Goal: Task Accomplishment & Management: Manage account settings

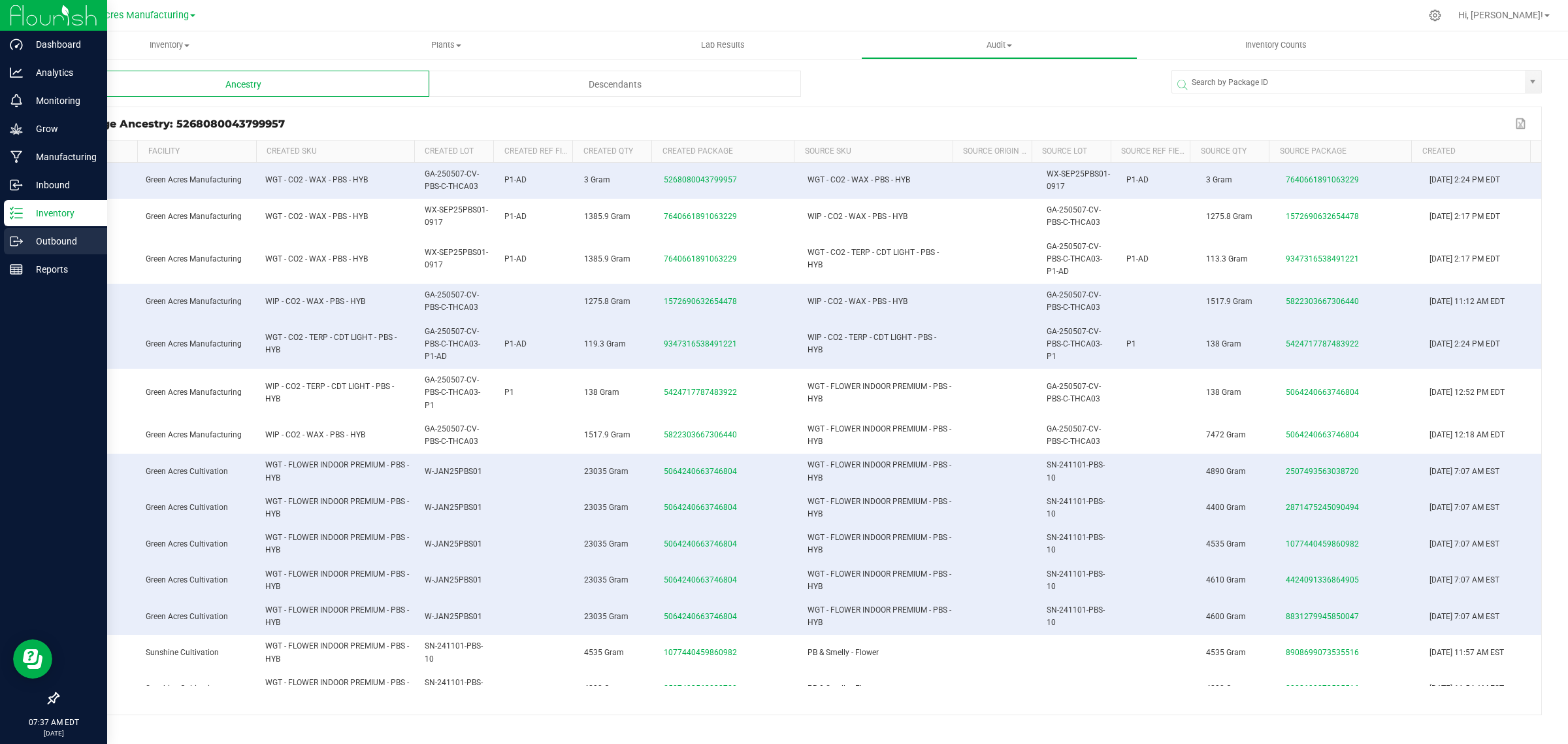
click at [10, 235] on icon at bounding box center [17, 242] width 13 height 13
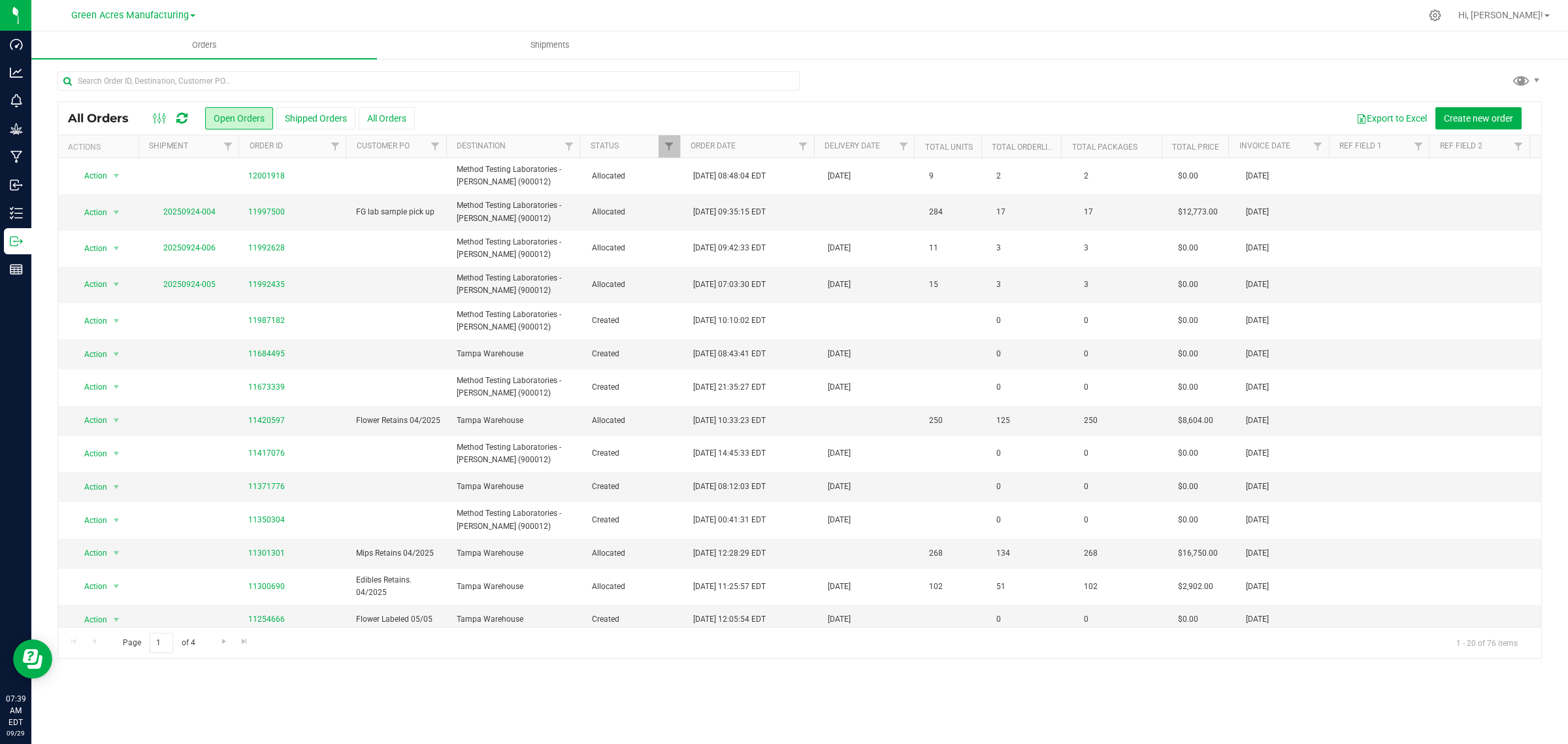
click at [181, 118] on icon at bounding box center [182, 119] width 11 height 13
click at [305, 111] on button "Shipped Orders" at bounding box center [315, 118] width 79 height 22
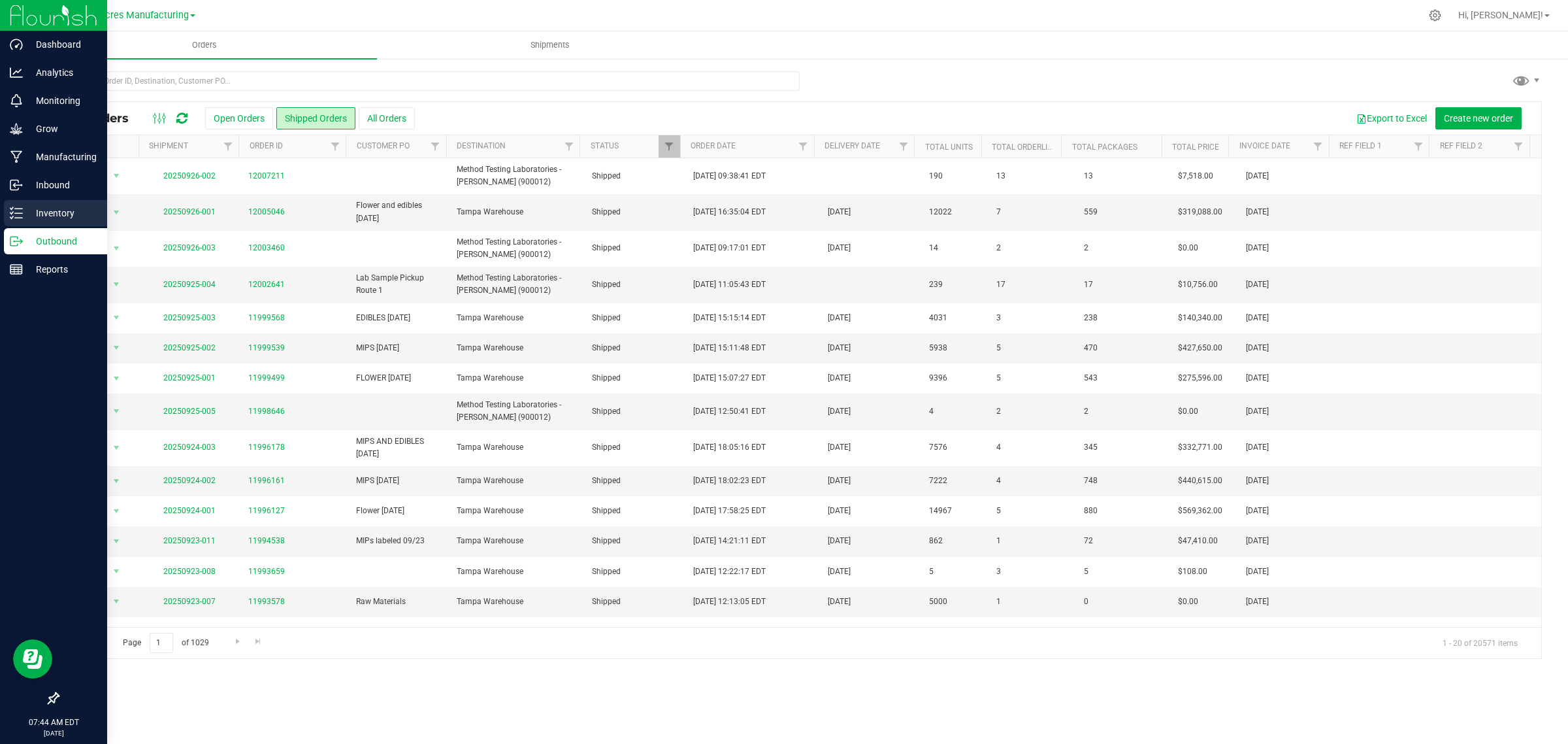
drag, startPoint x: 27, startPoint y: 209, endPoint x: 40, endPoint y: 215, distance: 14.3
click at [27, 209] on p "Inventory" at bounding box center [61, 213] width 78 height 16
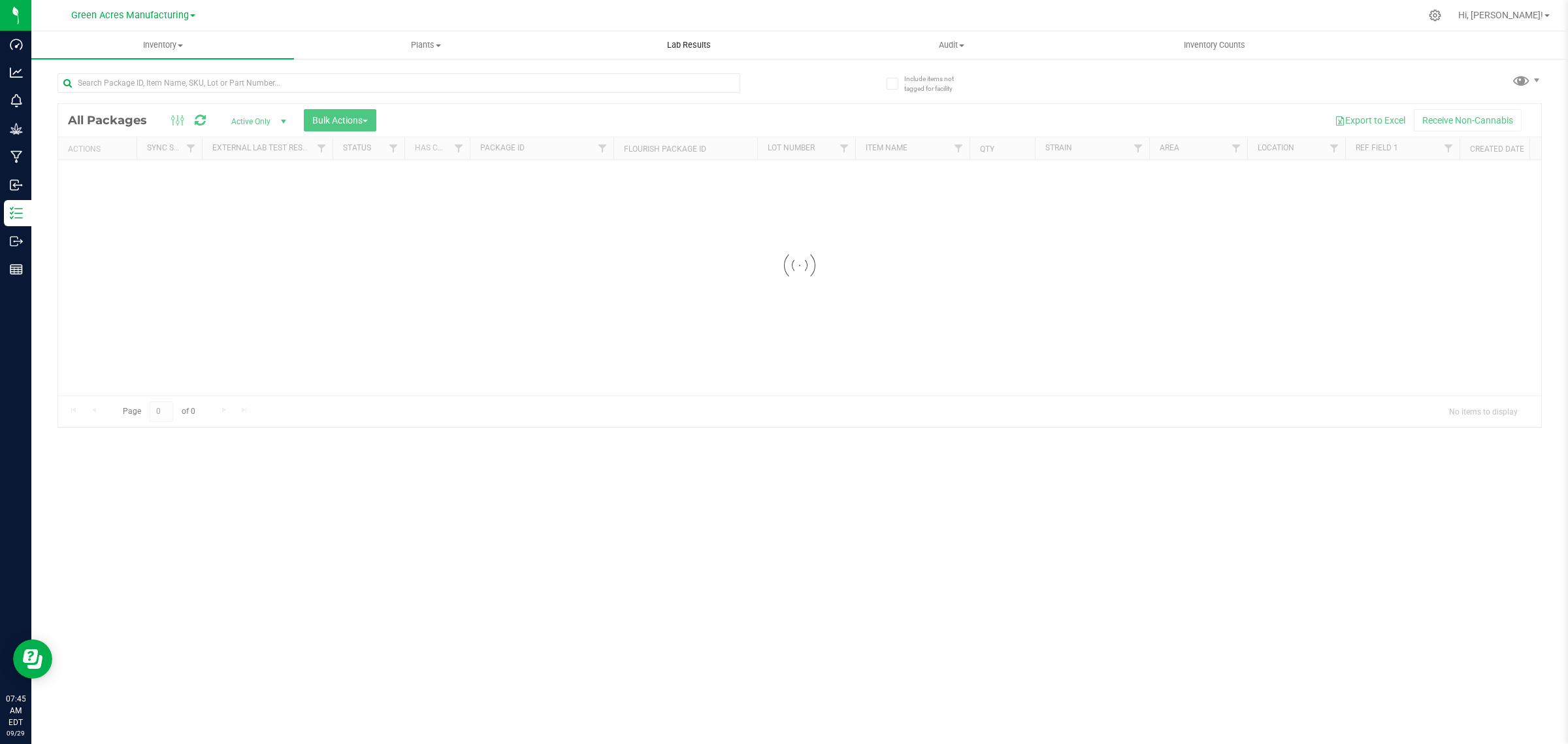
click at [692, 45] on span "Lab Results" at bounding box center [689, 45] width 79 height 12
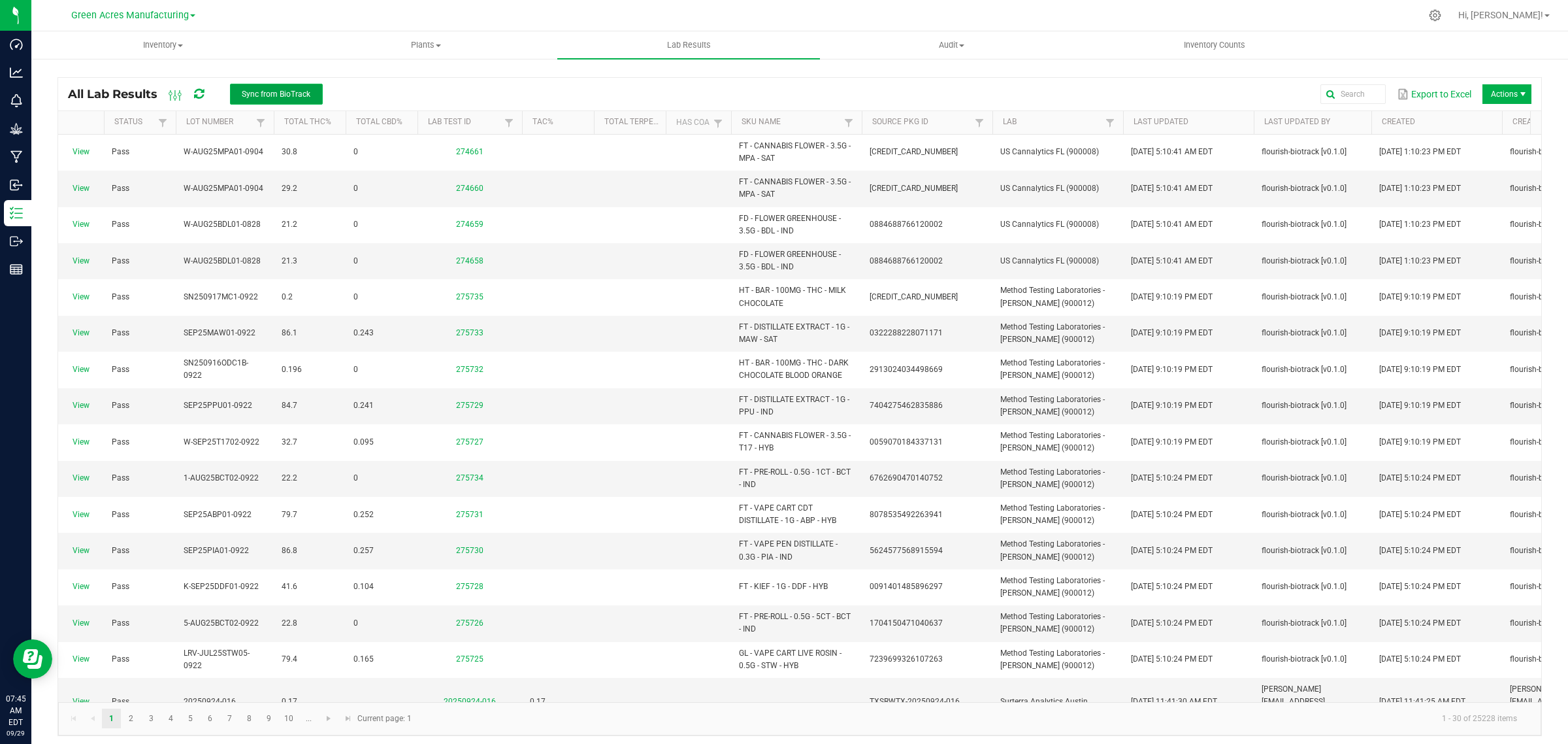
click at [249, 89] on span "Sync from BioTrack" at bounding box center [276, 93] width 69 height 9
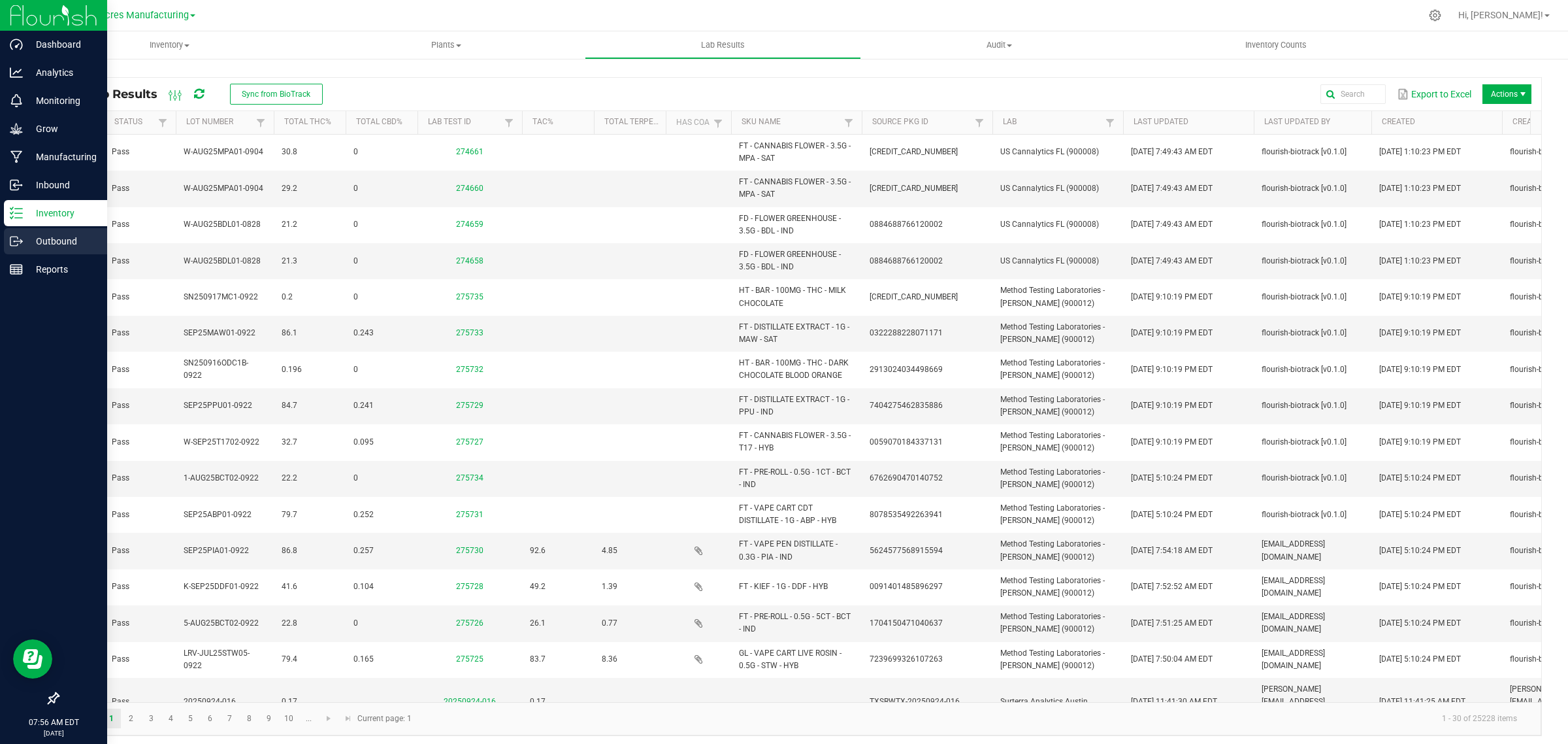
click at [40, 236] on p "Outbound" at bounding box center [61, 241] width 78 height 16
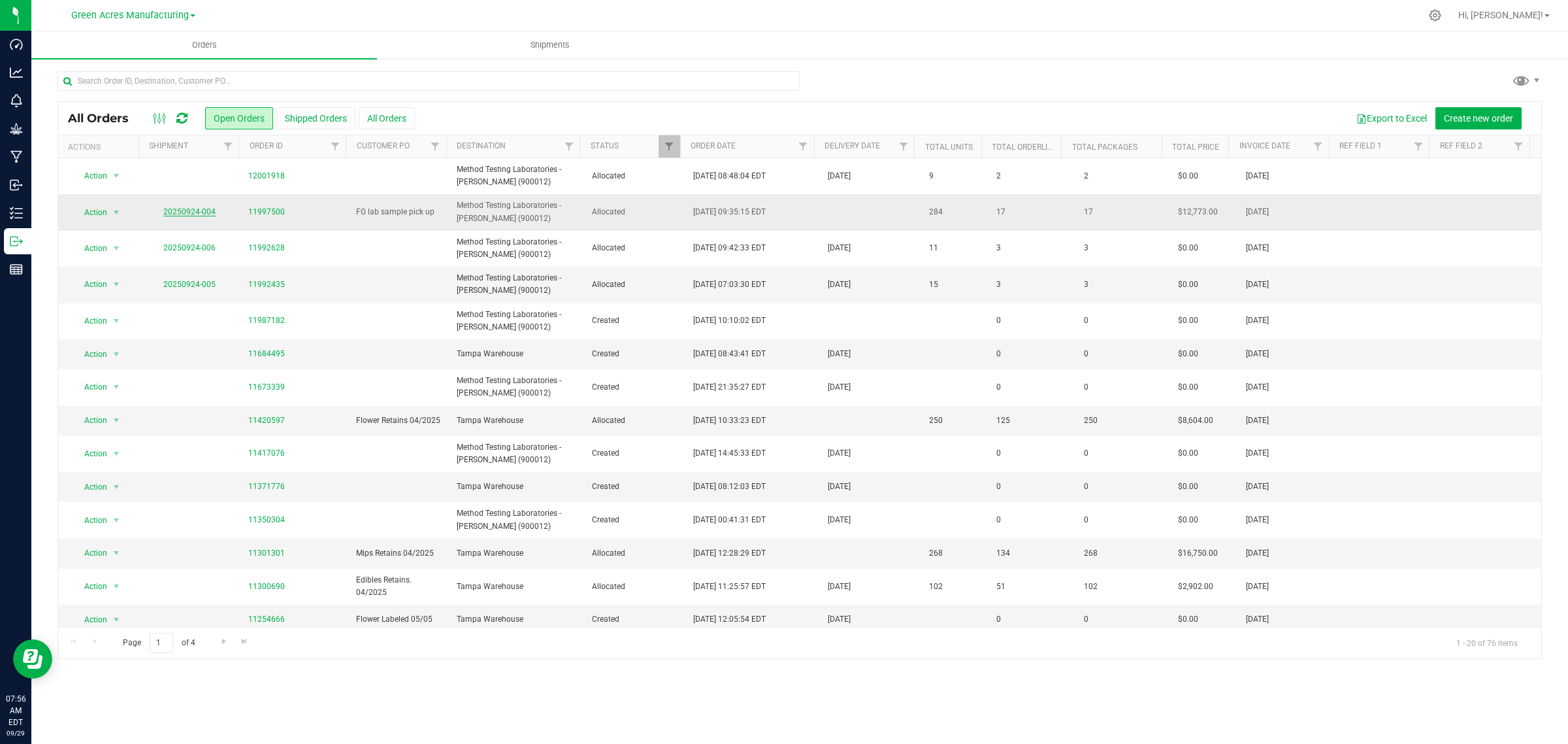
click at [193, 209] on link "20250924-004" at bounding box center [189, 211] width 52 height 9
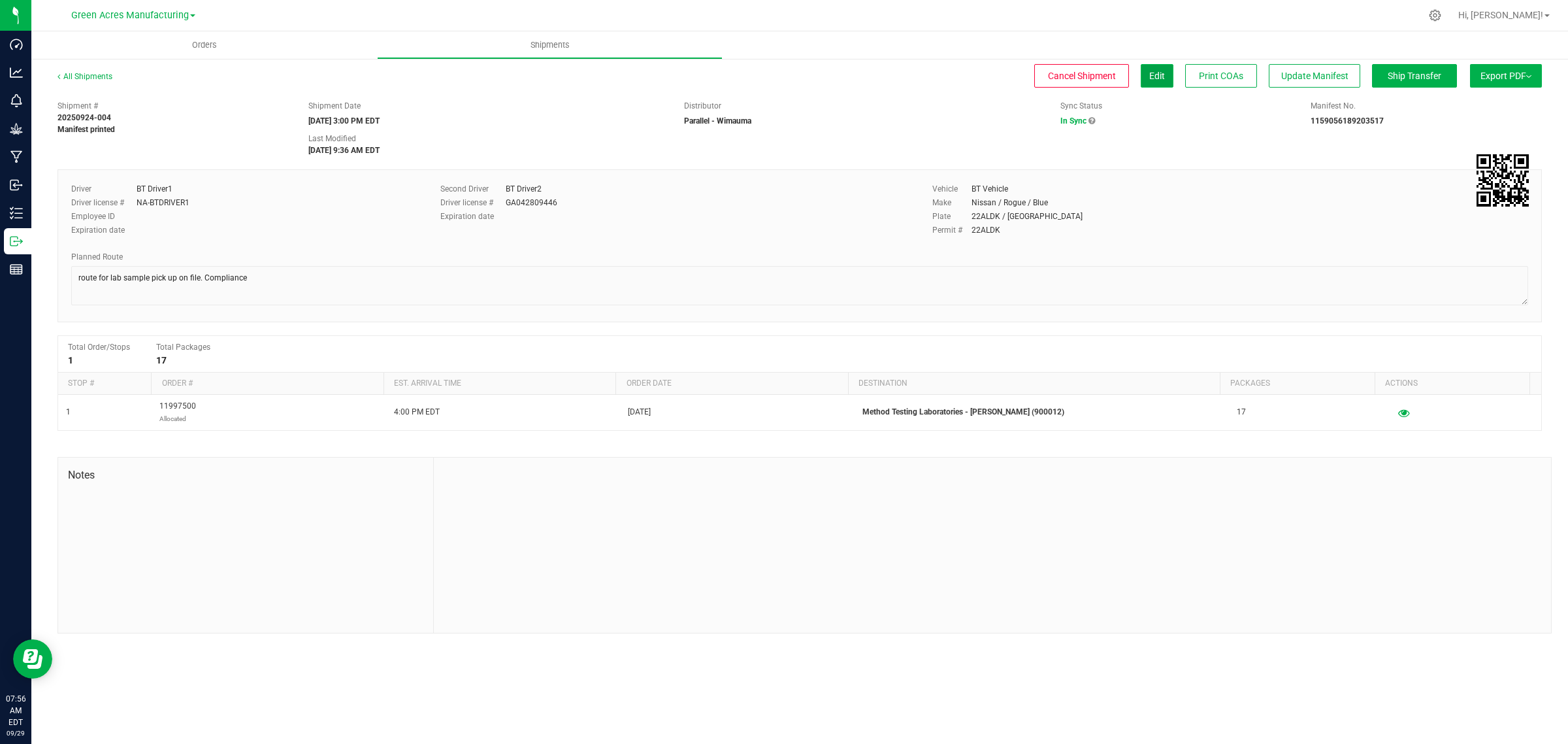
click at [1143, 72] on button "Edit" at bounding box center [1157, 76] width 33 height 24
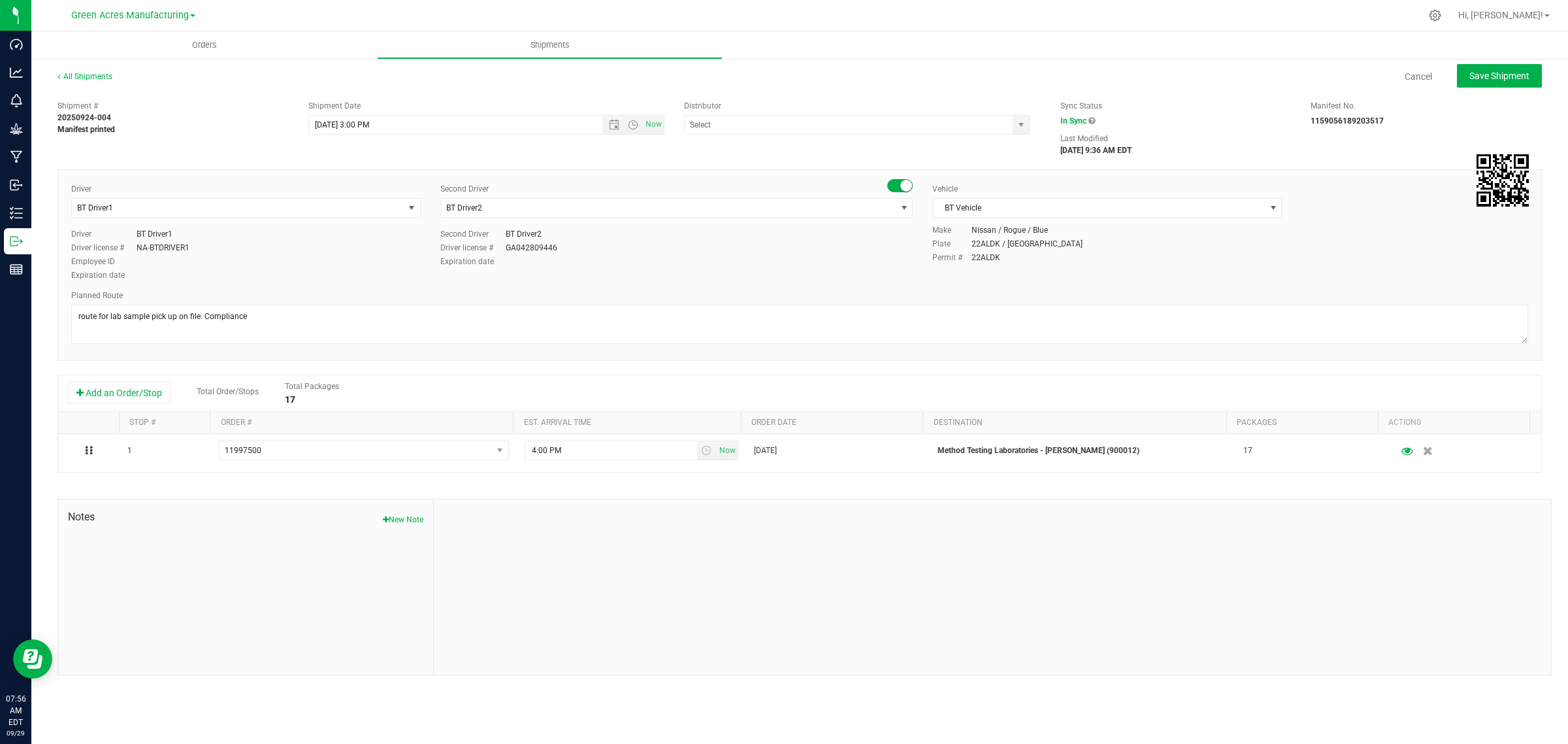
type input "Parallel - Wimauma"
click at [632, 126] on span "Open the time view" at bounding box center [633, 125] width 10 height 10
click at [654, 125] on span "Now" at bounding box center [654, 125] width 22 height 19
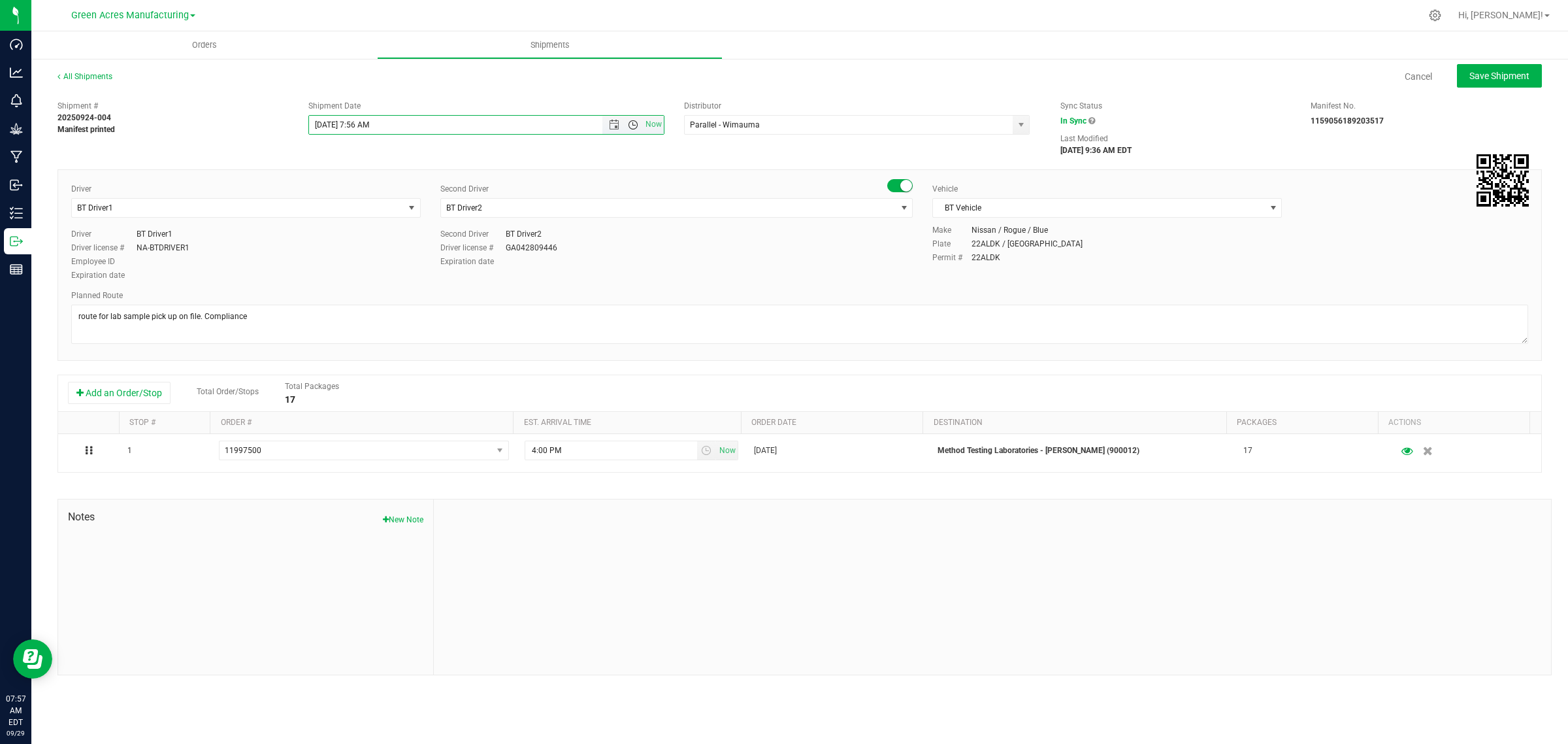
click at [630, 126] on span "Open the time view" at bounding box center [633, 125] width 10 height 10
click at [411, 204] on li "9:00 AM" at bounding box center [485, 203] width 353 height 17
type input "9/29/2025 9:00 AM"
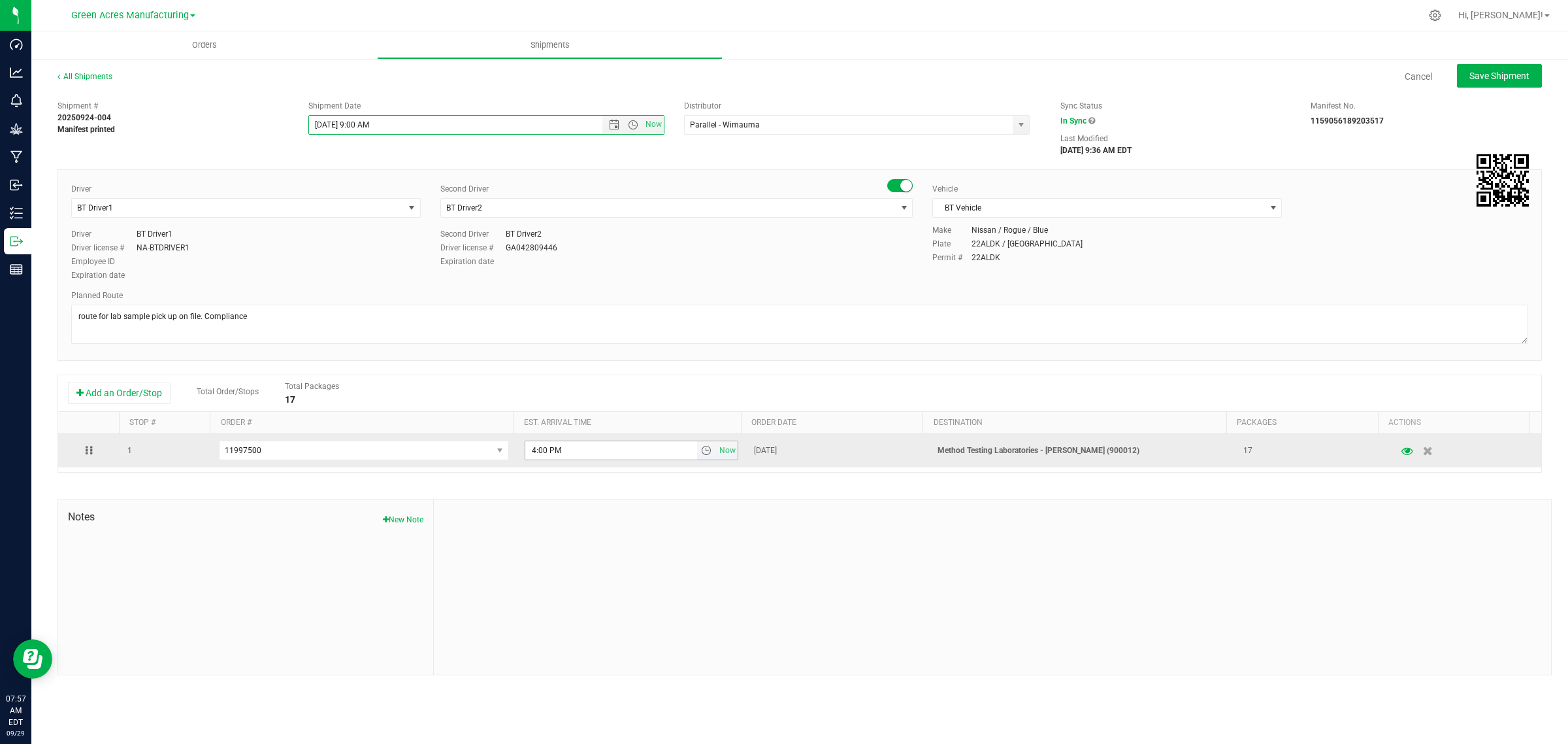
click at [701, 451] on span "select" at bounding box center [706, 450] width 10 height 10
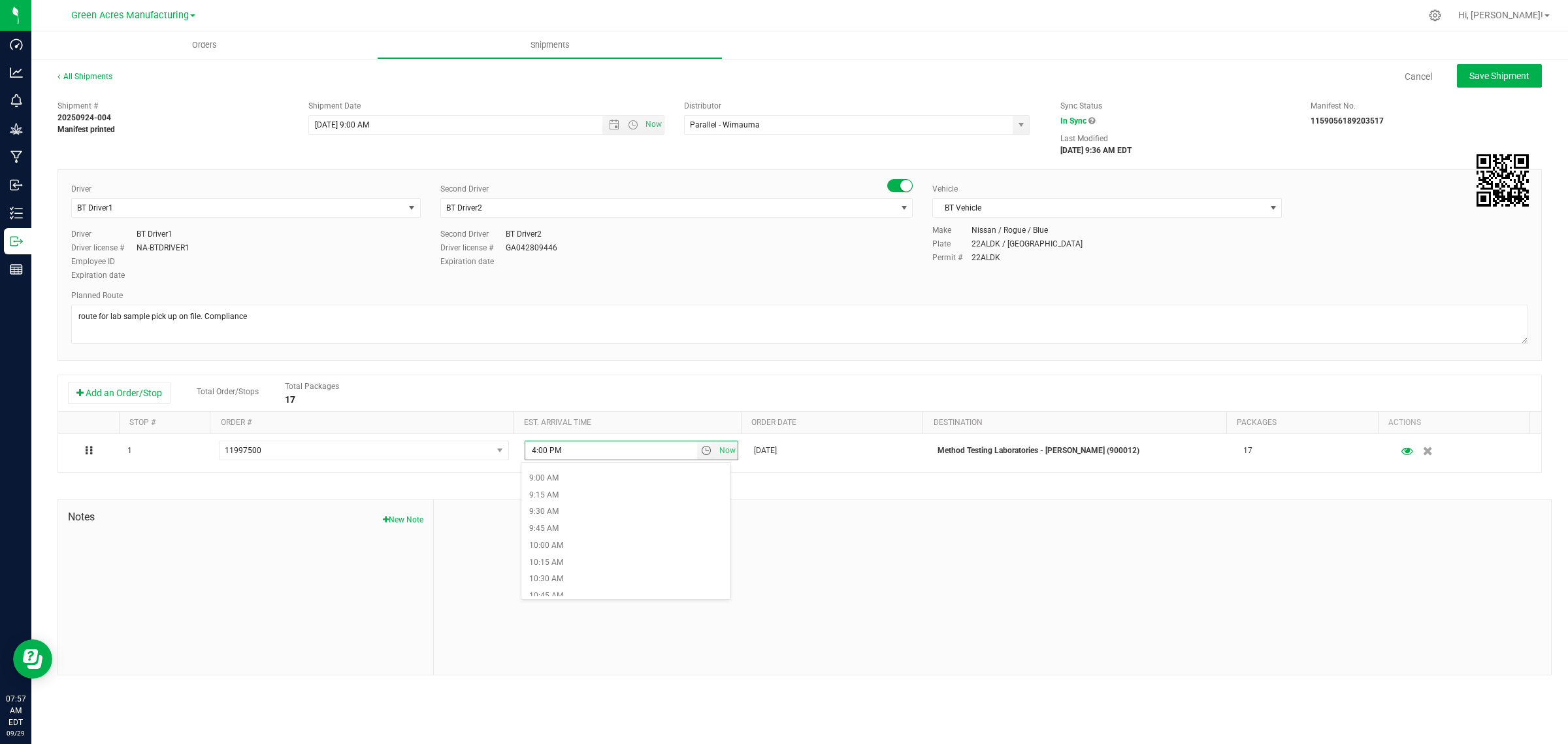
scroll to position [654, 0]
click at [575, 492] on li "10:00 AM" at bounding box center [626, 492] width 209 height 17
type input "10:00 AM"
click at [390, 322] on textarea at bounding box center [800, 324] width 1457 height 40
click at [1512, 74] on span "Save Shipment" at bounding box center [1498, 76] width 60 height 10
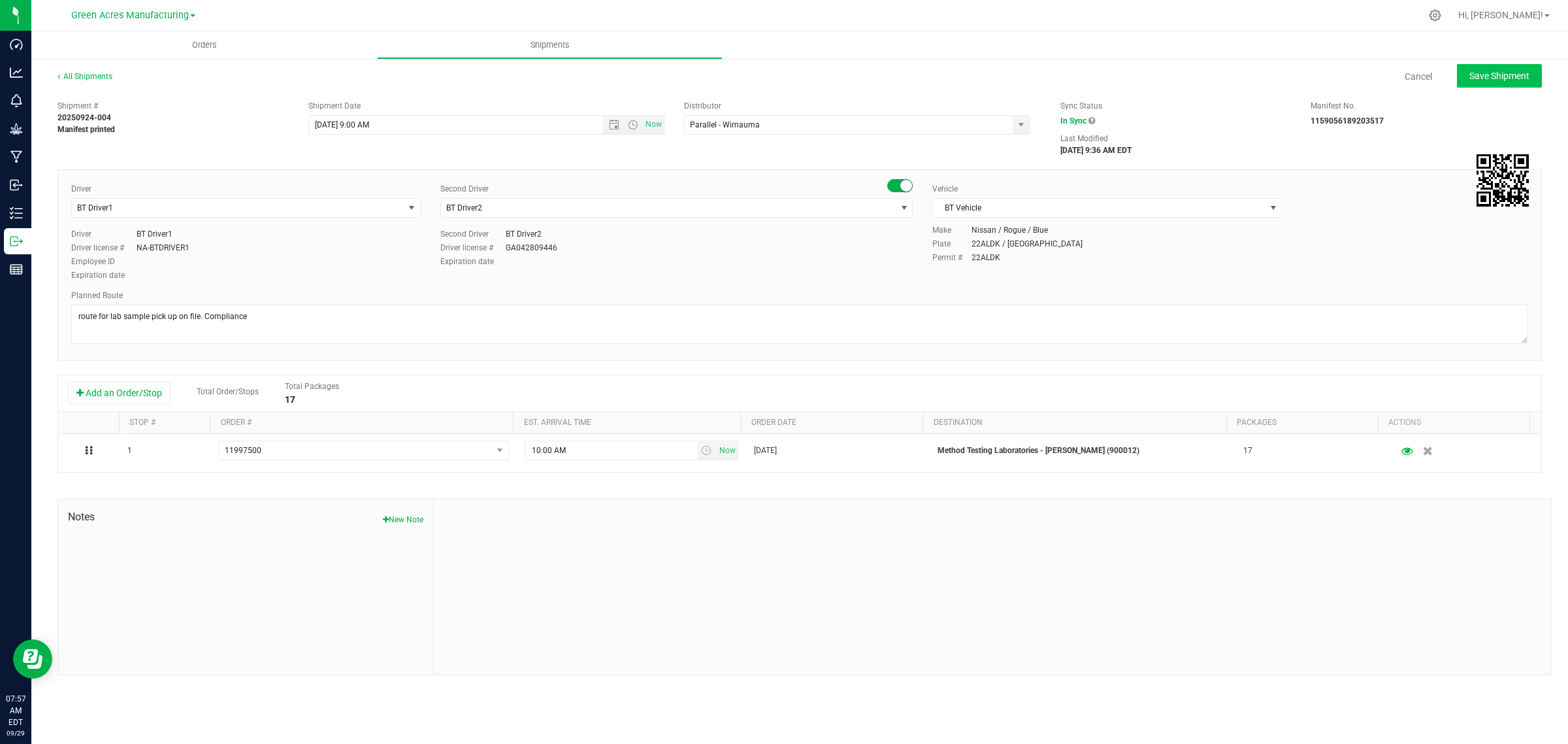
type input "9/29/2025 1:00 PM"
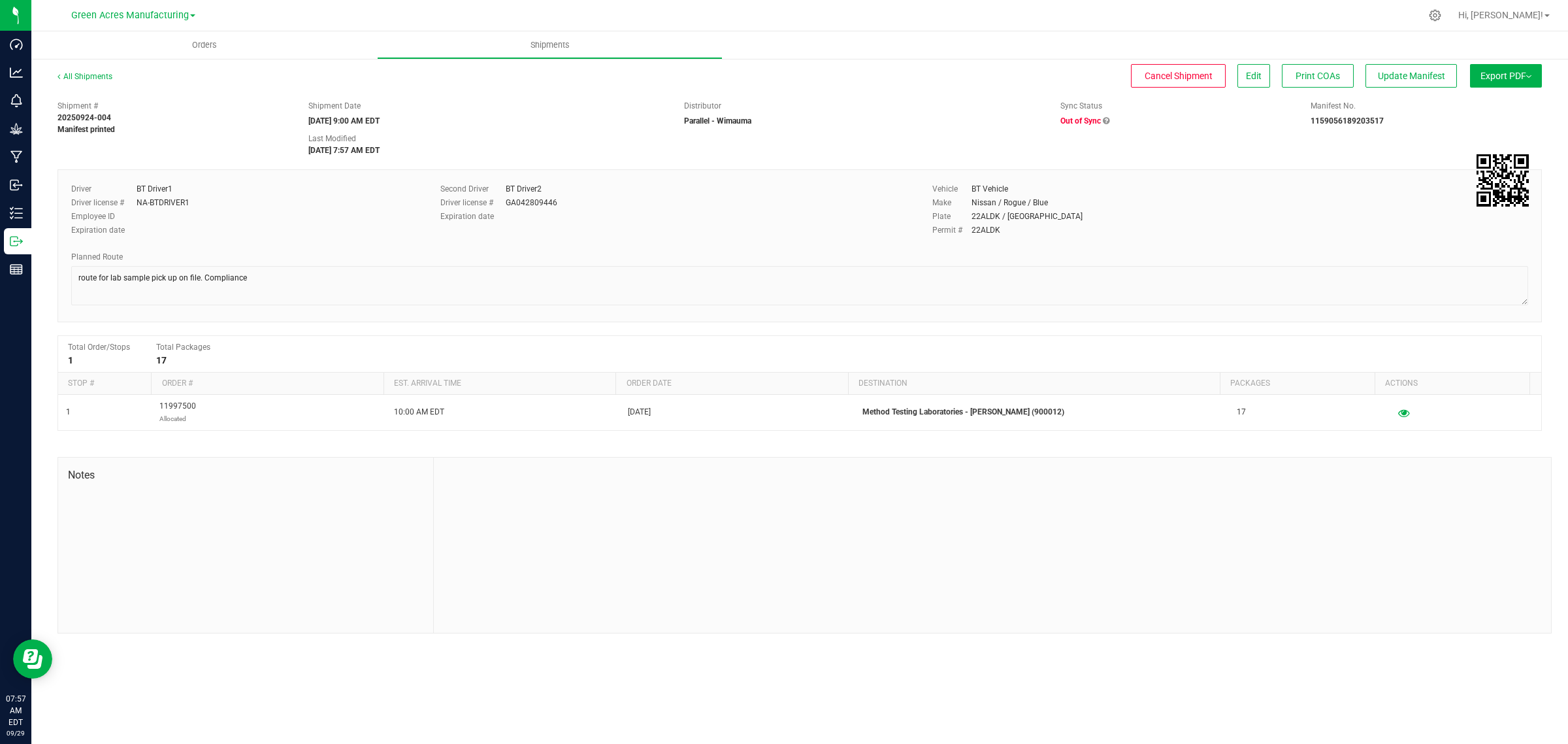
click at [1083, 121] on span "Out of Sync" at bounding box center [1080, 120] width 40 height 9
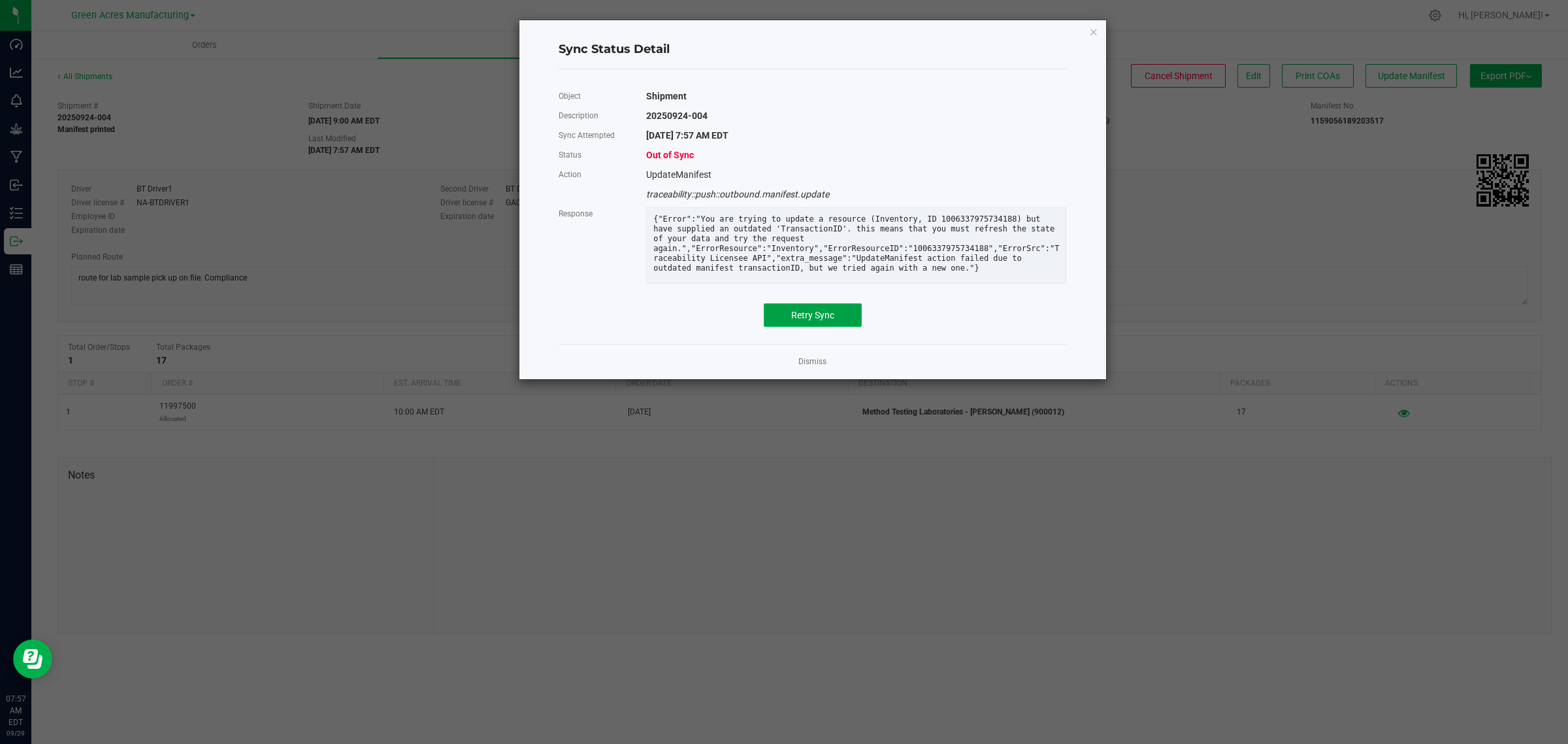
click at [838, 327] on button "Retry Sync" at bounding box center [813, 315] width 98 height 24
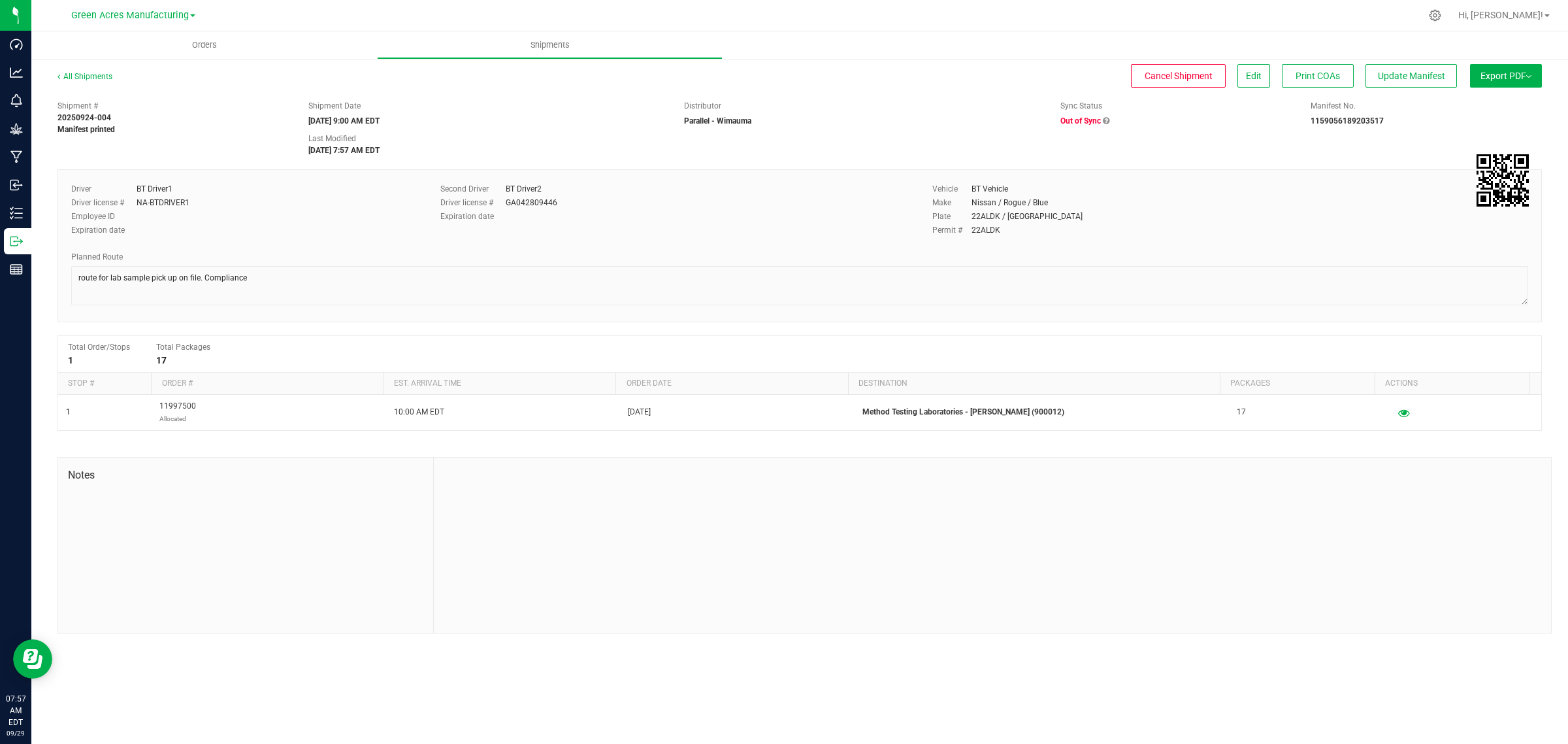
click at [1078, 121] on span "Out of Sync" at bounding box center [1080, 120] width 40 height 9
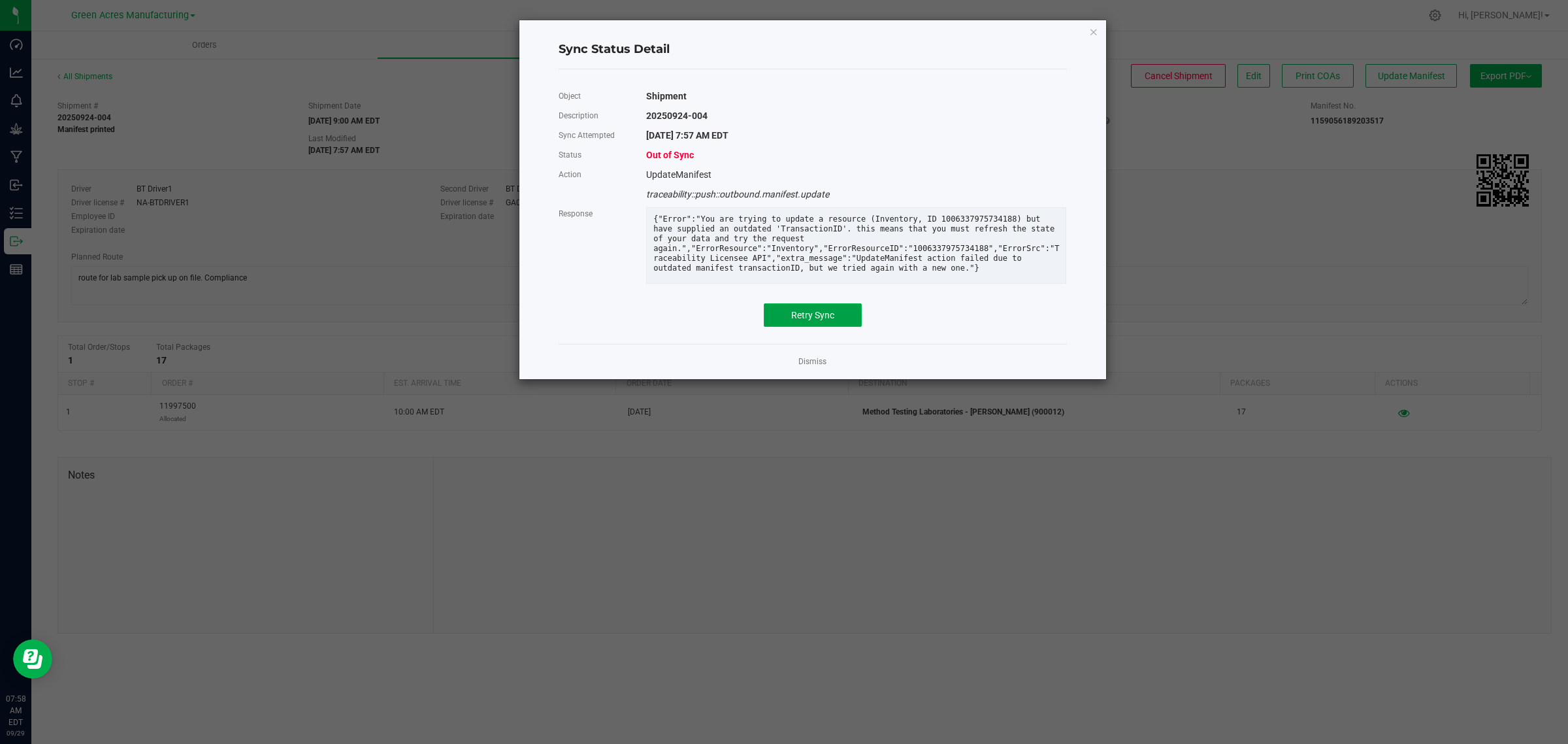
click at [817, 320] on span "Retry Sync" at bounding box center [812, 315] width 43 height 10
click at [800, 321] on button "Retry Sync" at bounding box center [813, 315] width 98 height 24
click at [798, 367] on link "Dismiss" at bounding box center [812, 361] width 28 height 11
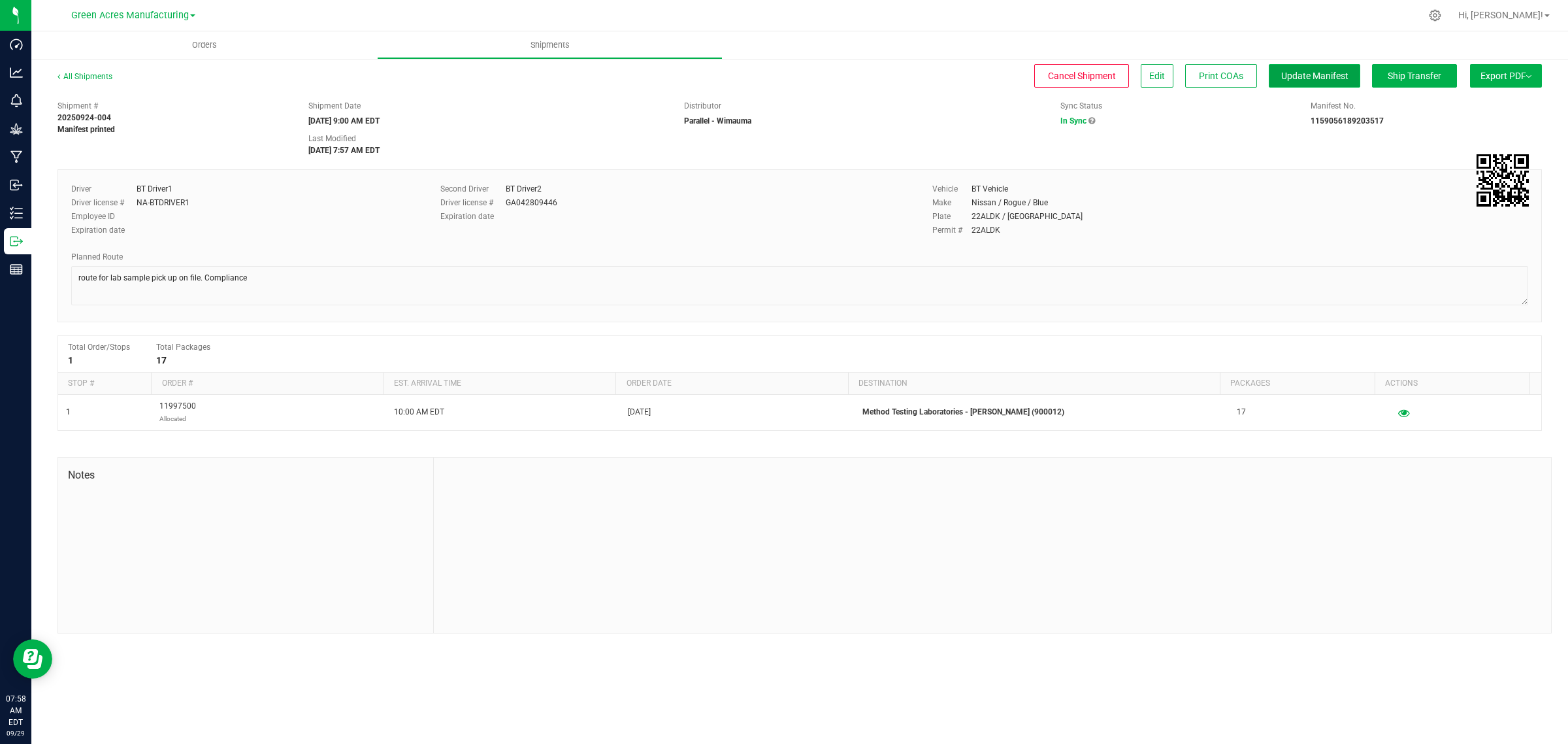
click at [1299, 72] on span "Update Manifest" at bounding box center [1315, 76] width 67 height 10
click at [1411, 77] on span "Ship Transfer" at bounding box center [1414, 76] width 54 height 10
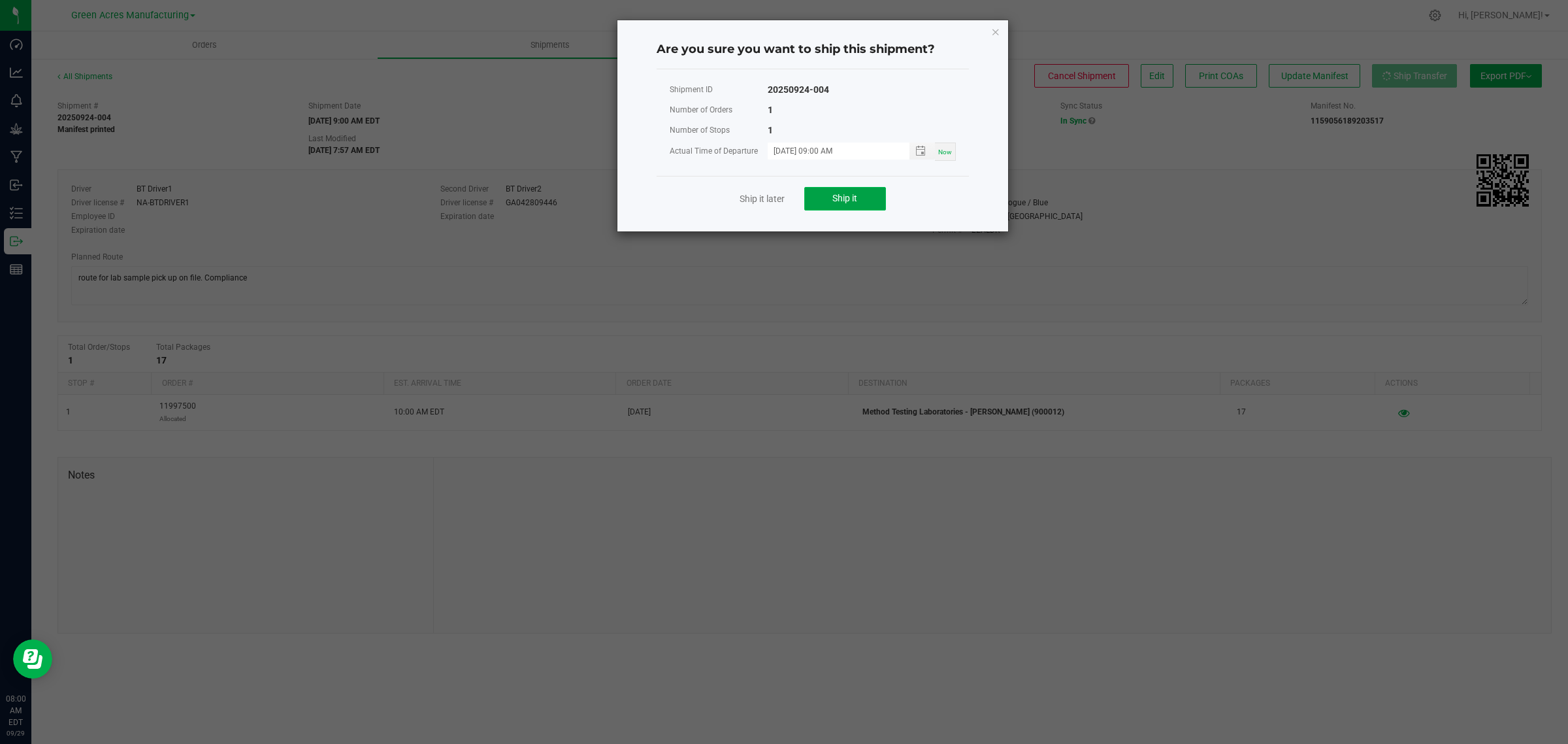
click at [847, 194] on span "Ship it" at bounding box center [845, 198] width 25 height 10
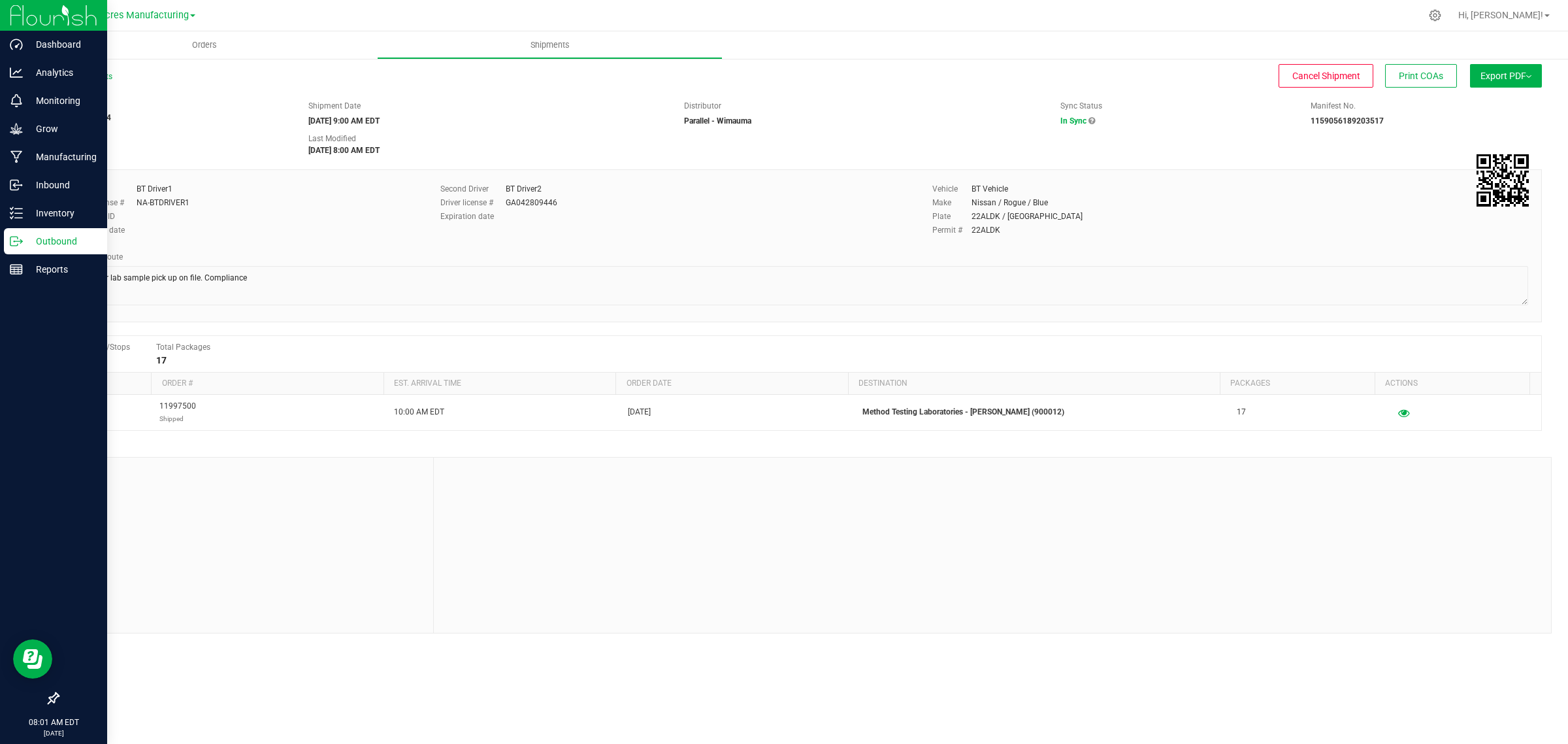
click at [50, 238] on p "Outbound" at bounding box center [61, 241] width 78 height 16
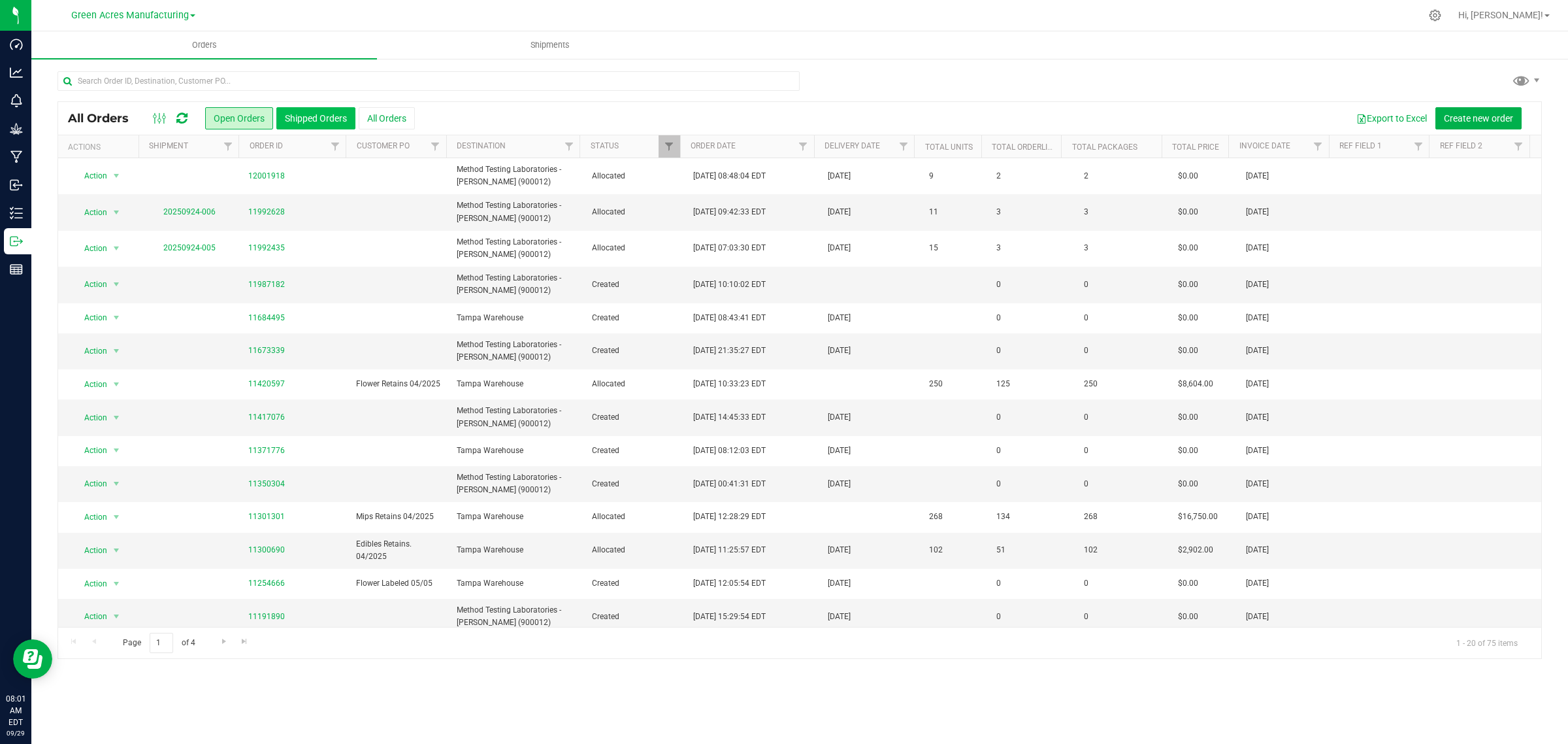
click at [309, 118] on button "Shipped Orders" at bounding box center [315, 118] width 79 height 22
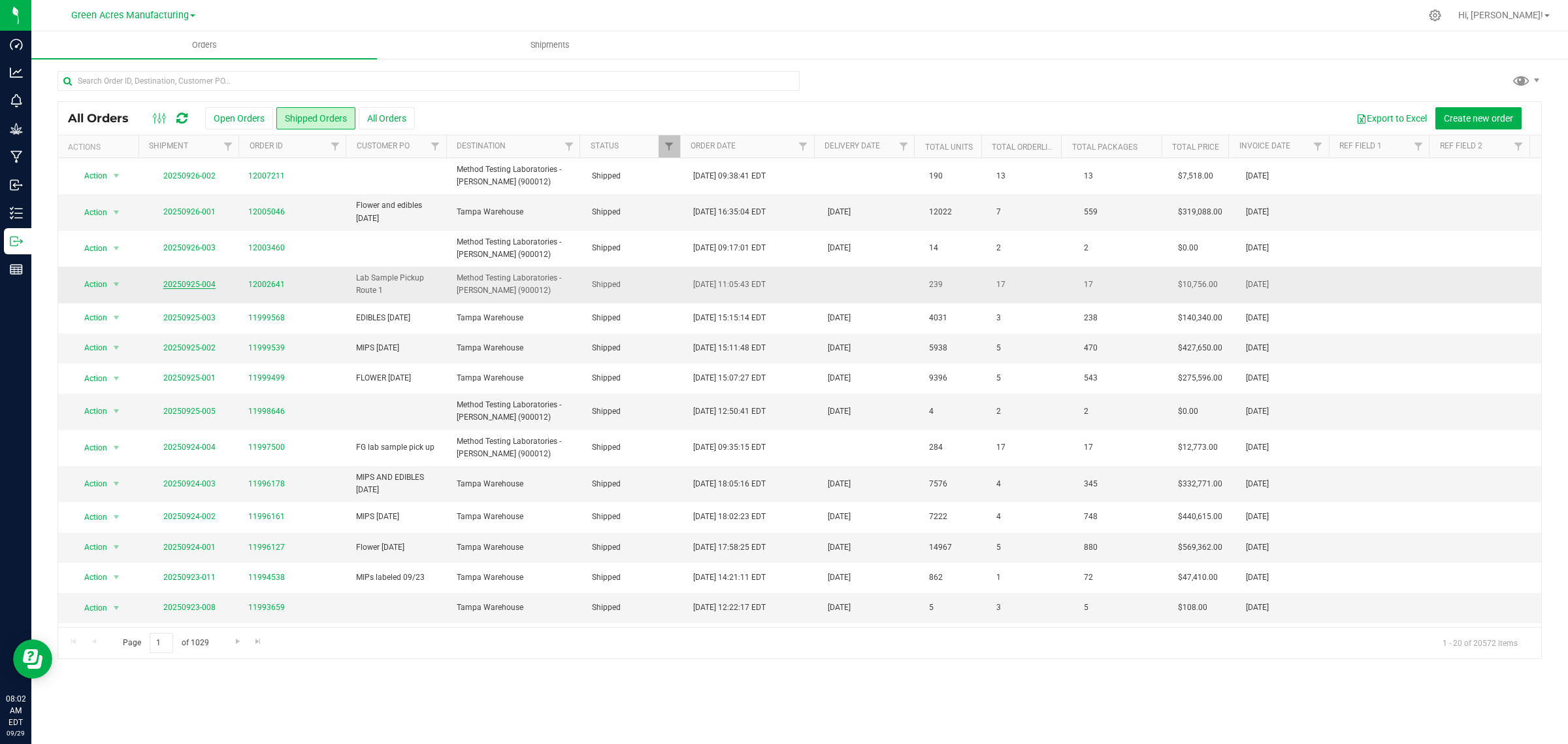
click at [196, 286] on link "20250925-004" at bounding box center [189, 284] width 52 height 9
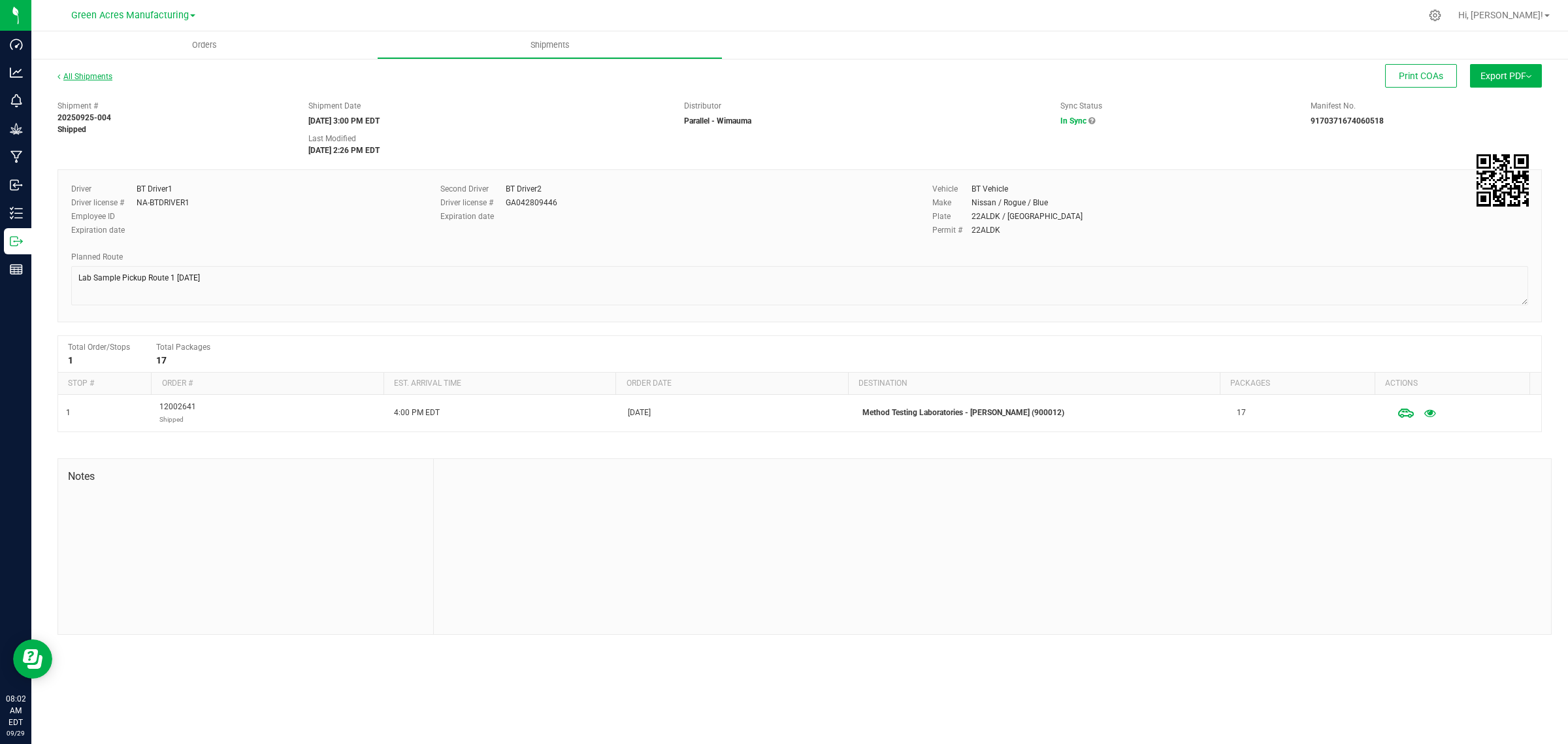
click at [87, 75] on link "All Shipments" at bounding box center [84, 76] width 55 height 9
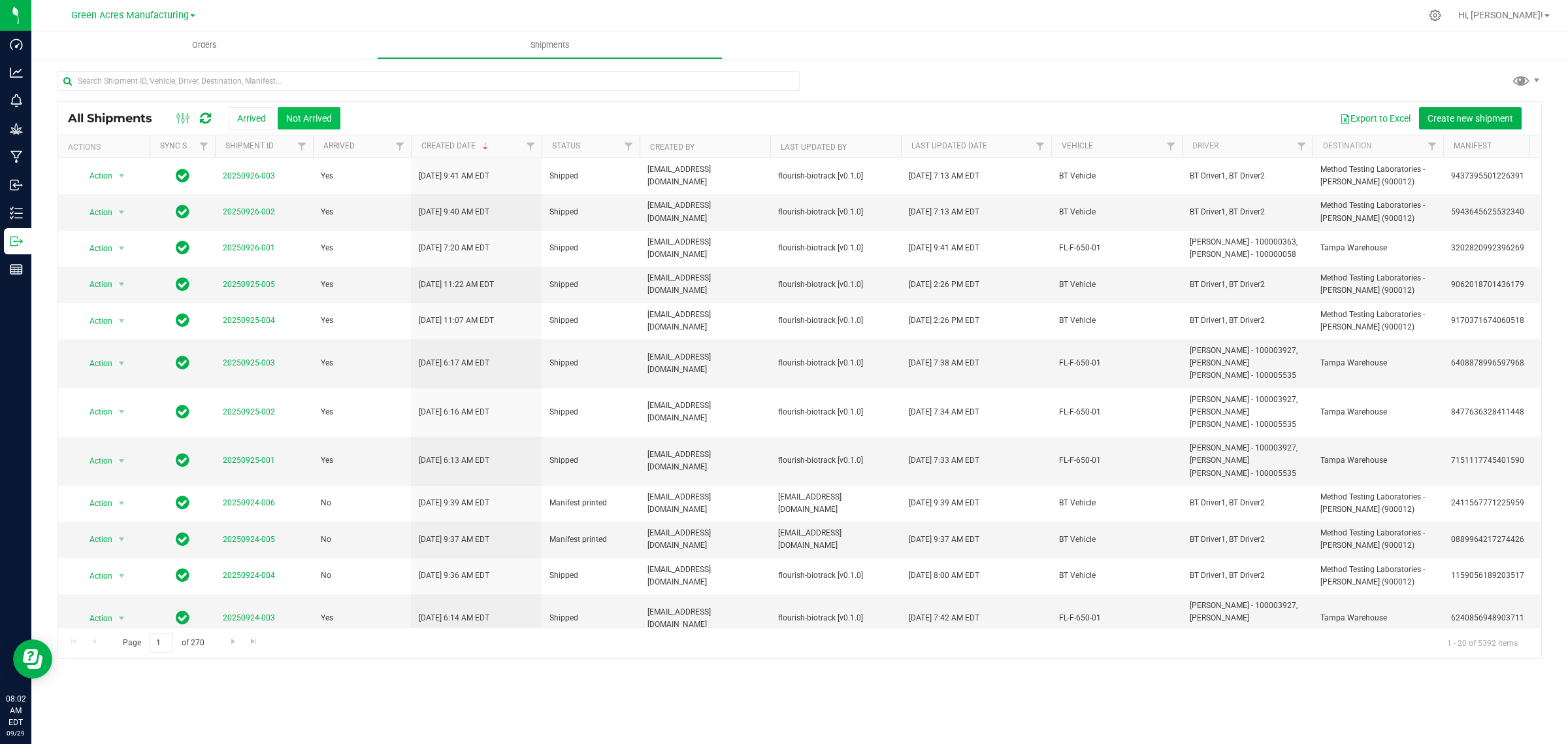
click at [295, 121] on button "Not Arrived" at bounding box center [309, 118] width 63 height 22
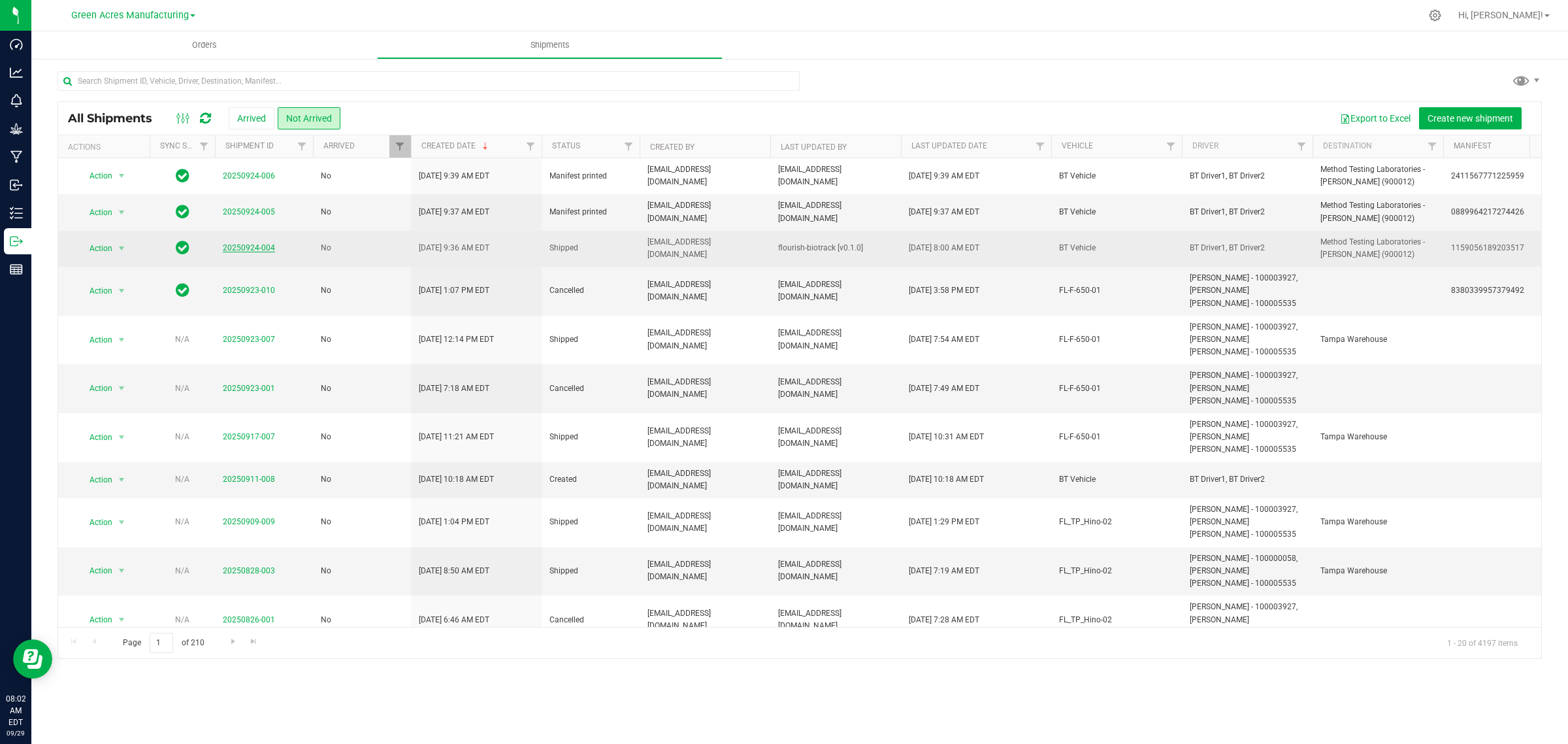
click at [262, 250] on link "20250924-004" at bounding box center [249, 247] width 52 height 9
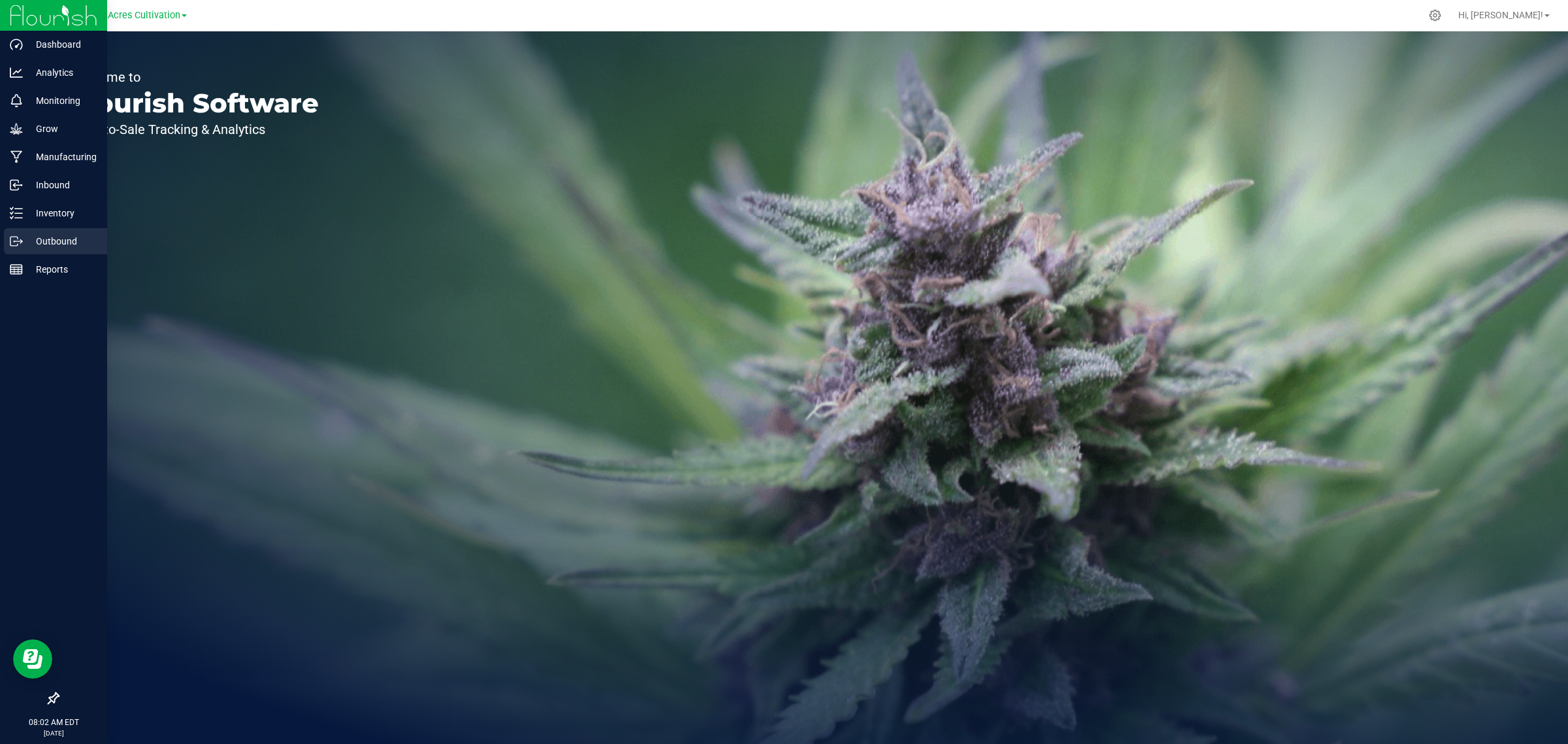
click at [29, 233] on p "Outbound" at bounding box center [61, 241] width 78 height 16
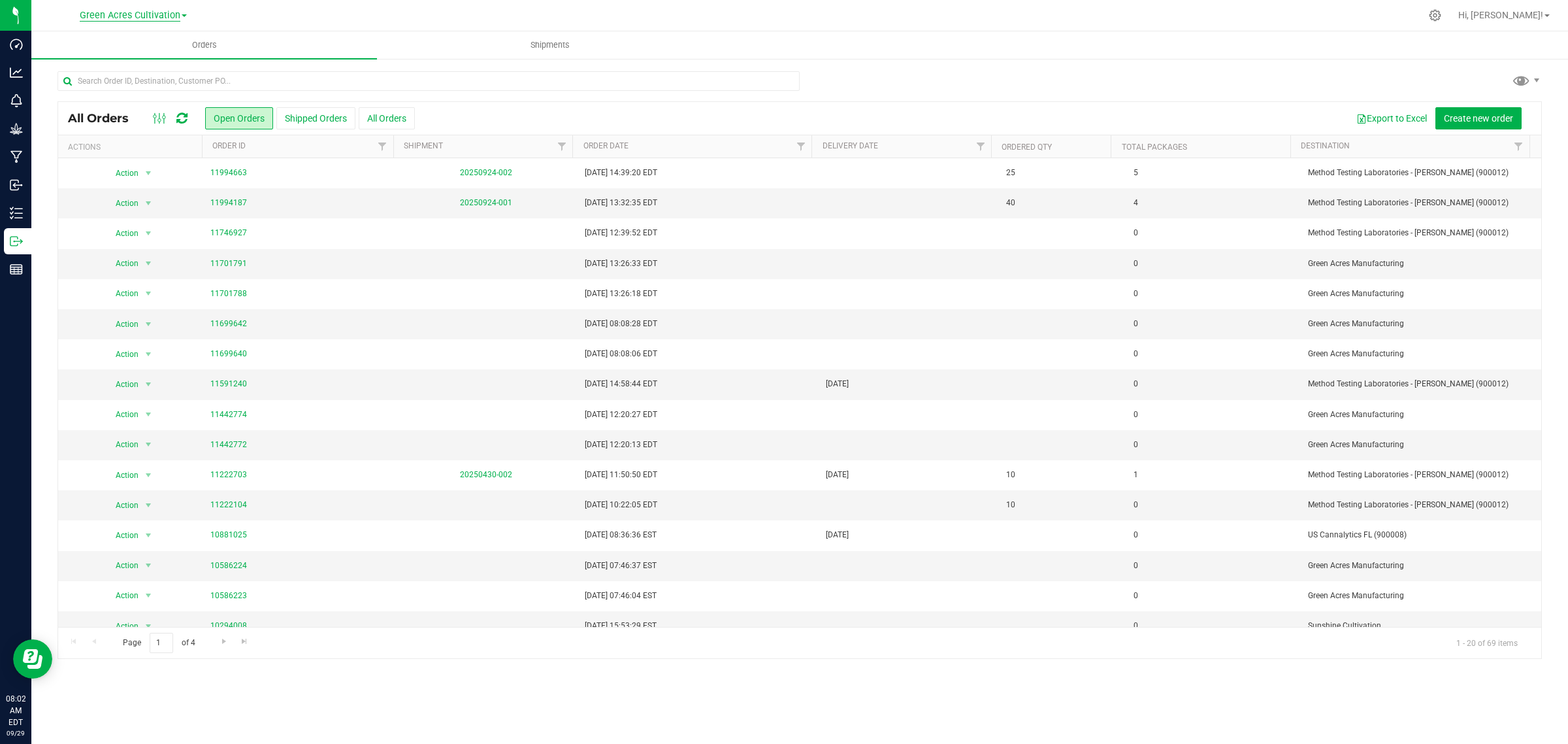
click at [162, 14] on span "Green Acres Cultivation" at bounding box center [130, 16] width 101 height 12
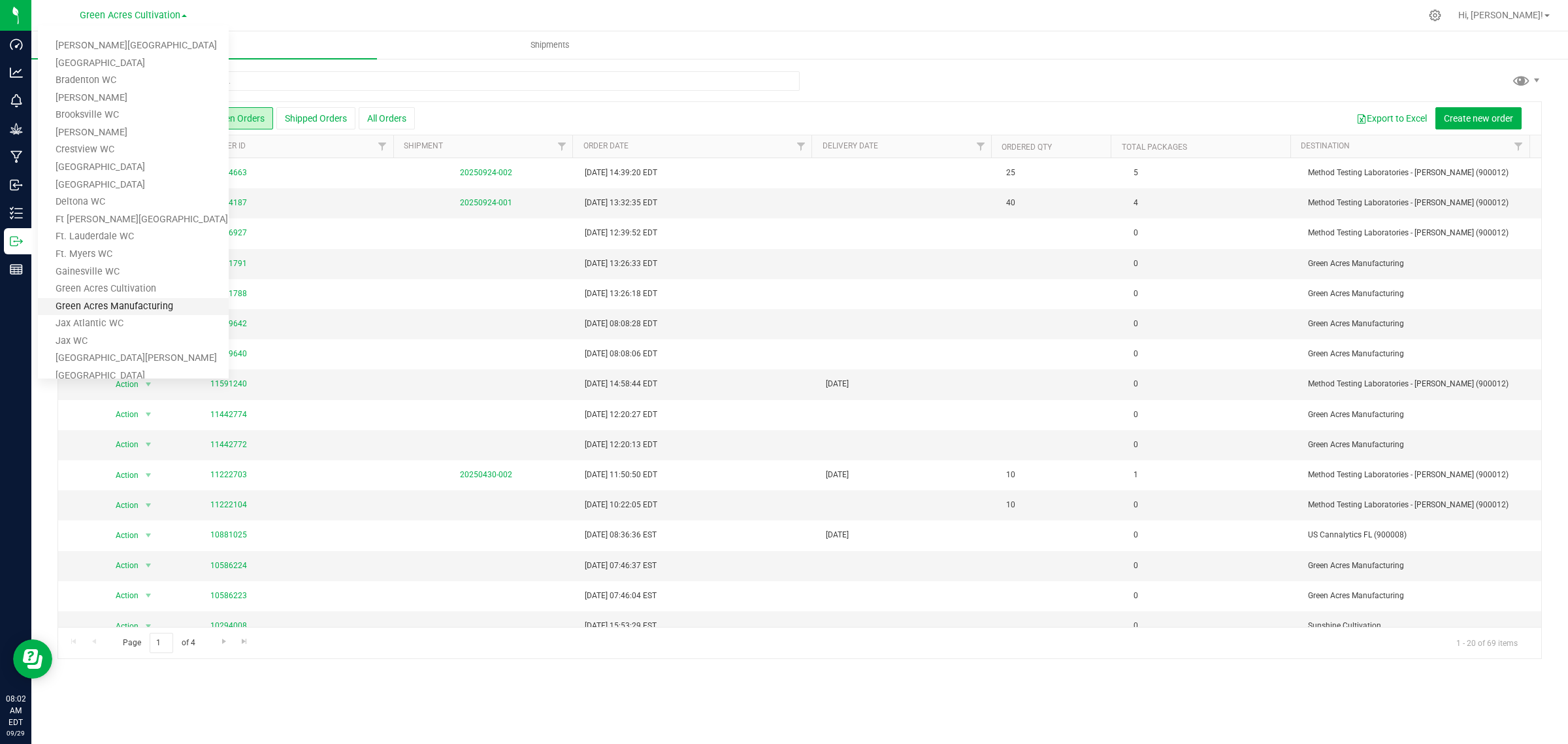
click at [103, 301] on link "Green Acres Manufacturing" at bounding box center [133, 306] width 191 height 18
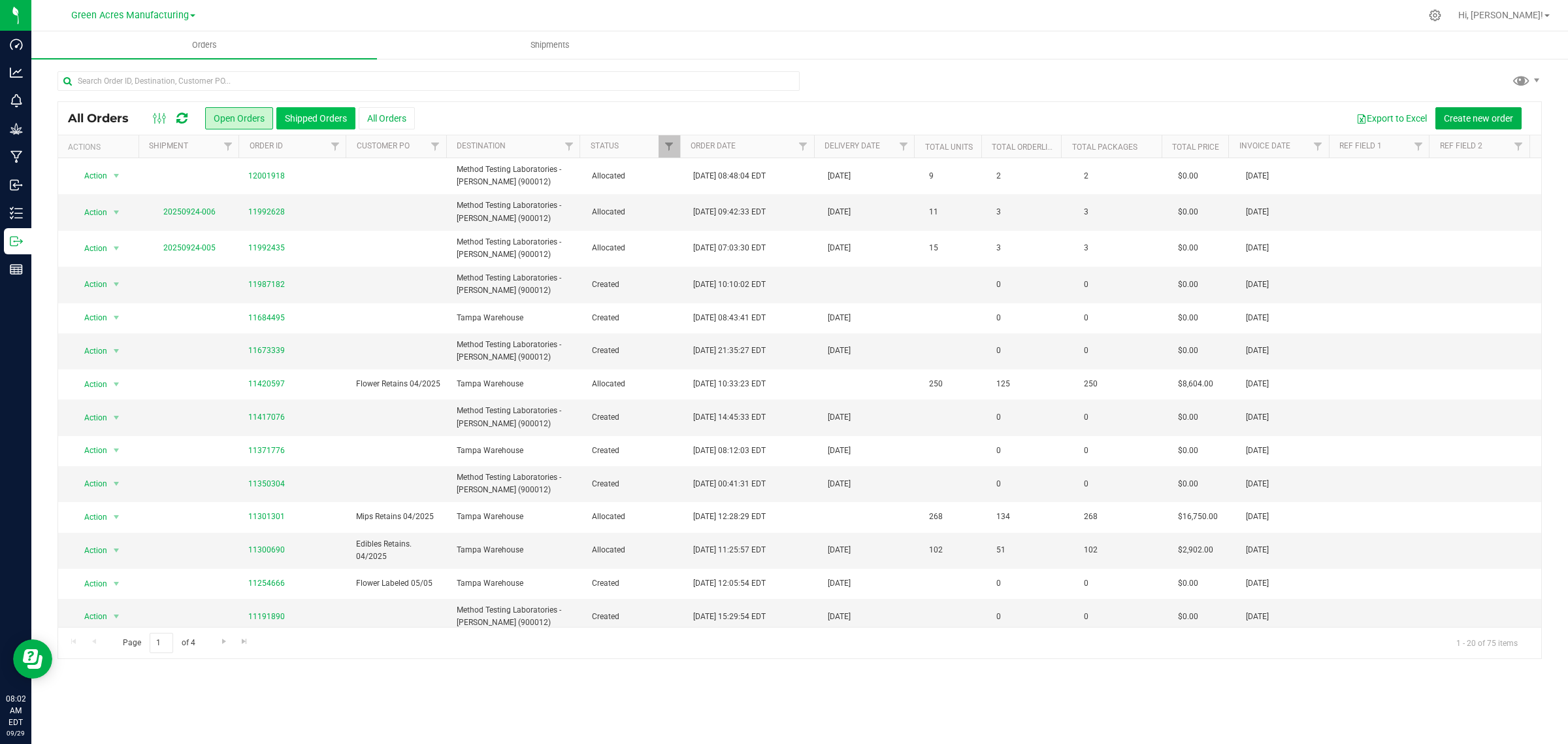
click at [293, 121] on button "Shipped Orders" at bounding box center [315, 118] width 79 height 22
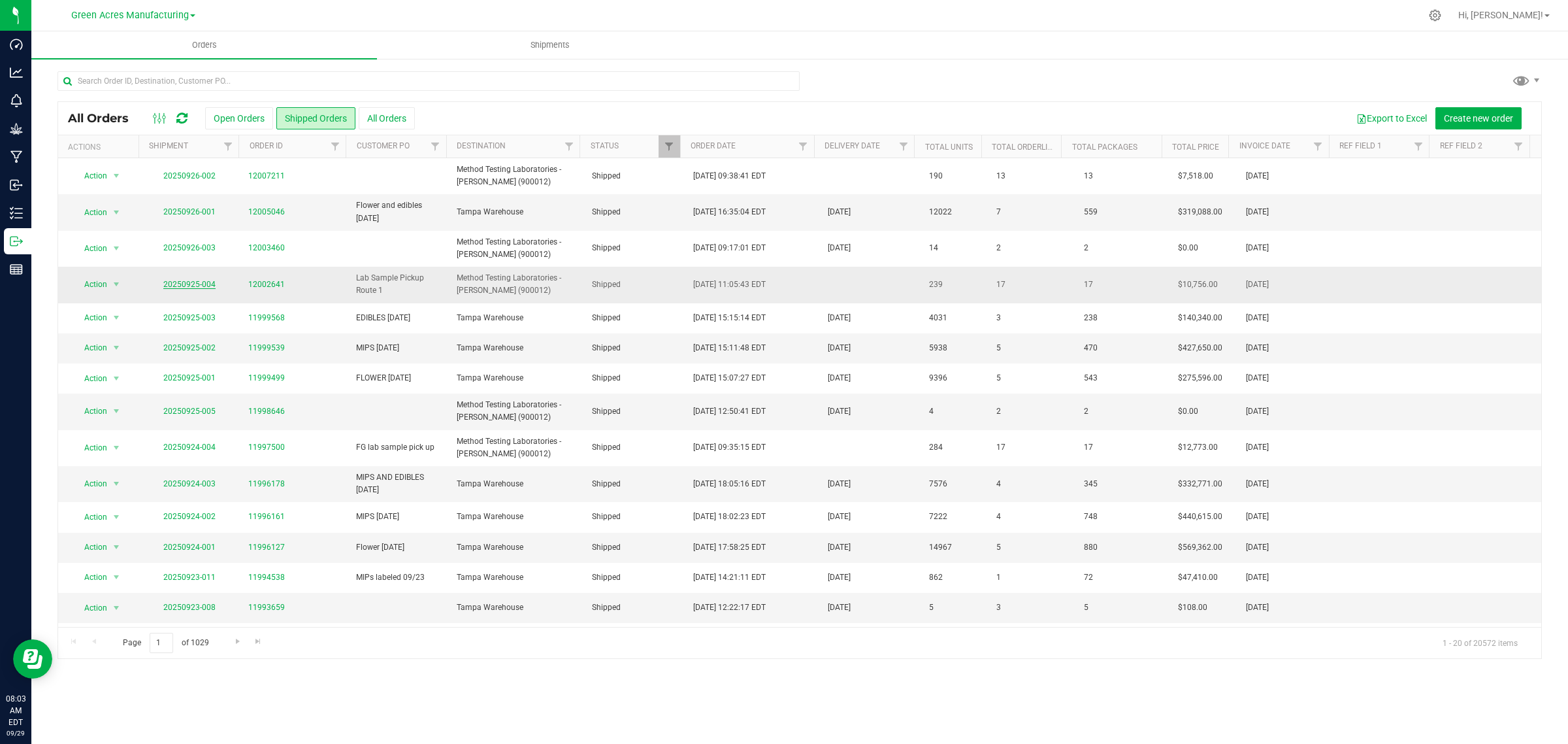
click at [174, 284] on link "20250925-004" at bounding box center [189, 284] width 52 height 9
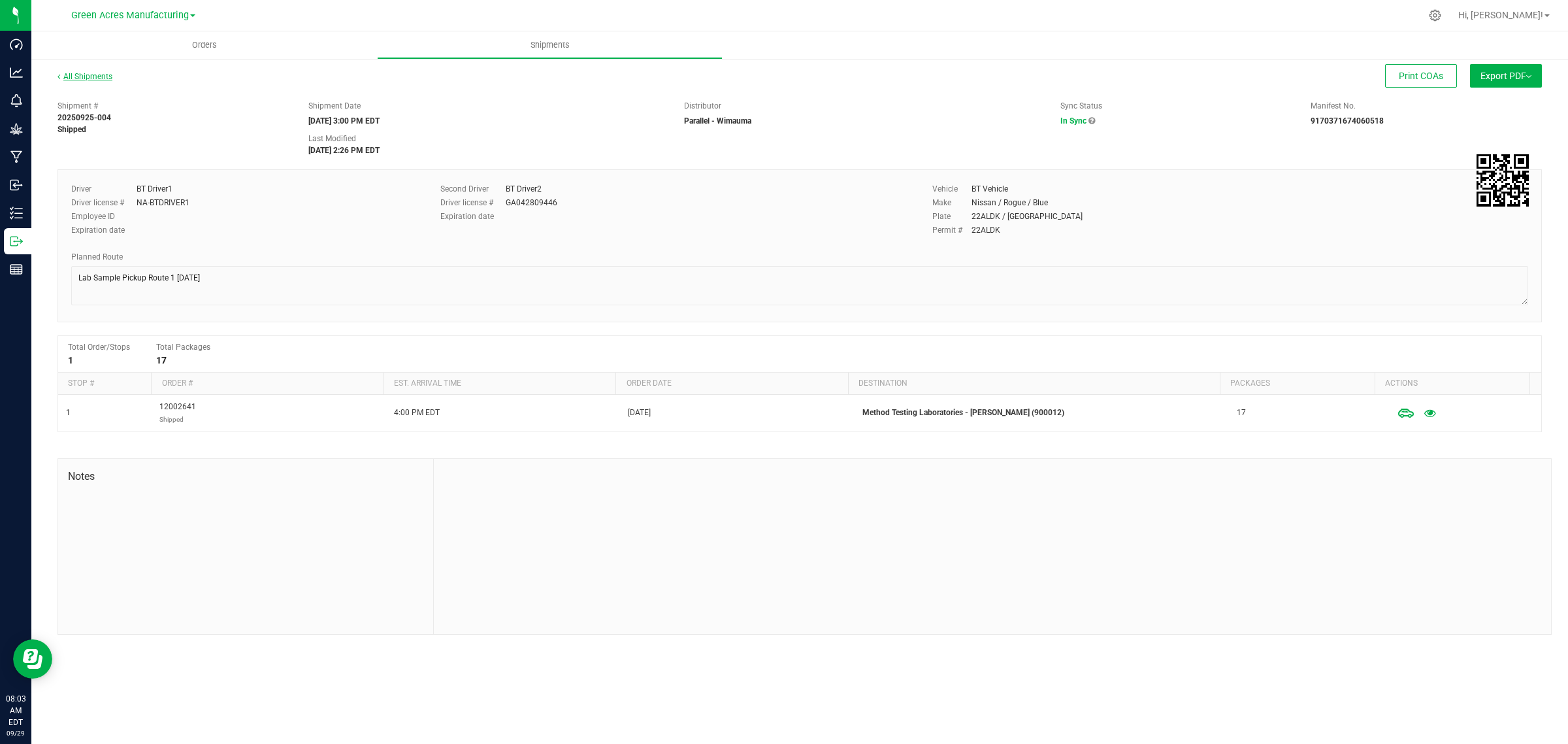
click at [95, 78] on link "All Shipments" at bounding box center [84, 76] width 55 height 9
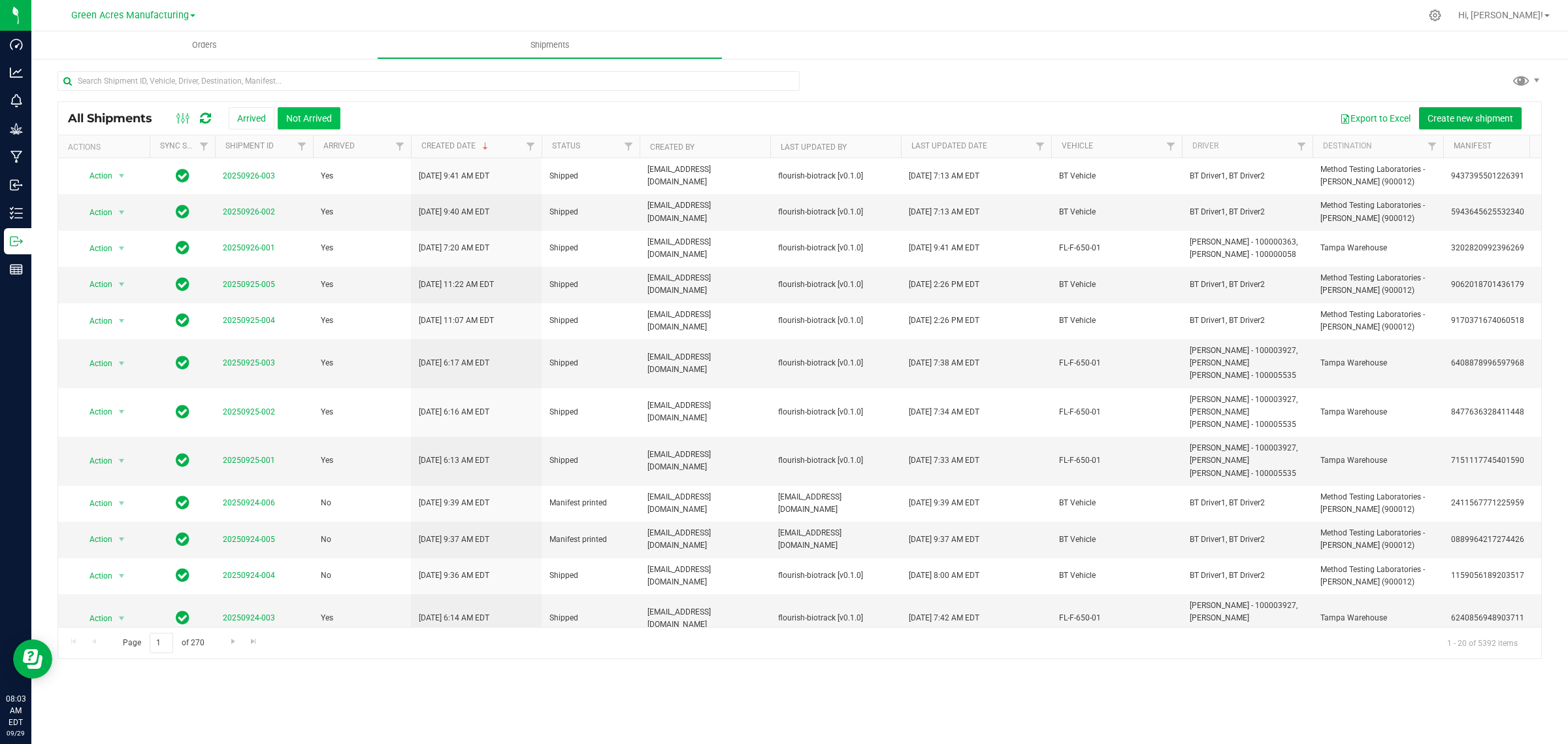
click at [302, 113] on button "Not Arrived" at bounding box center [309, 118] width 63 height 22
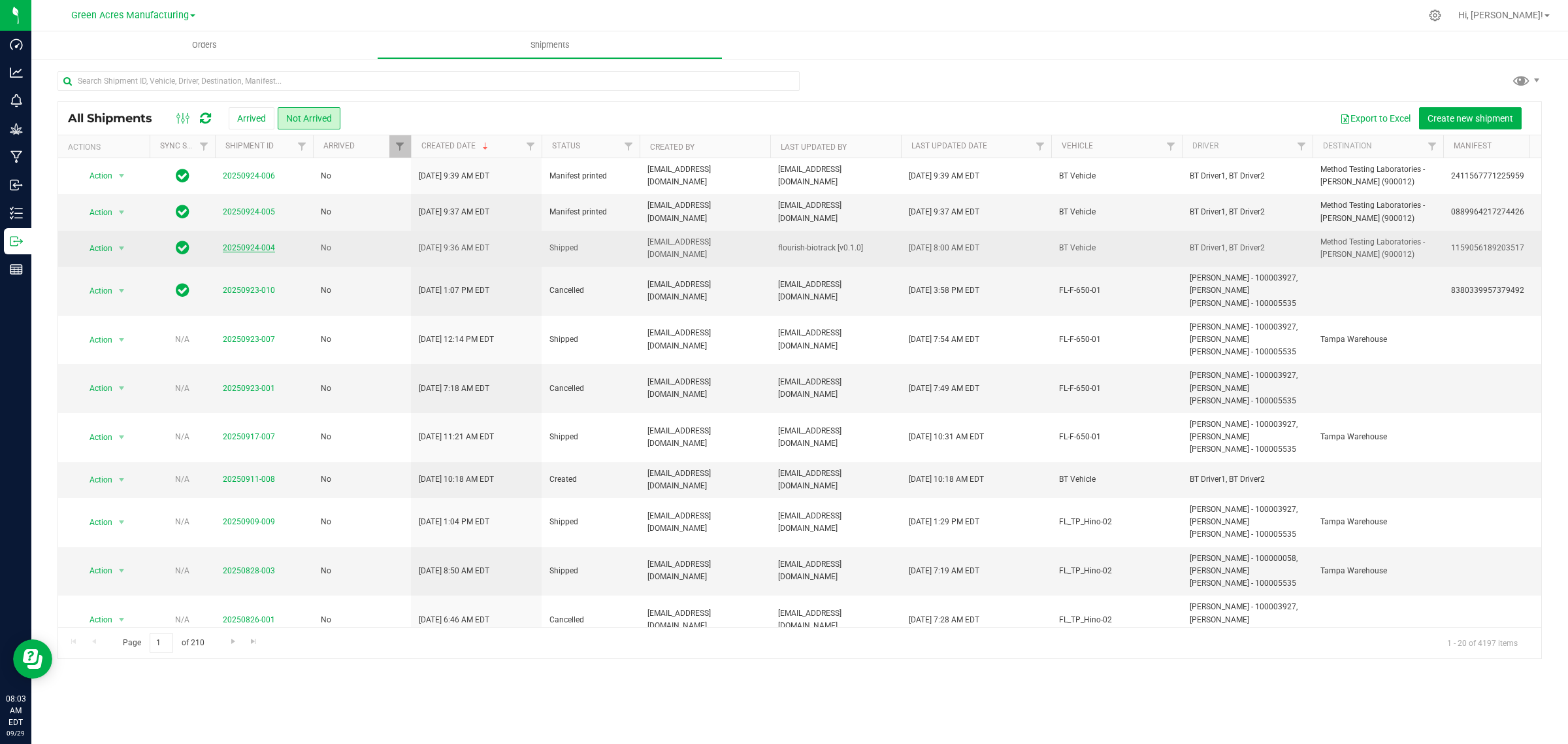
click at [253, 249] on link "20250924-004" at bounding box center [249, 247] width 52 height 9
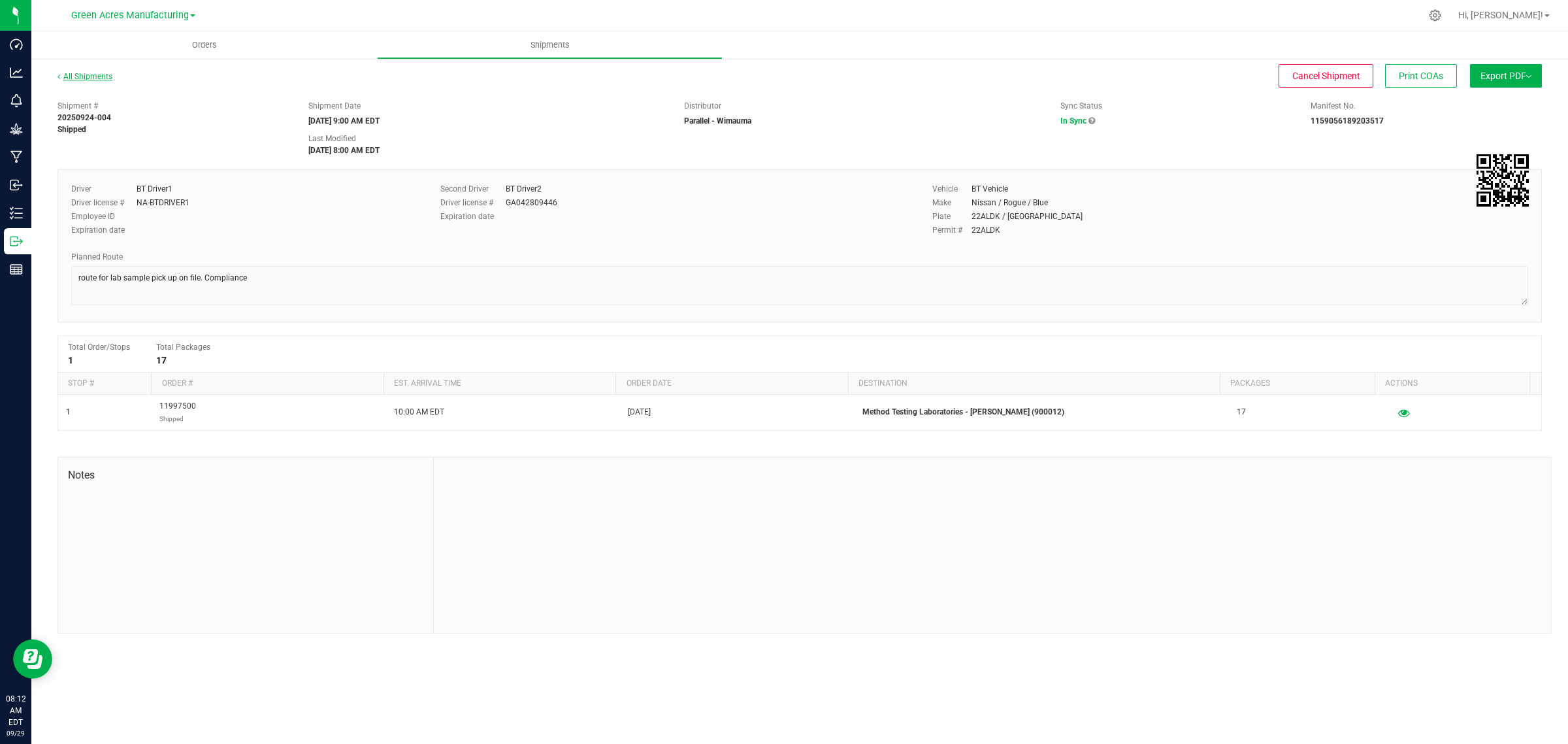
click at [66, 75] on link "All Shipments" at bounding box center [84, 76] width 55 height 9
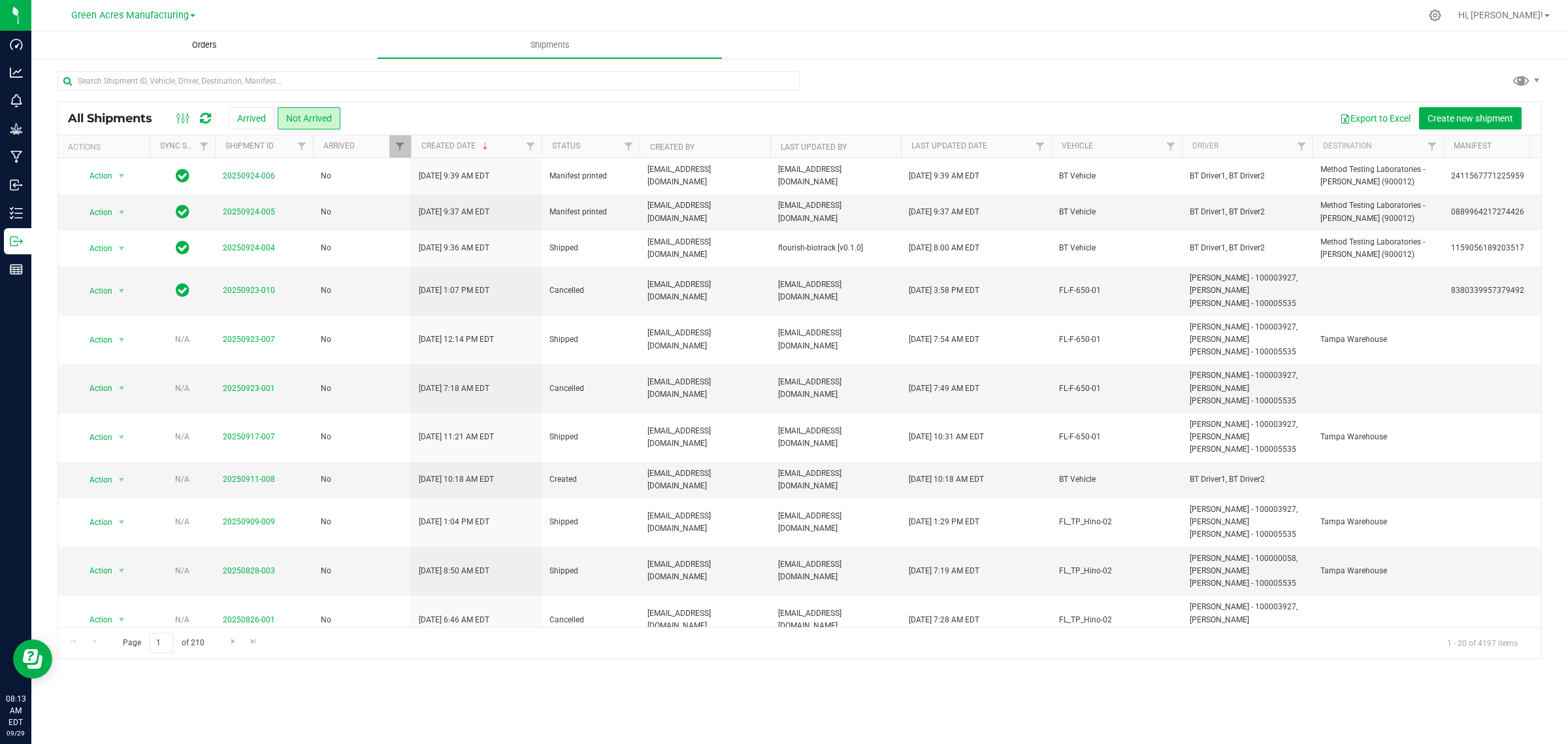
click at [212, 43] on span "Orders" at bounding box center [204, 45] width 60 height 12
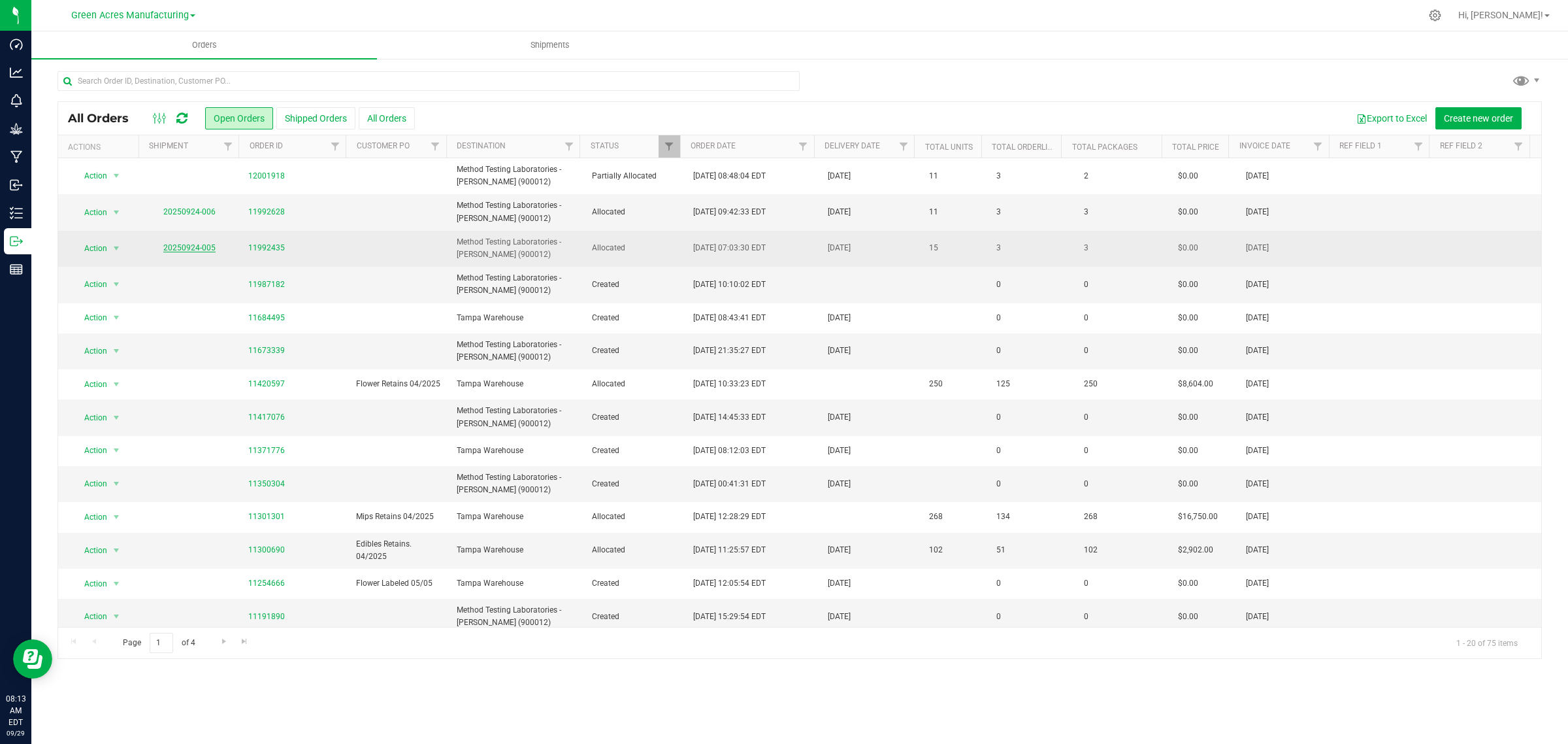
click at [198, 248] on link "20250924-005" at bounding box center [189, 247] width 52 height 9
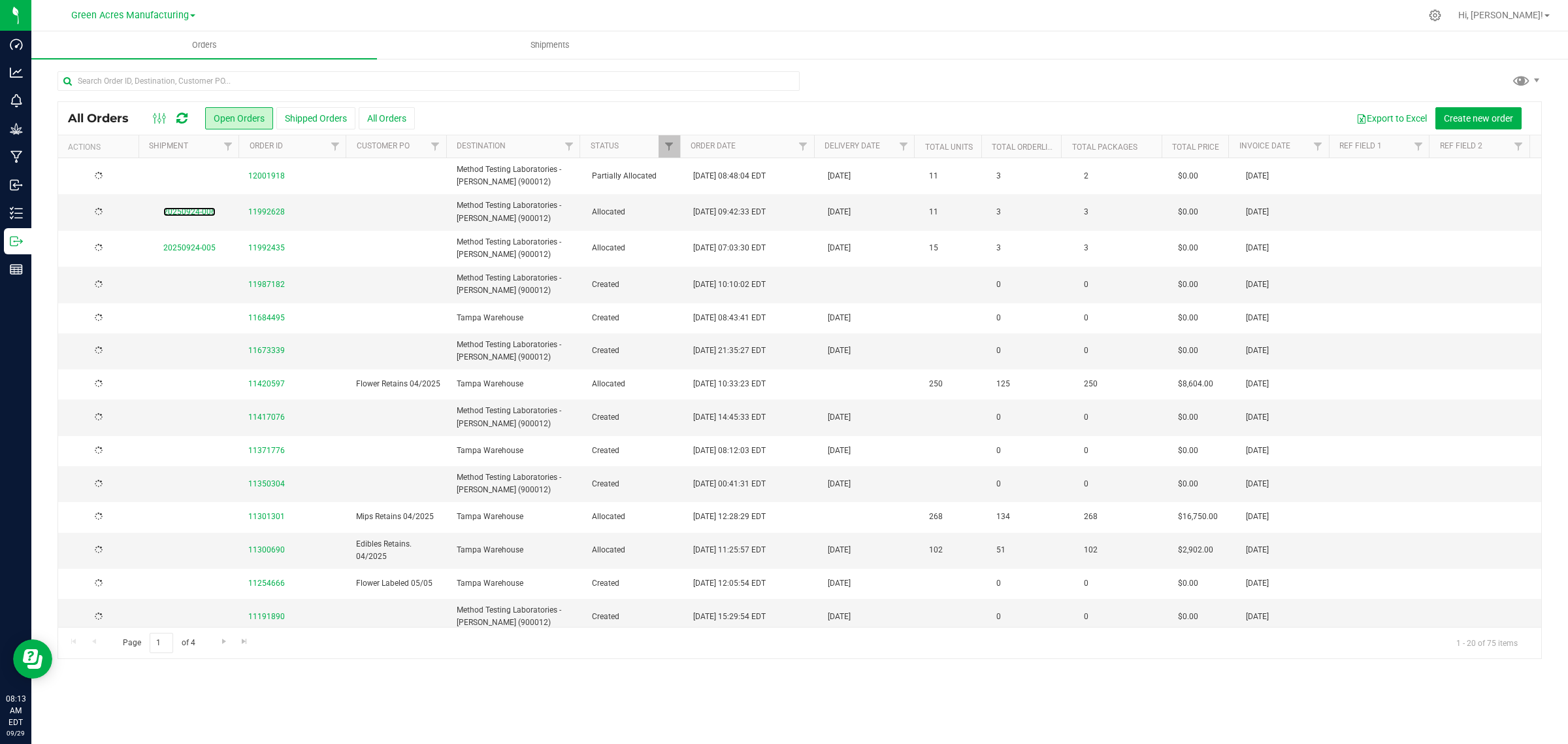
click at [191, 212] on link "20250924-006" at bounding box center [189, 211] width 52 height 9
click at [177, 211] on link "20250924-006" at bounding box center [189, 211] width 52 height 9
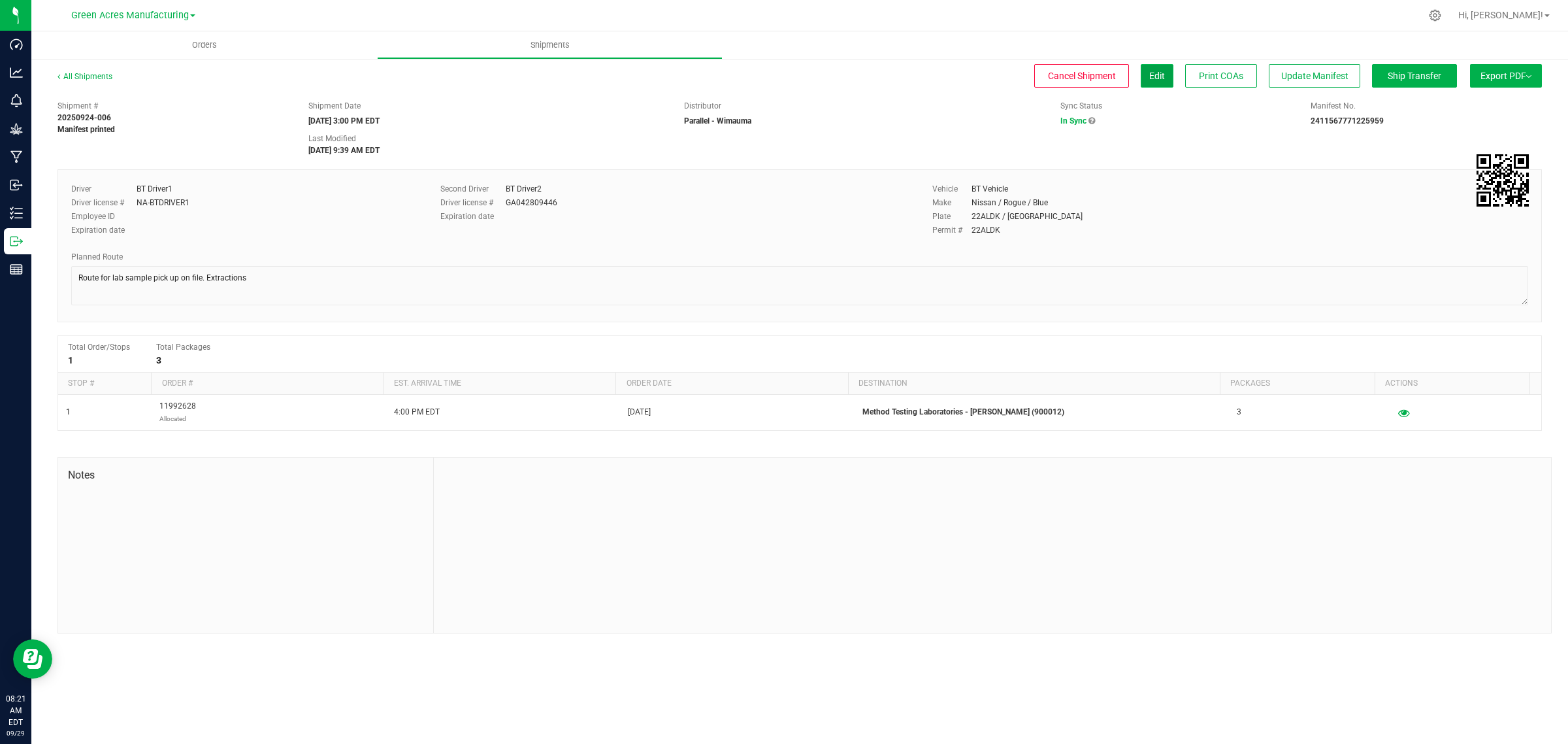
click at [1141, 77] on button "Edit" at bounding box center [1157, 76] width 33 height 24
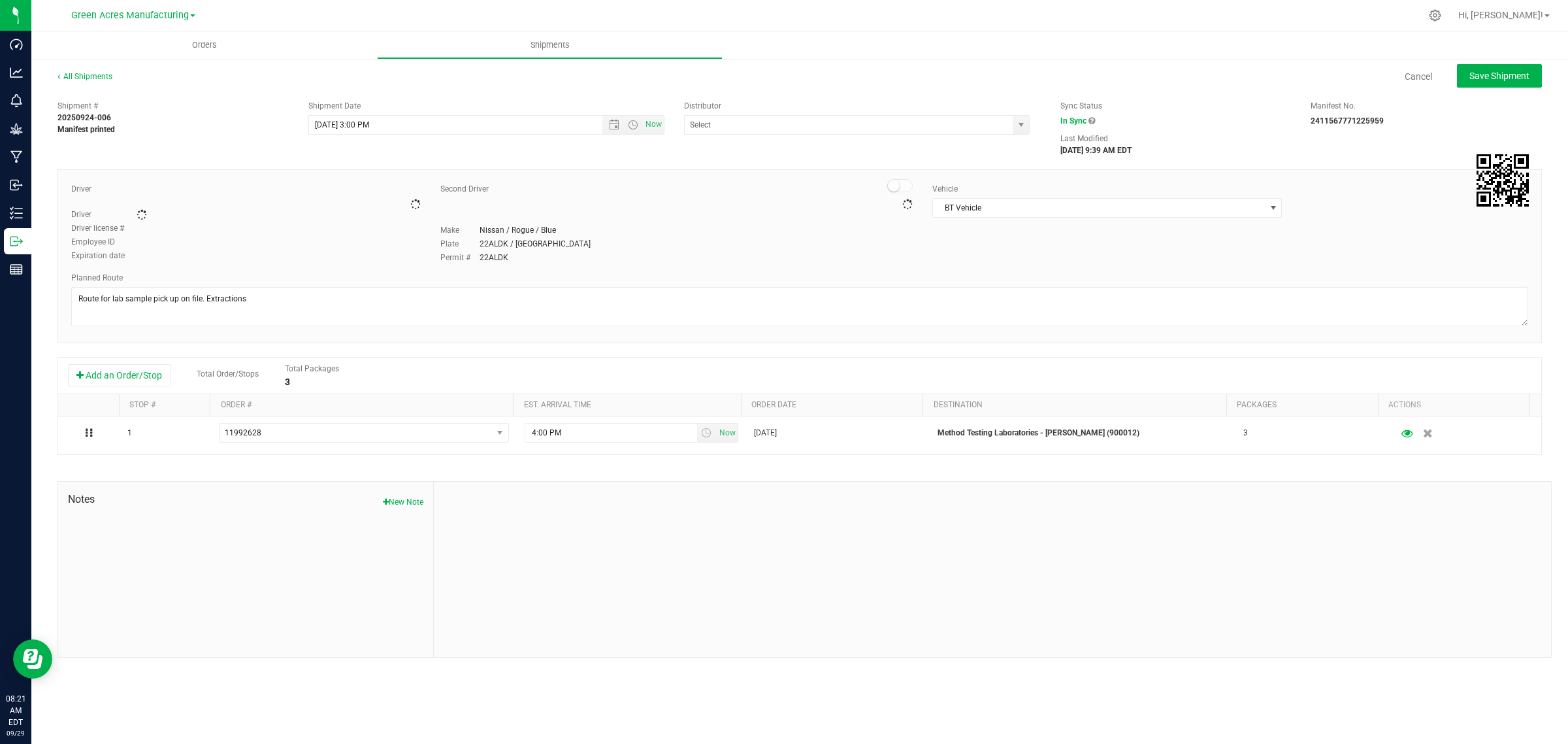
type input "Parallel - Wimauma"
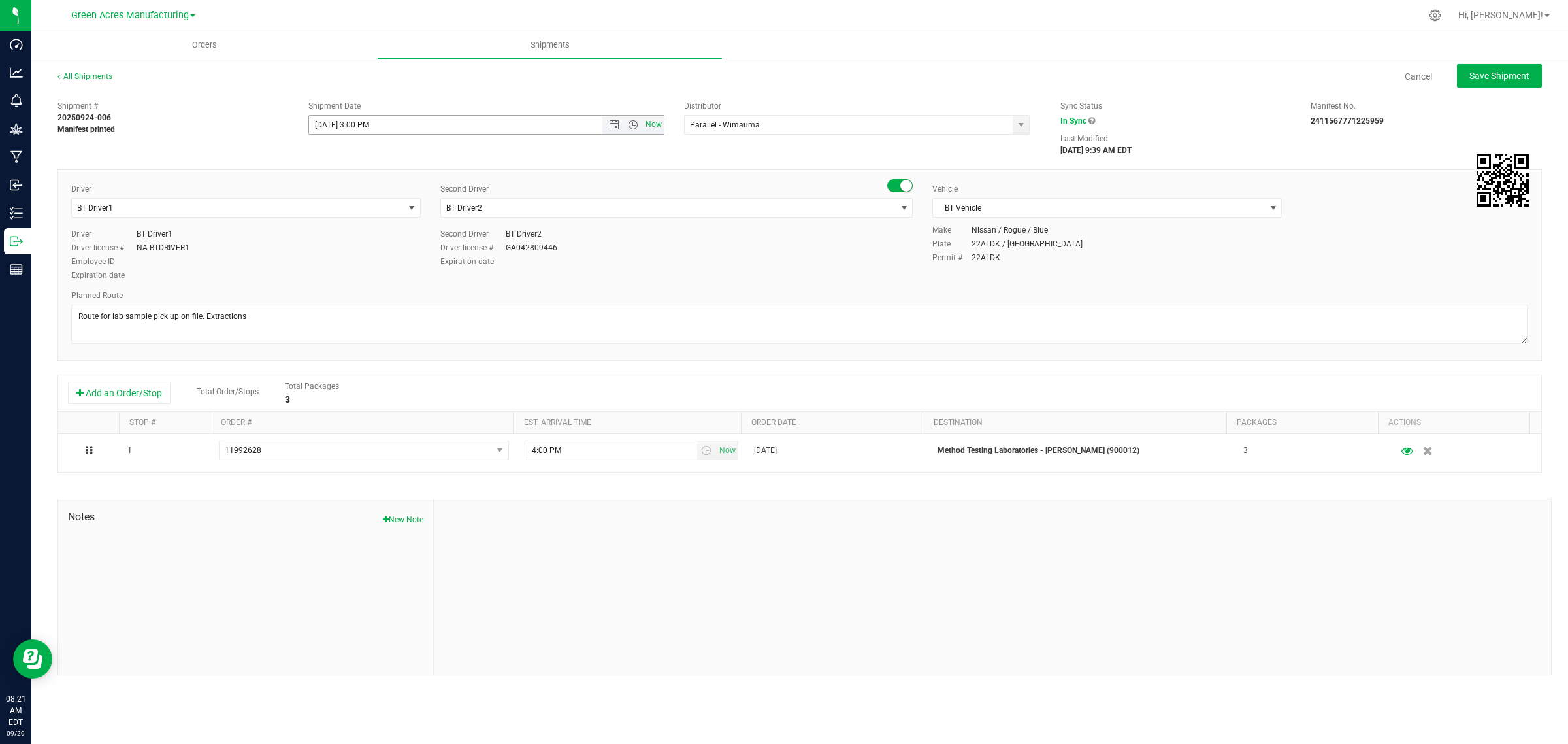
click at [654, 125] on span "Now" at bounding box center [654, 125] width 22 height 19
click at [631, 122] on span "Open the time view" at bounding box center [633, 125] width 10 height 10
click at [349, 206] on li "9:00 AM" at bounding box center [485, 203] width 353 height 17
type input "[DATE] 9:00 AM"
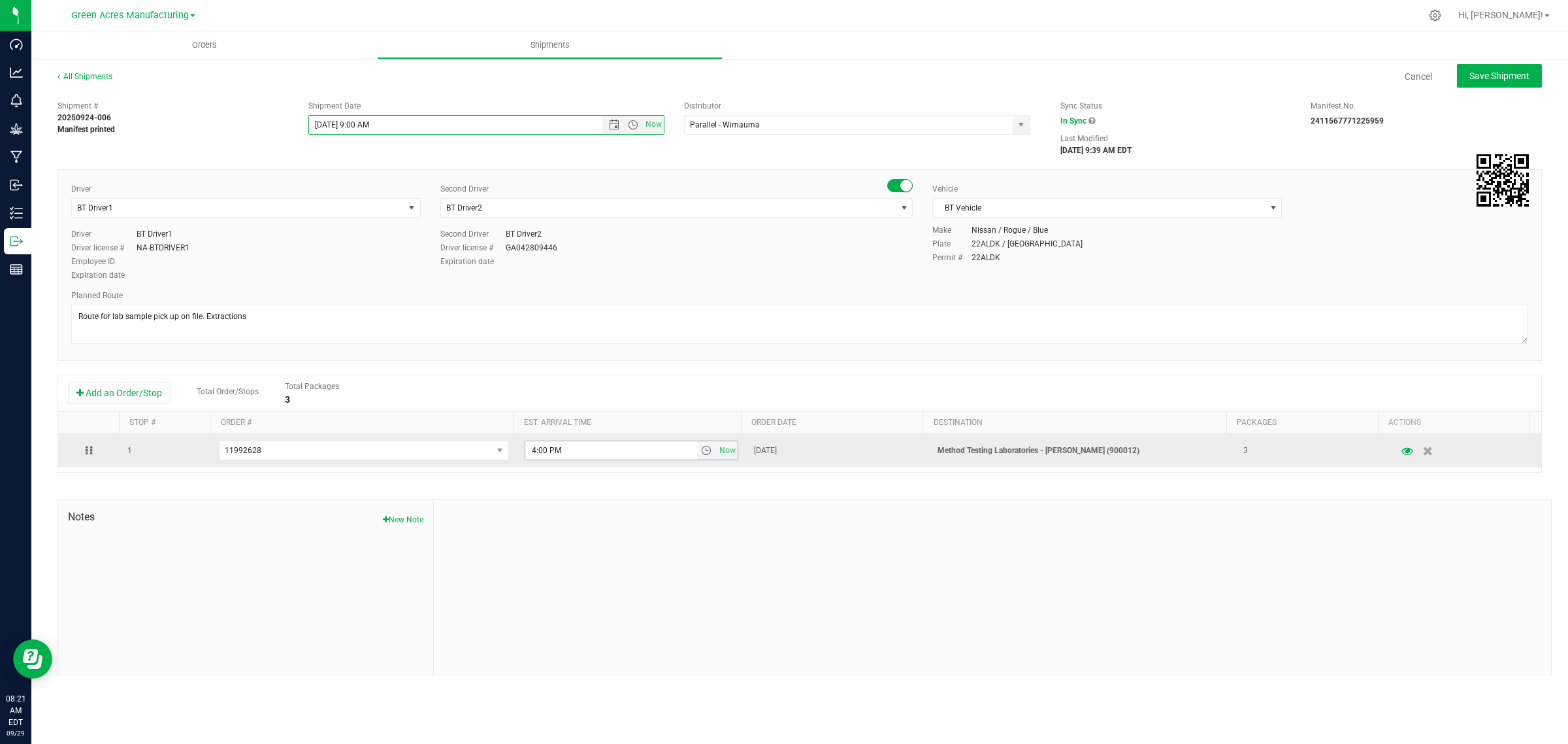
click at [701, 451] on span "select" at bounding box center [706, 450] width 10 height 10
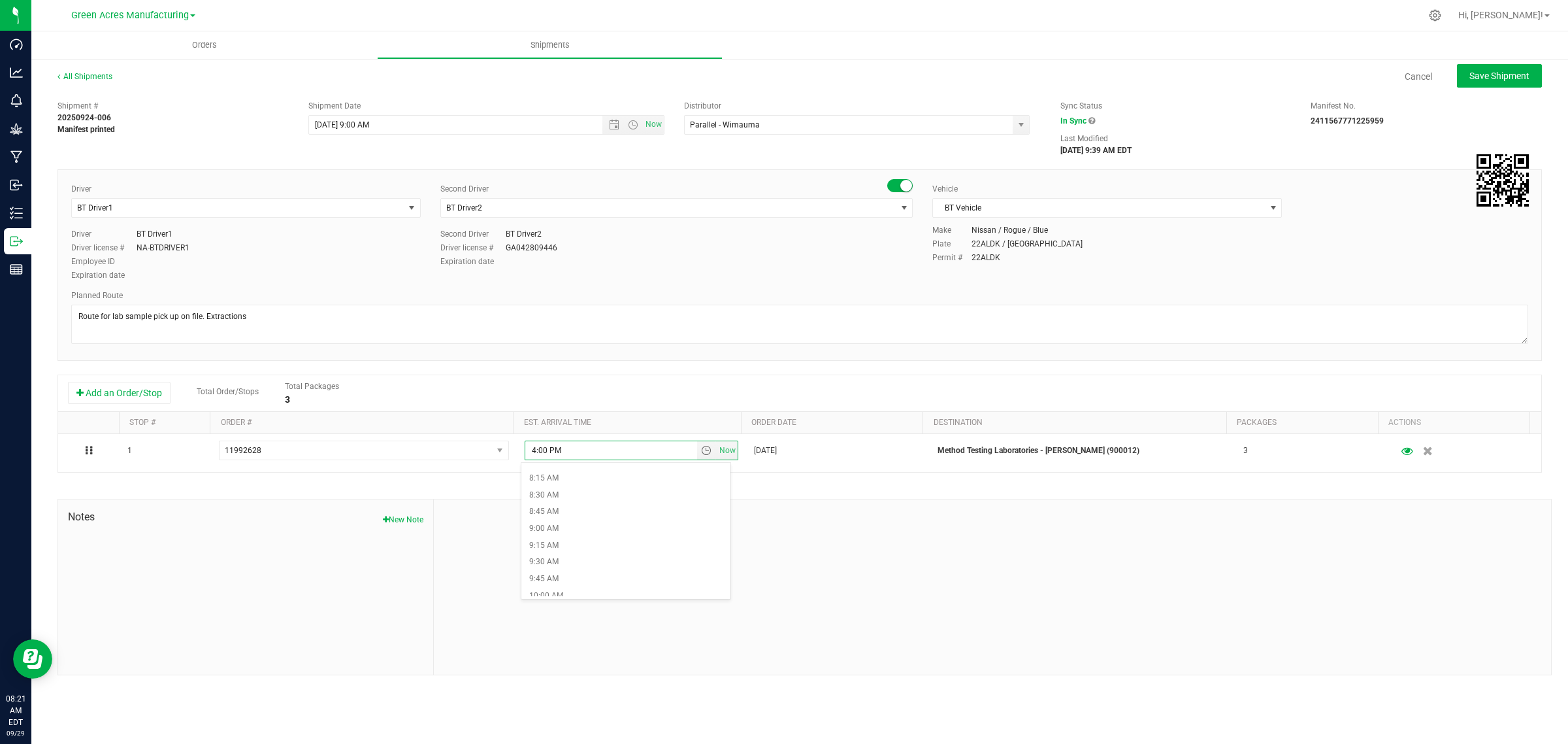
scroll to position [571, 0]
click at [571, 572] on li "10:00 AM" at bounding box center [626, 574] width 209 height 17
type input "10:00 AM"
drag, startPoint x: 585, startPoint y: 505, endPoint x: 697, endPoint y: 589, distance: 140.0
click at [697, 589] on div at bounding box center [993, 587] width 1117 height 175
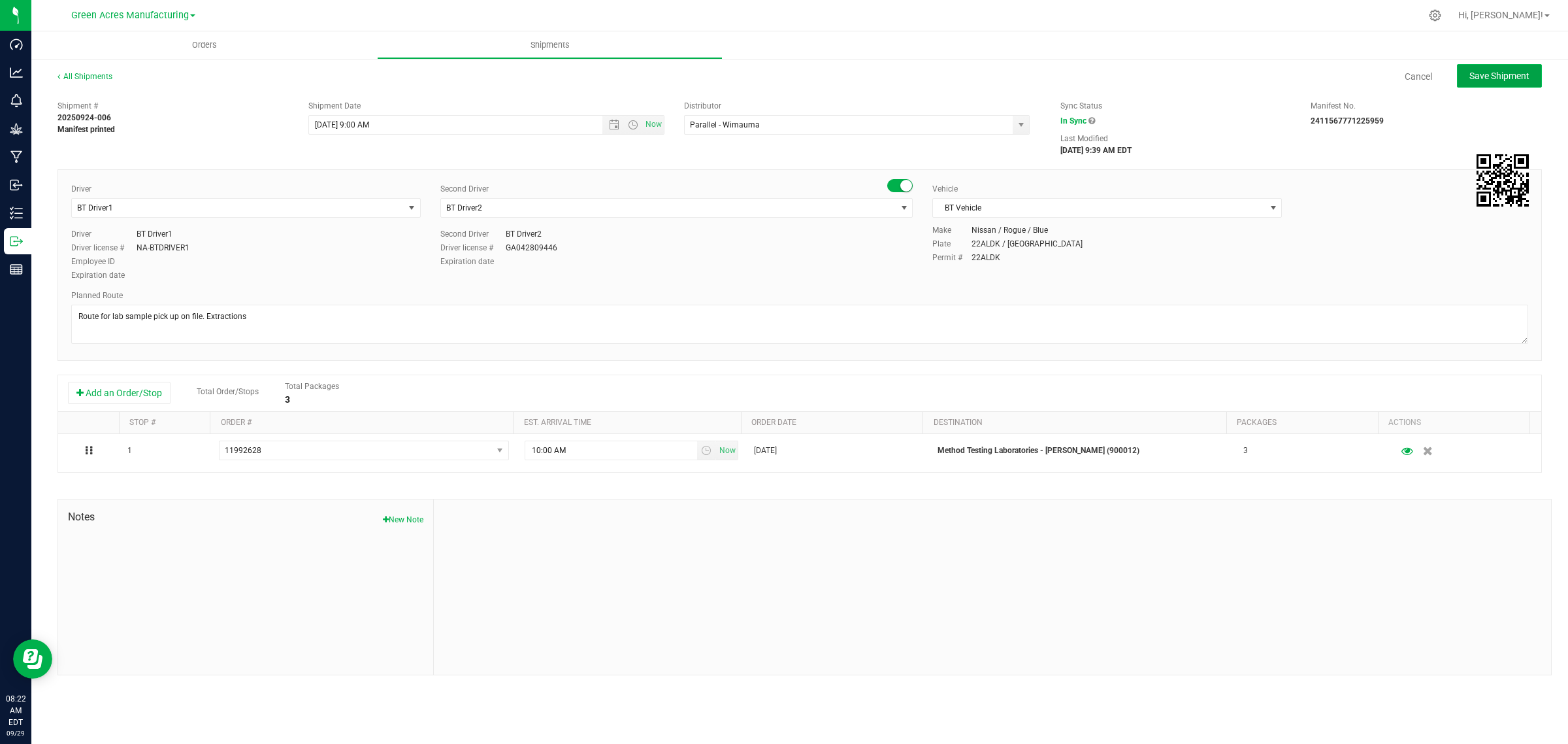
click at [1478, 74] on span "Save Shipment" at bounding box center [1498, 76] width 60 height 10
type input "[DATE] 1:00 PM"
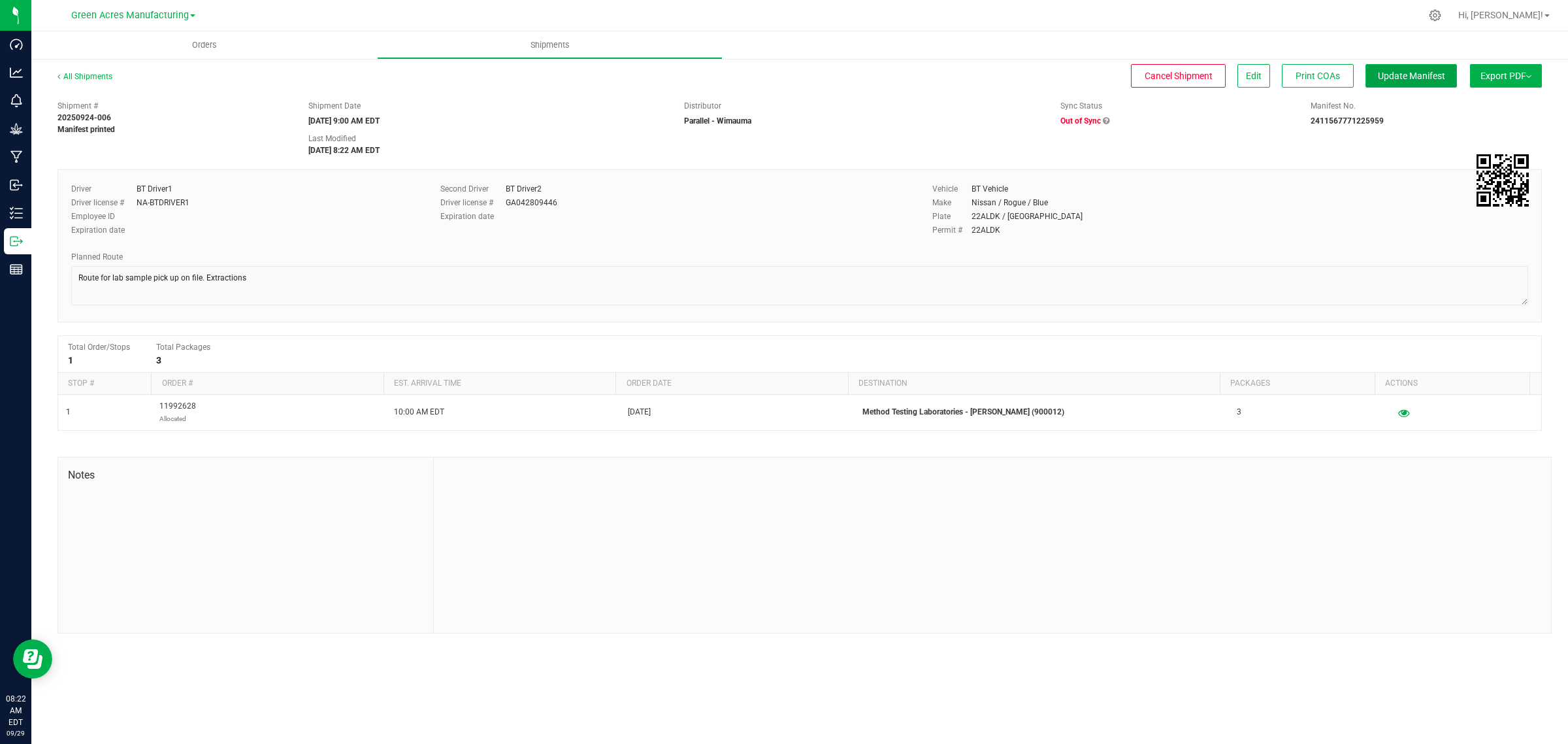
click at [1421, 76] on span "Update Manifest" at bounding box center [1412, 76] width 67 height 10
click at [1074, 120] on span "Out of Sync" at bounding box center [1080, 120] width 40 height 9
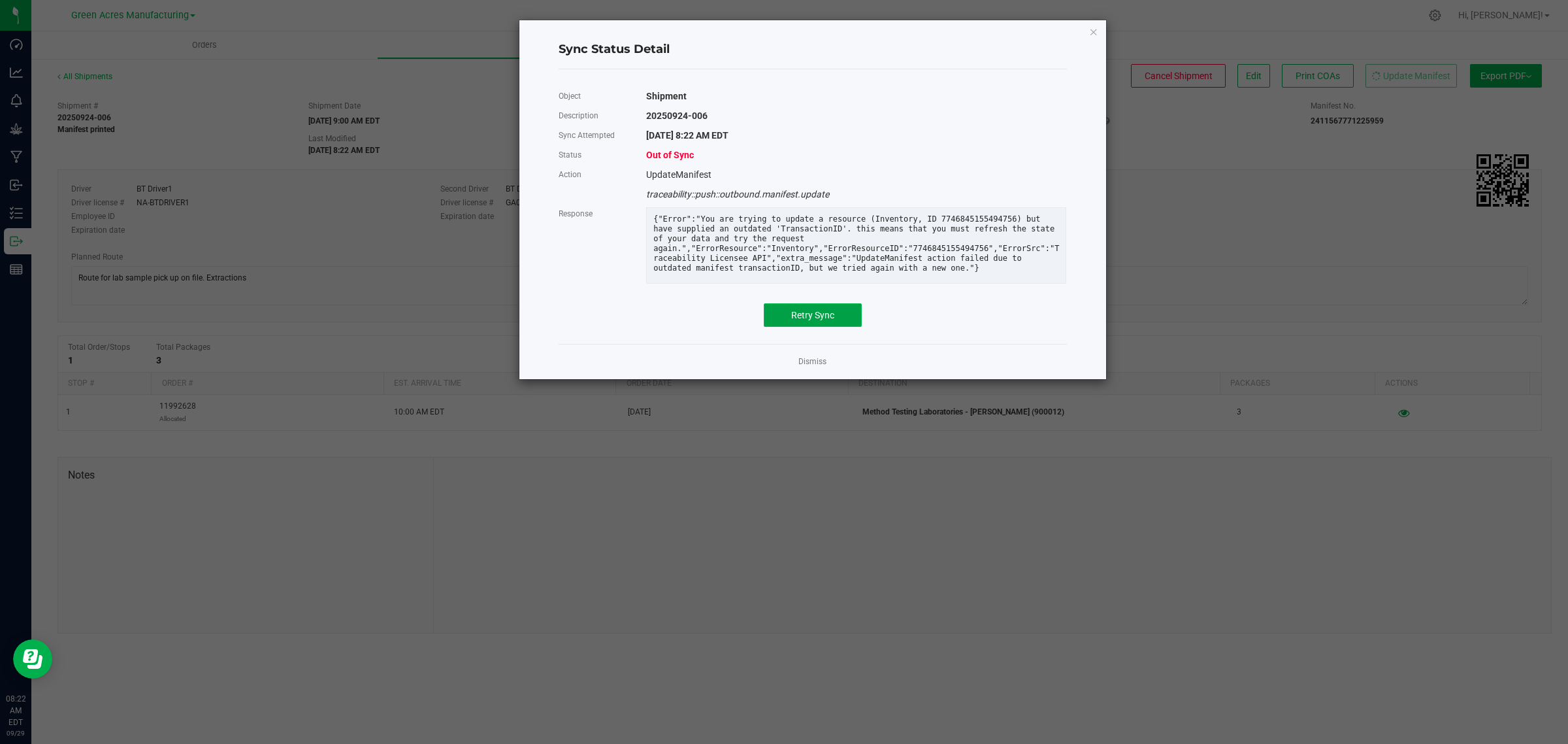
click at [807, 320] on span "Retry Sync" at bounding box center [812, 315] width 43 height 10
click at [700, 20] on div "Error syncing the selected shipment: This operation is already in progress." at bounding box center [783, 23] width 196 height 45
click at [1207, 224] on ngb-modal-window "Sync Status Detail Object Shipment Description 20250924-006 Sync Attempted 9/29…" at bounding box center [788, 372] width 1577 height 744
click at [1177, 109] on ngb-modal-window "Sync Status Detail Object Shipment Description 20250924-006 Sync Attempted 9/29…" at bounding box center [788, 372] width 1577 height 744
click at [814, 367] on link "Dismiss" at bounding box center [812, 361] width 28 height 11
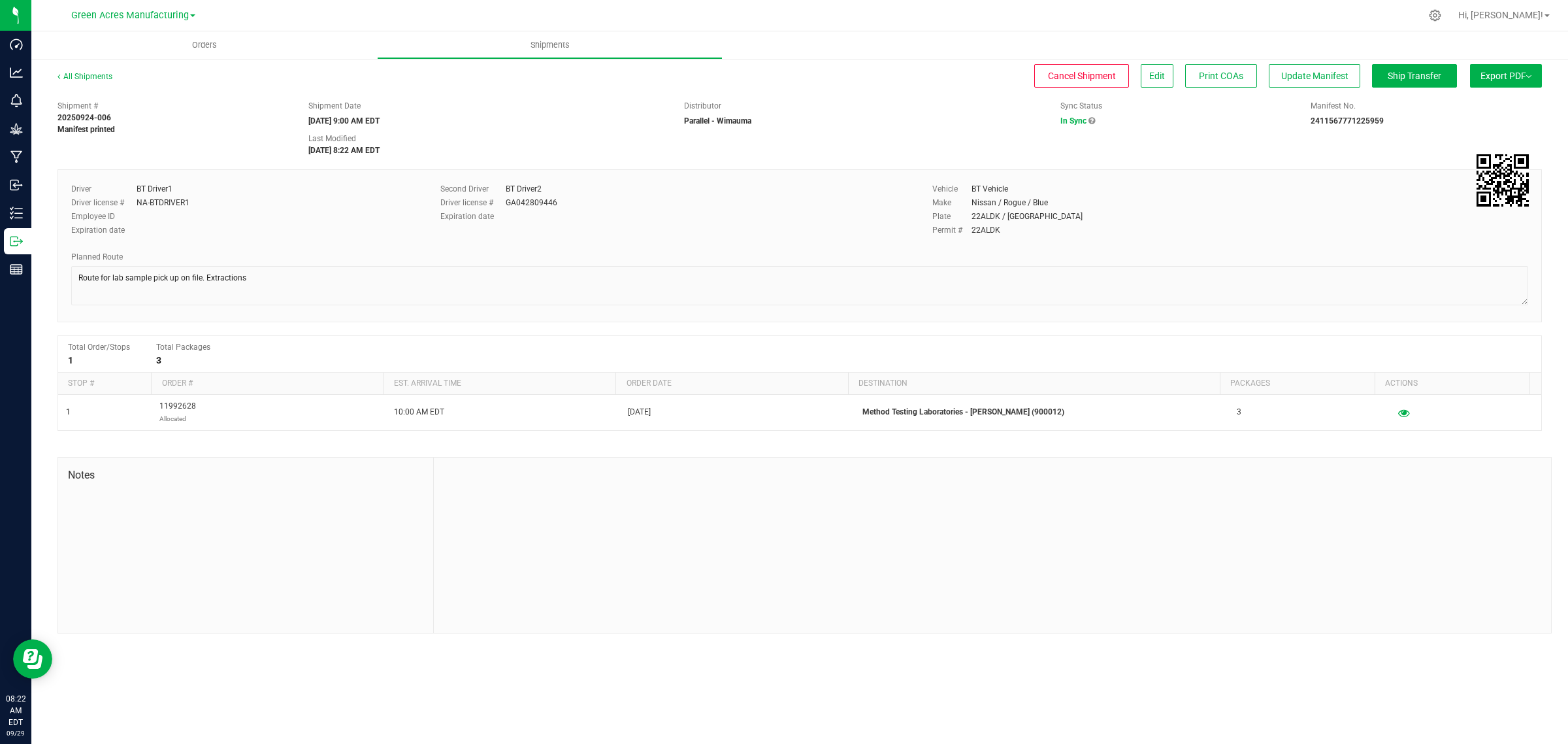
click at [214, 122] on div "20250924-006" at bounding box center [172, 118] width 231 height 12
click at [1390, 71] on span "Ship Transfer" at bounding box center [1414, 76] width 54 height 10
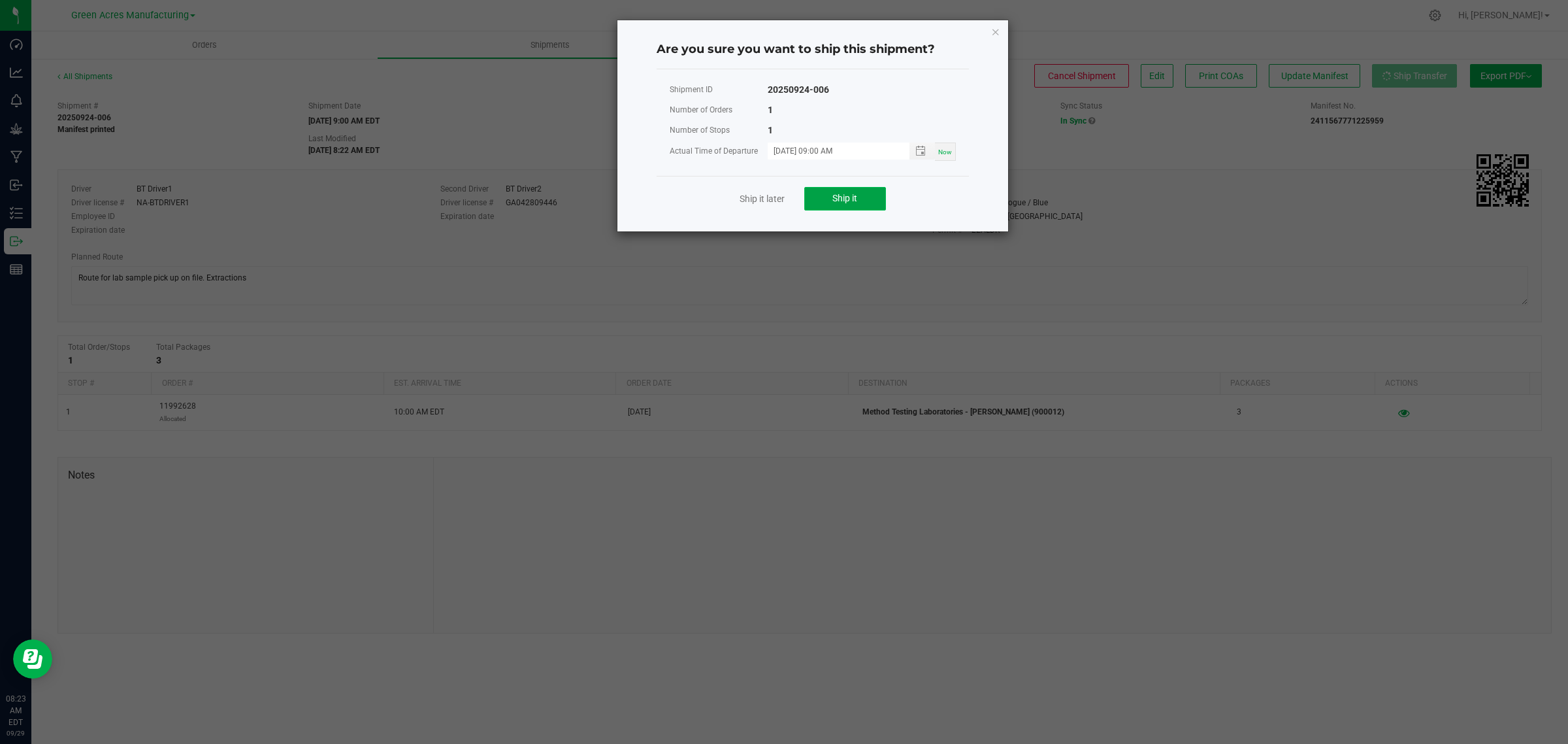
click at [826, 205] on button "Ship it" at bounding box center [845, 199] width 82 height 24
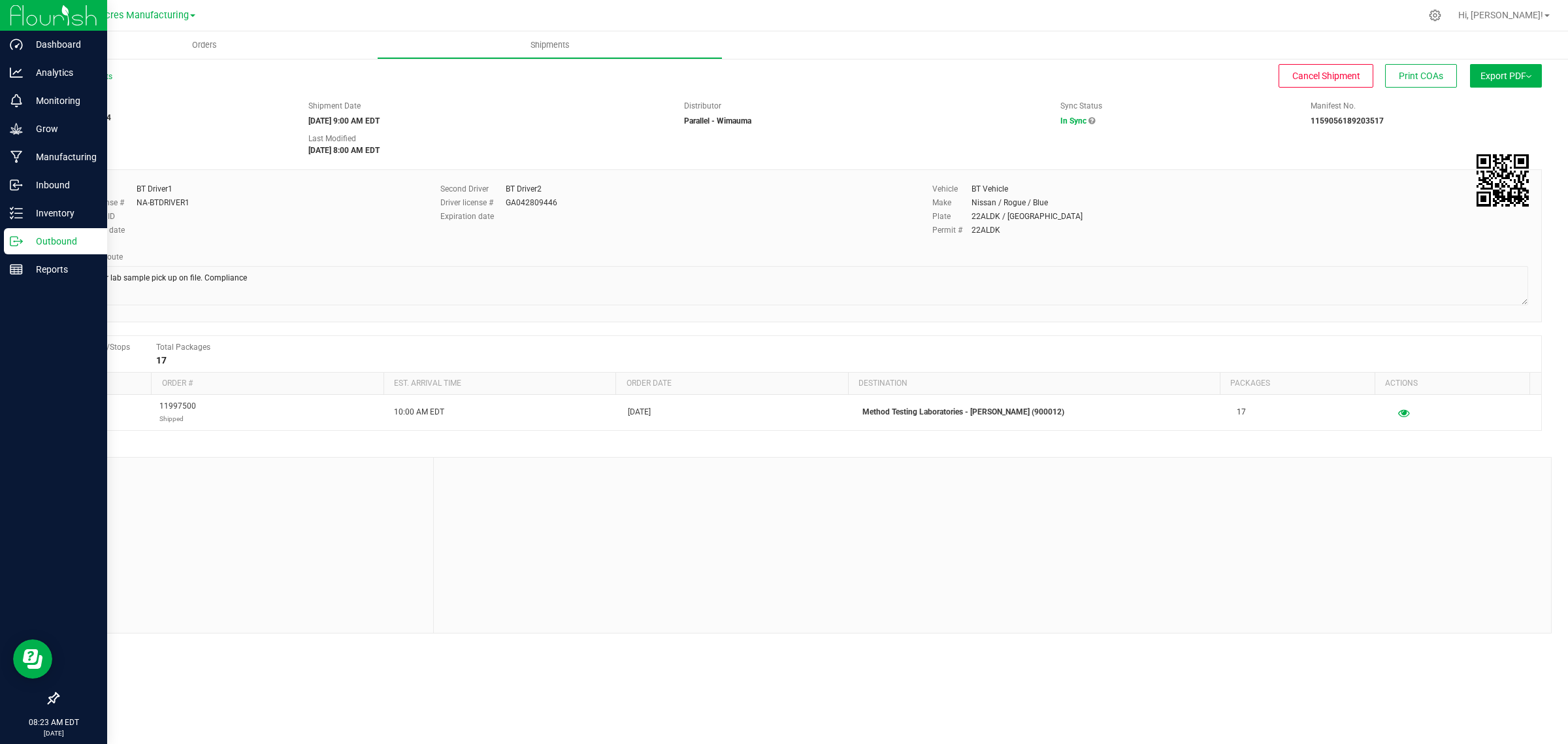
click at [17, 246] on icon at bounding box center [17, 242] width 13 height 13
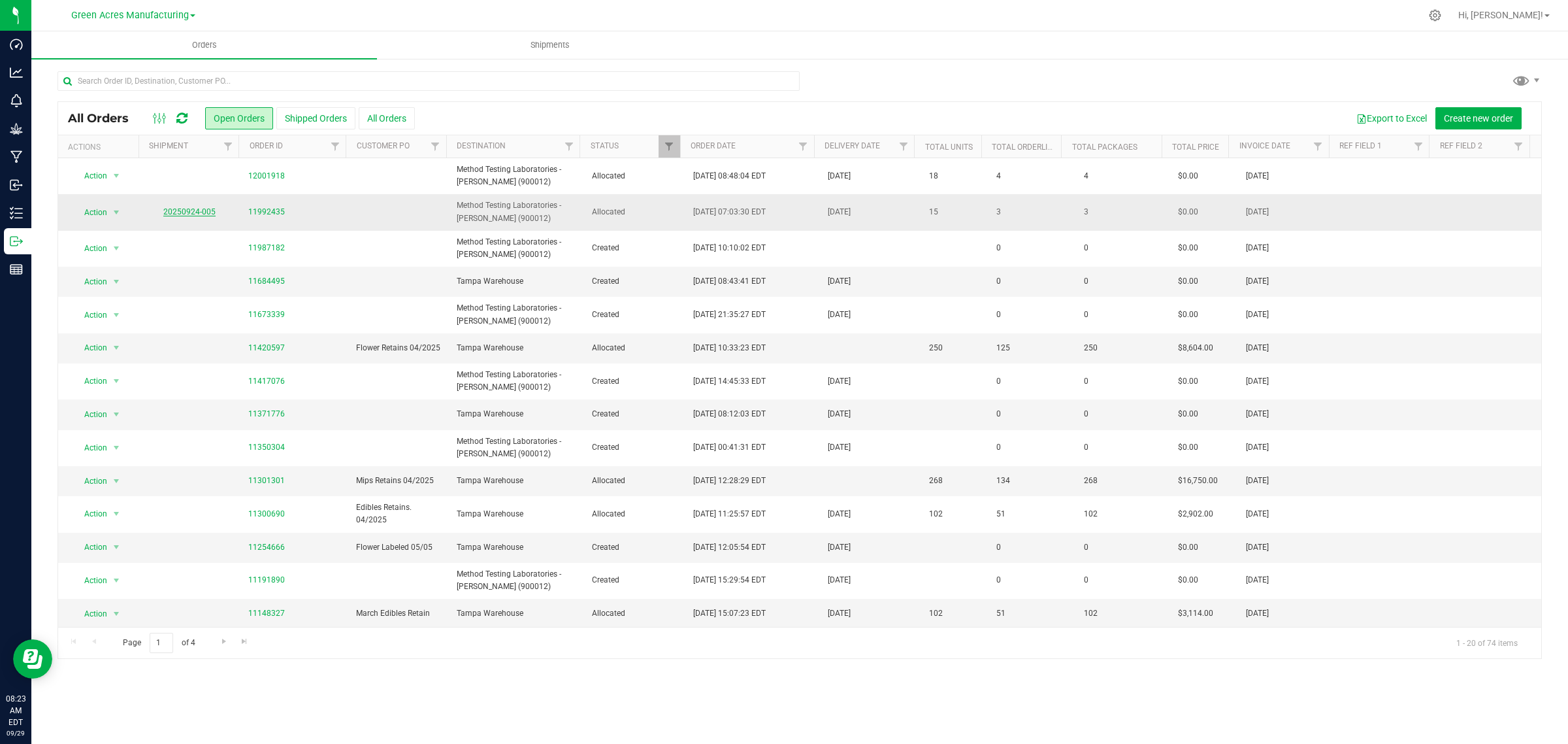
click at [193, 211] on link "20250924-005" at bounding box center [189, 211] width 52 height 9
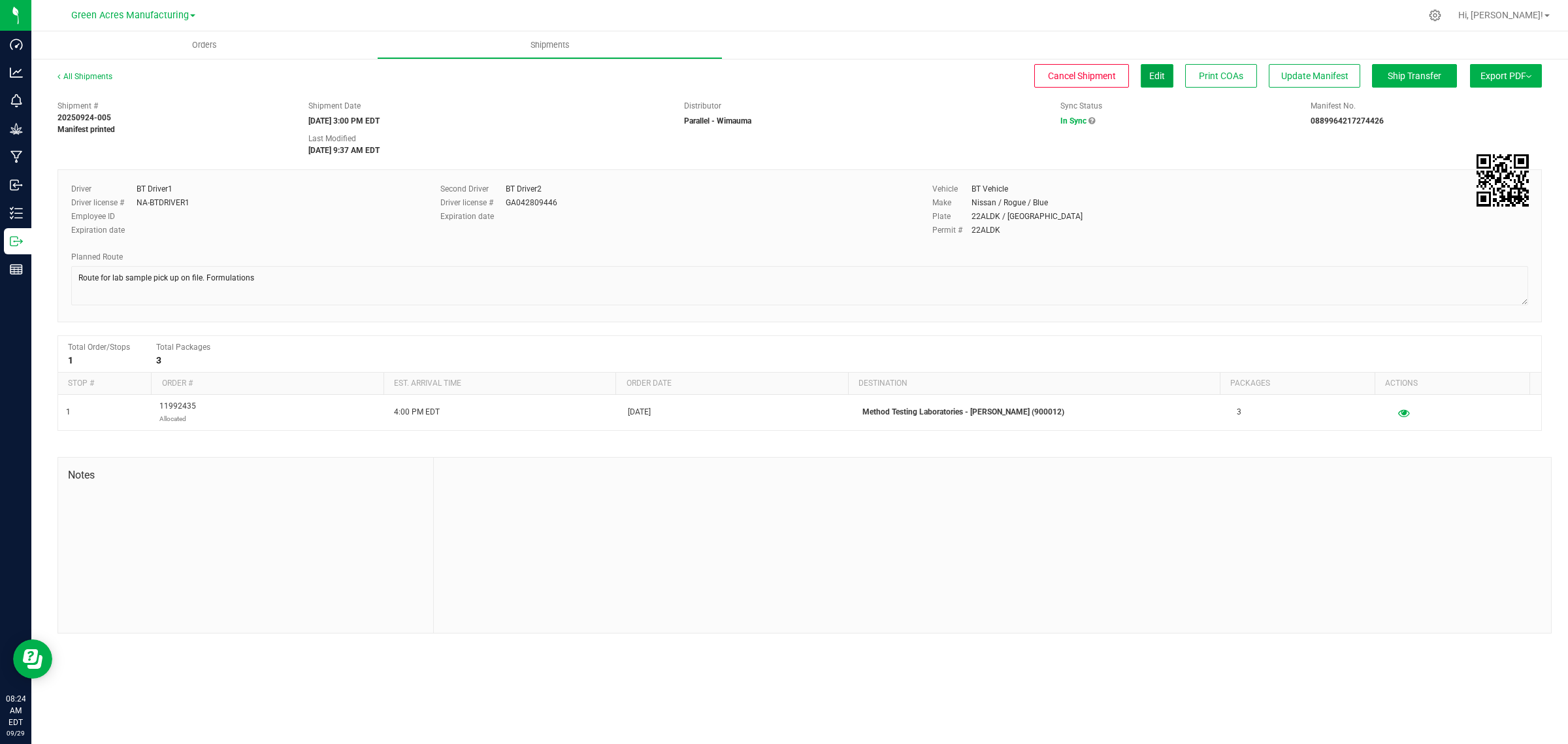
click at [1143, 75] on button "Edit" at bounding box center [1157, 76] width 33 height 24
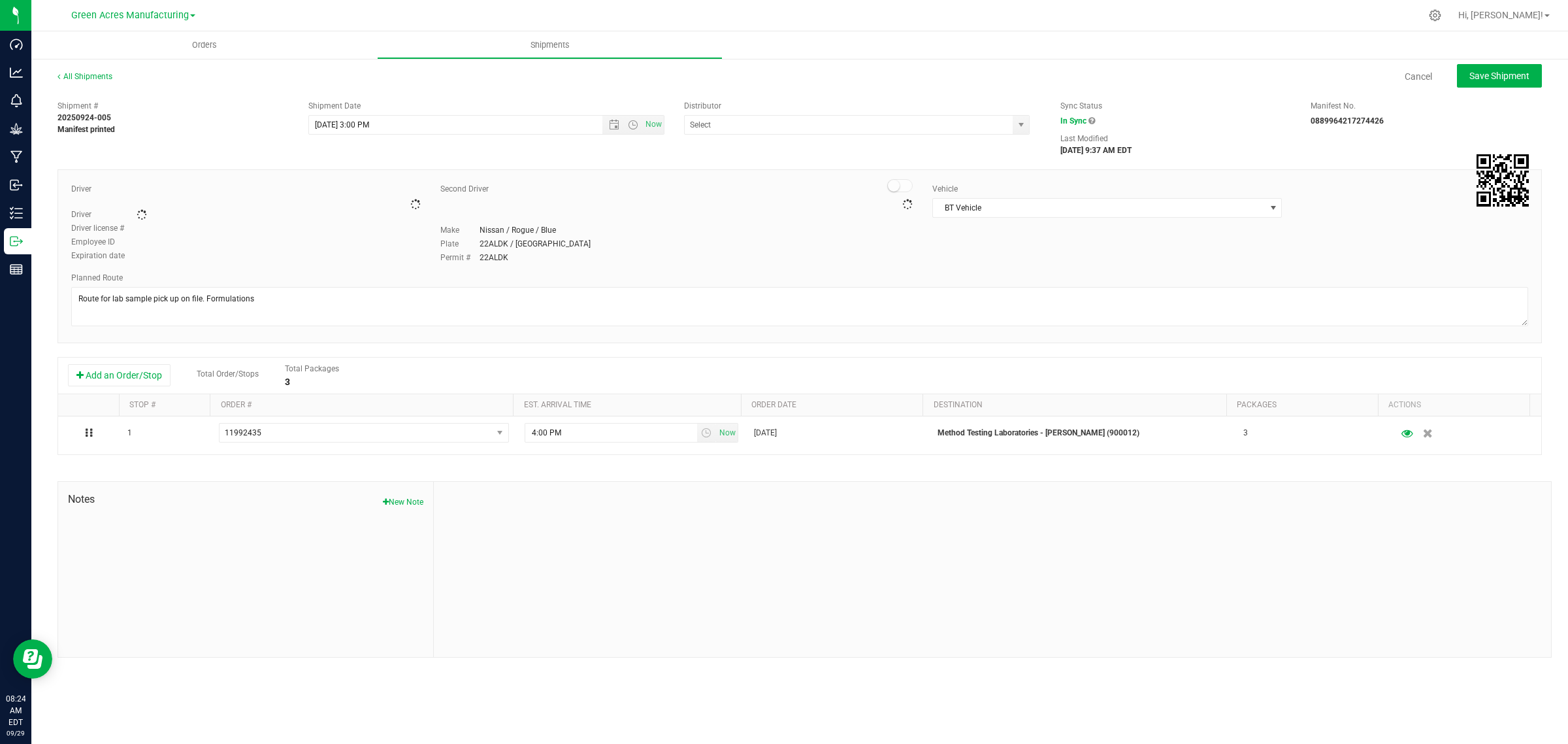
type input "Parallel - Wimauma"
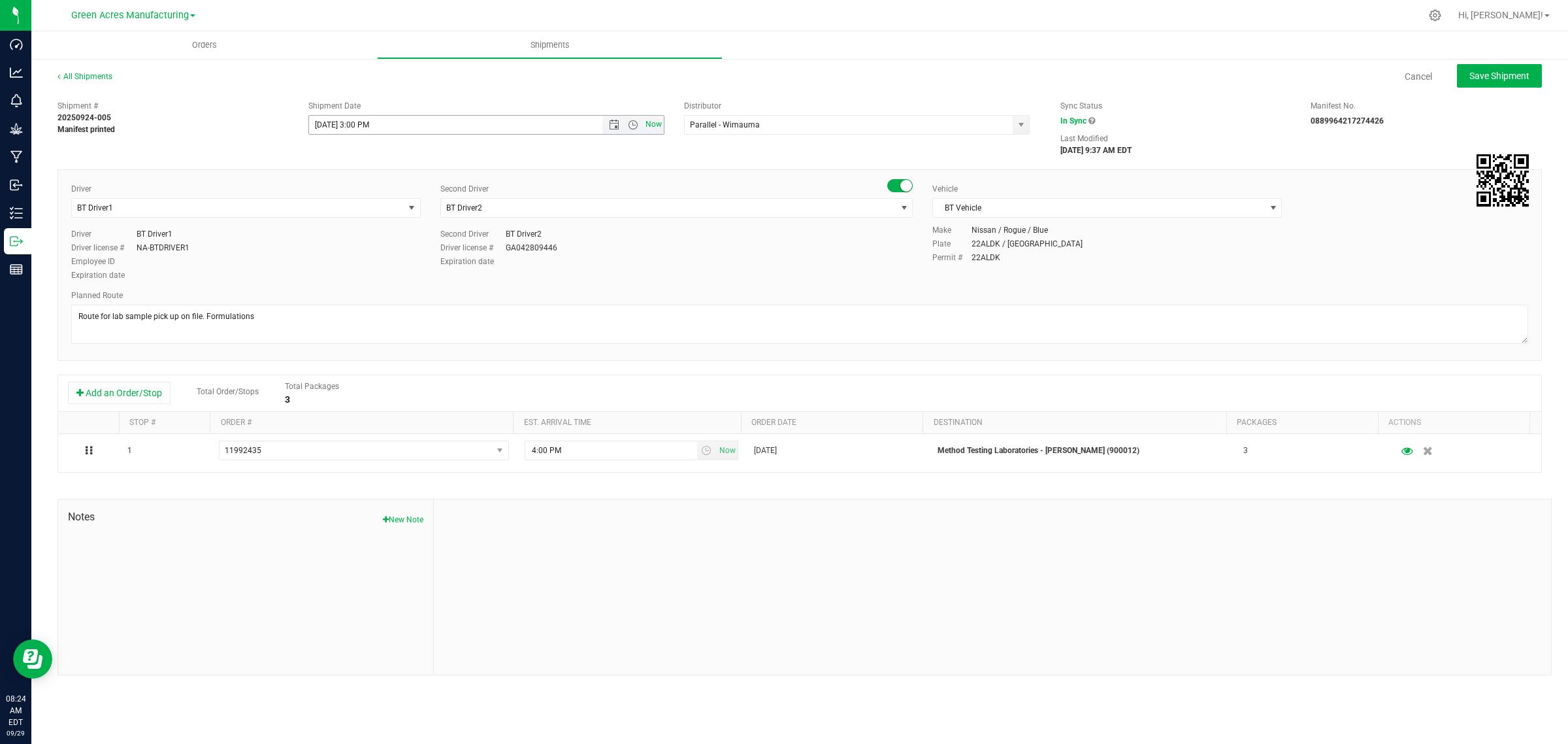
click at [643, 122] on span "Now" at bounding box center [654, 125] width 22 height 19
click at [633, 125] on span "Open the time view" at bounding box center [633, 125] width 10 height 10
click at [354, 208] on li "9:00 AM" at bounding box center [485, 203] width 353 height 17
type input "[DATE] 9:00 AM"
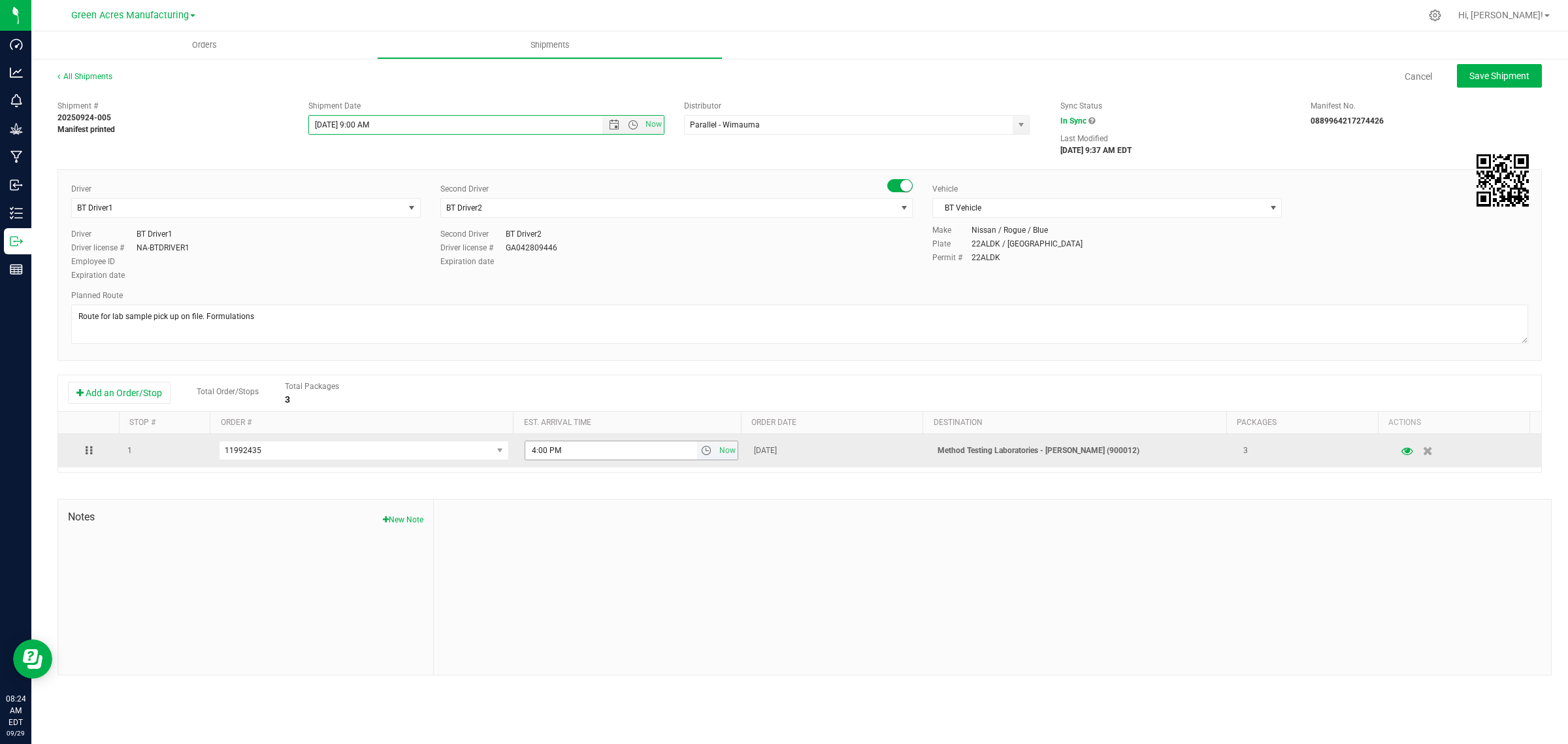
click at [697, 449] on span "select" at bounding box center [707, 450] width 19 height 19
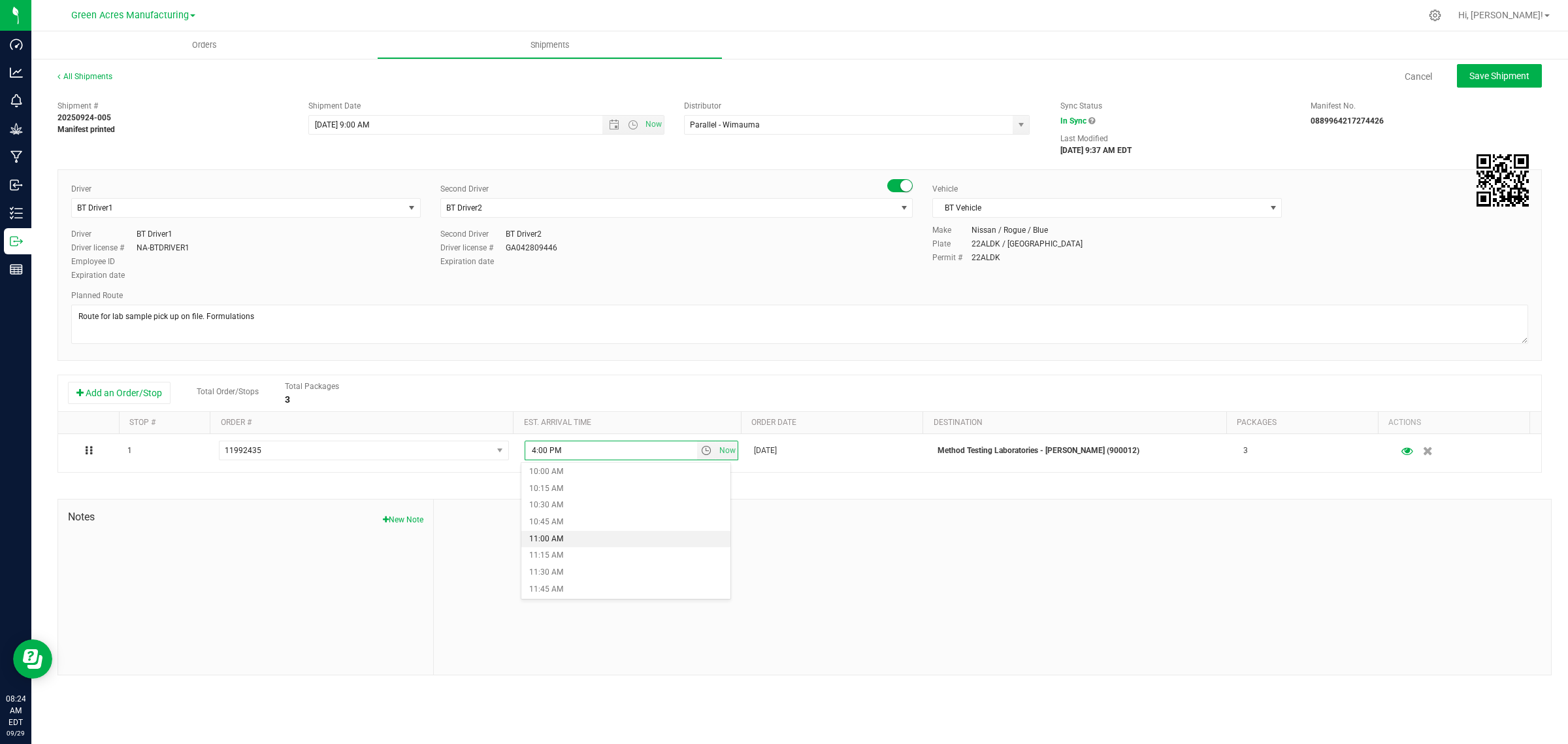
scroll to position [654, 0]
click at [569, 490] on li "10:00 AM" at bounding box center [626, 492] width 209 height 17
type input "10:00 AM"
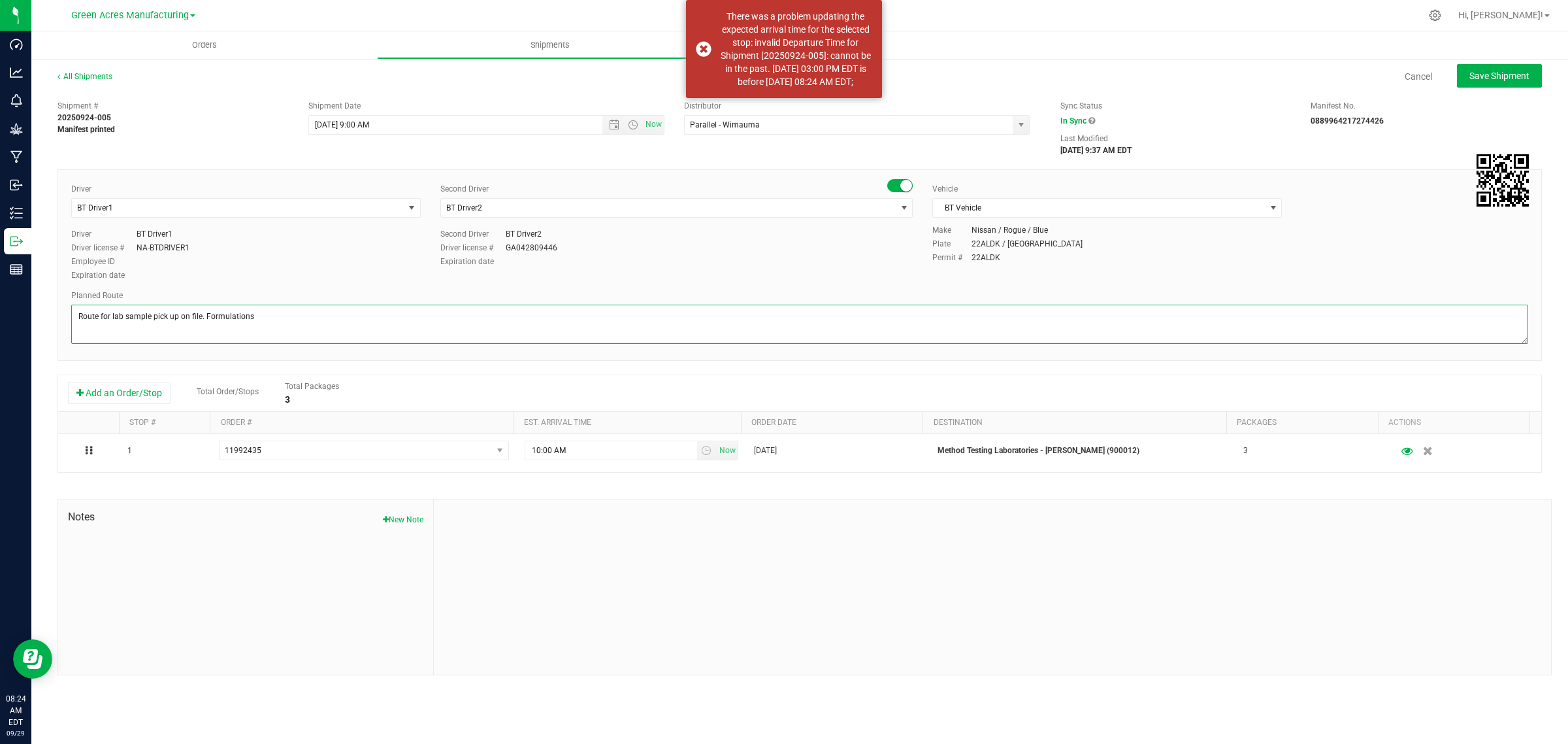
click at [707, 324] on textarea at bounding box center [800, 324] width 1457 height 40
click at [1487, 66] on button "Save Shipment" at bounding box center [1499, 76] width 85 height 24
type input "9/29/2025 1:00 PM"
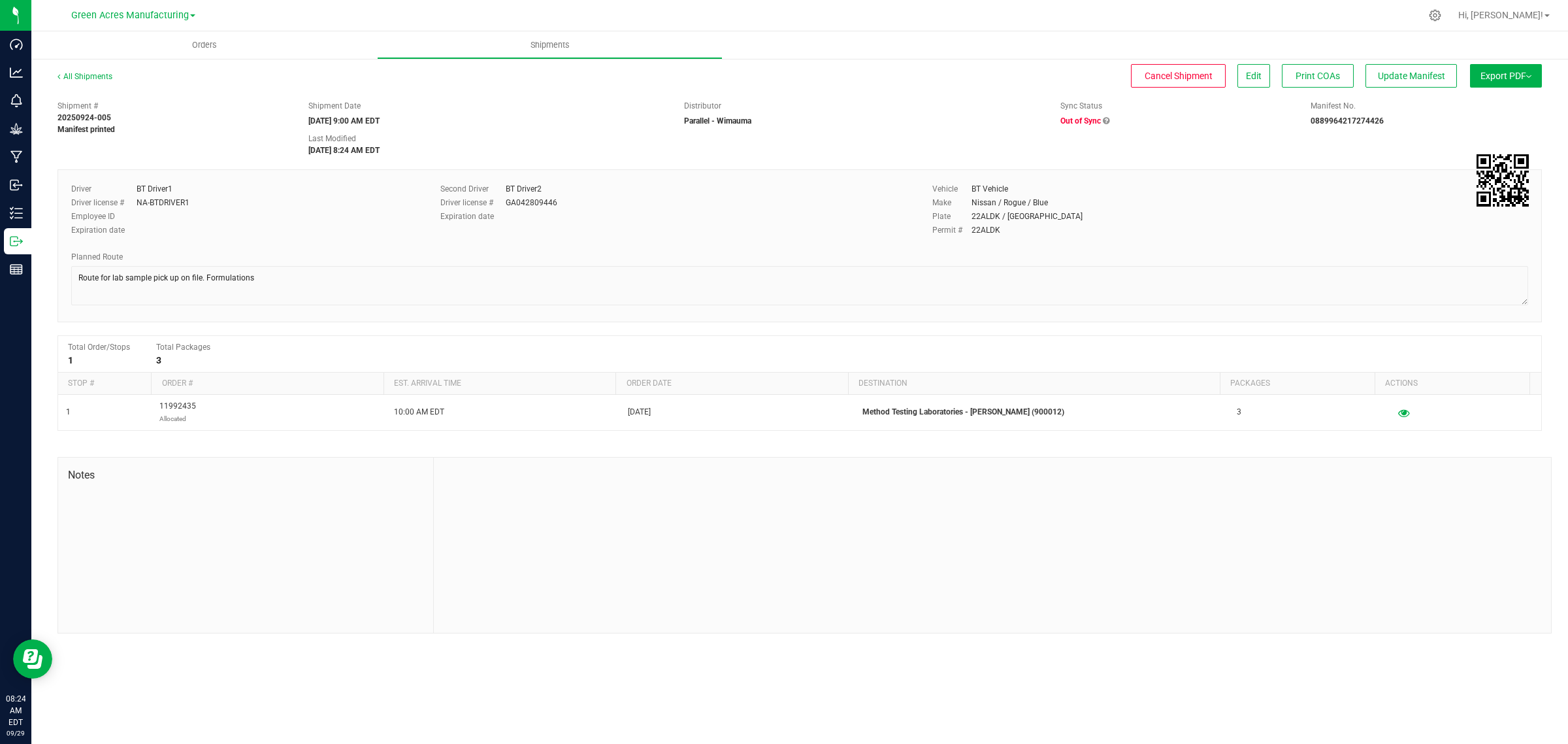
click at [1094, 119] on span "Out of Sync" at bounding box center [1080, 120] width 40 height 9
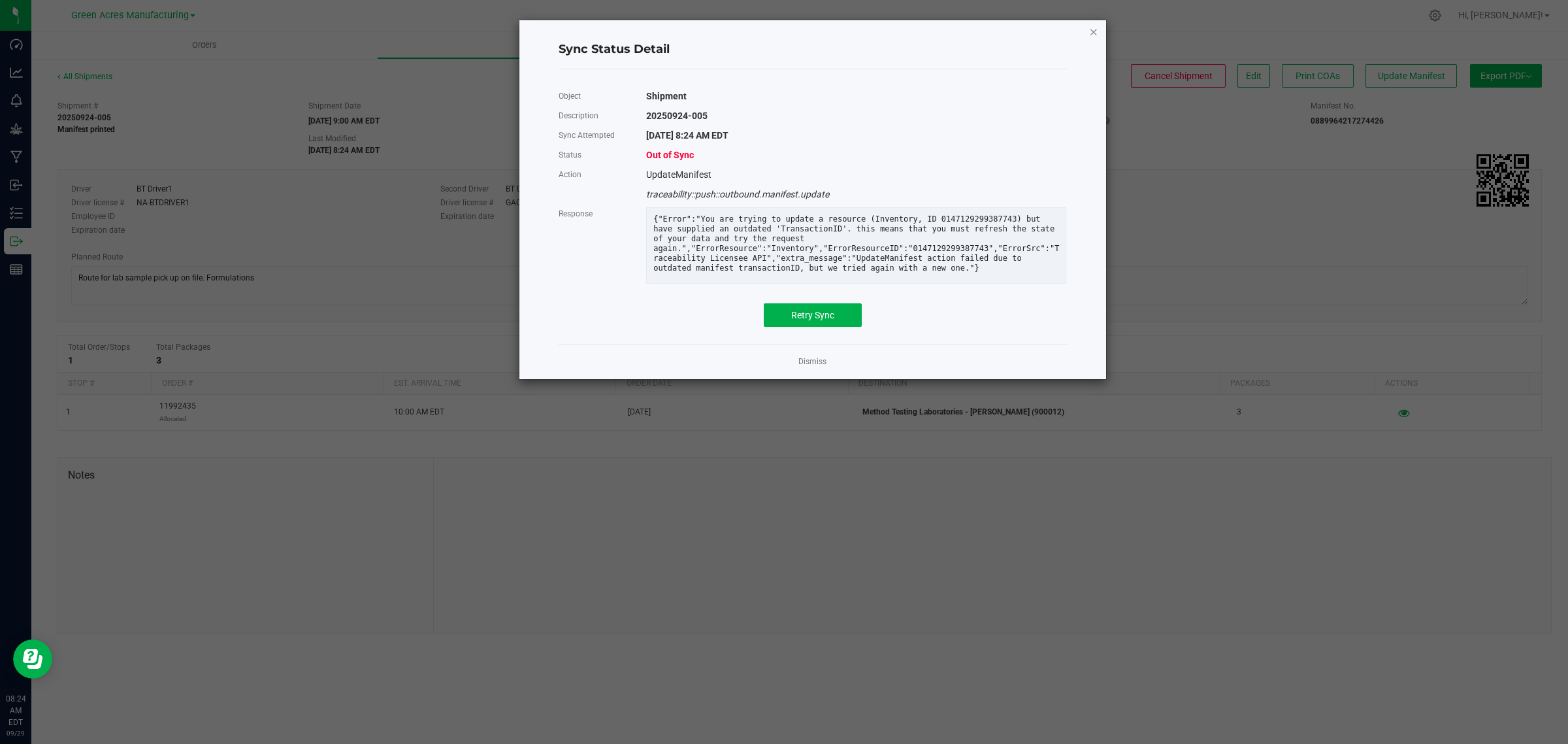
click at [1089, 30] on icon "Close" at bounding box center [1093, 31] width 9 height 16
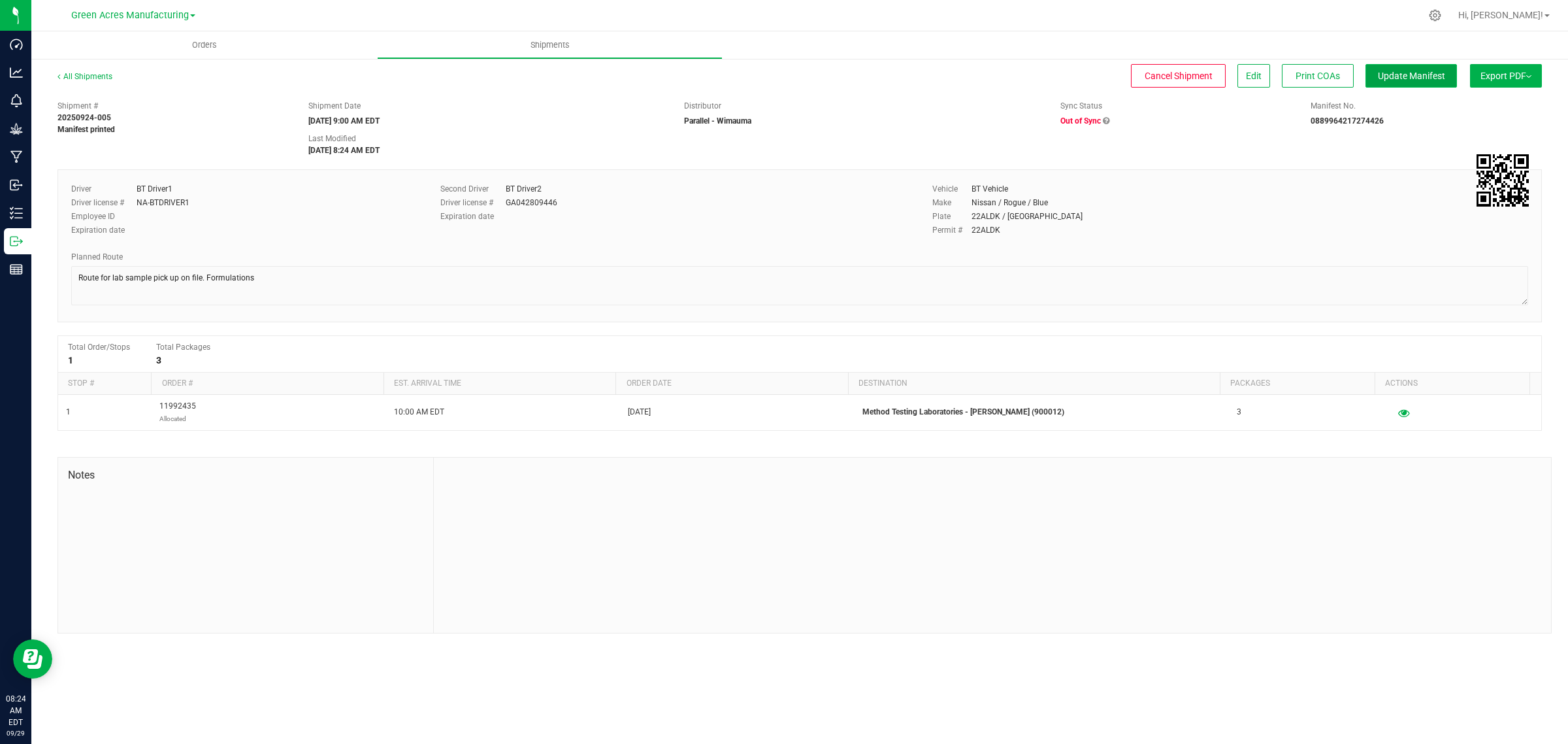
click at [1401, 74] on span "Update Manifest" at bounding box center [1412, 76] width 67 height 10
click at [1396, 71] on span "Ship Transfer" at bounding box center [1414, 76] width 54 height 10
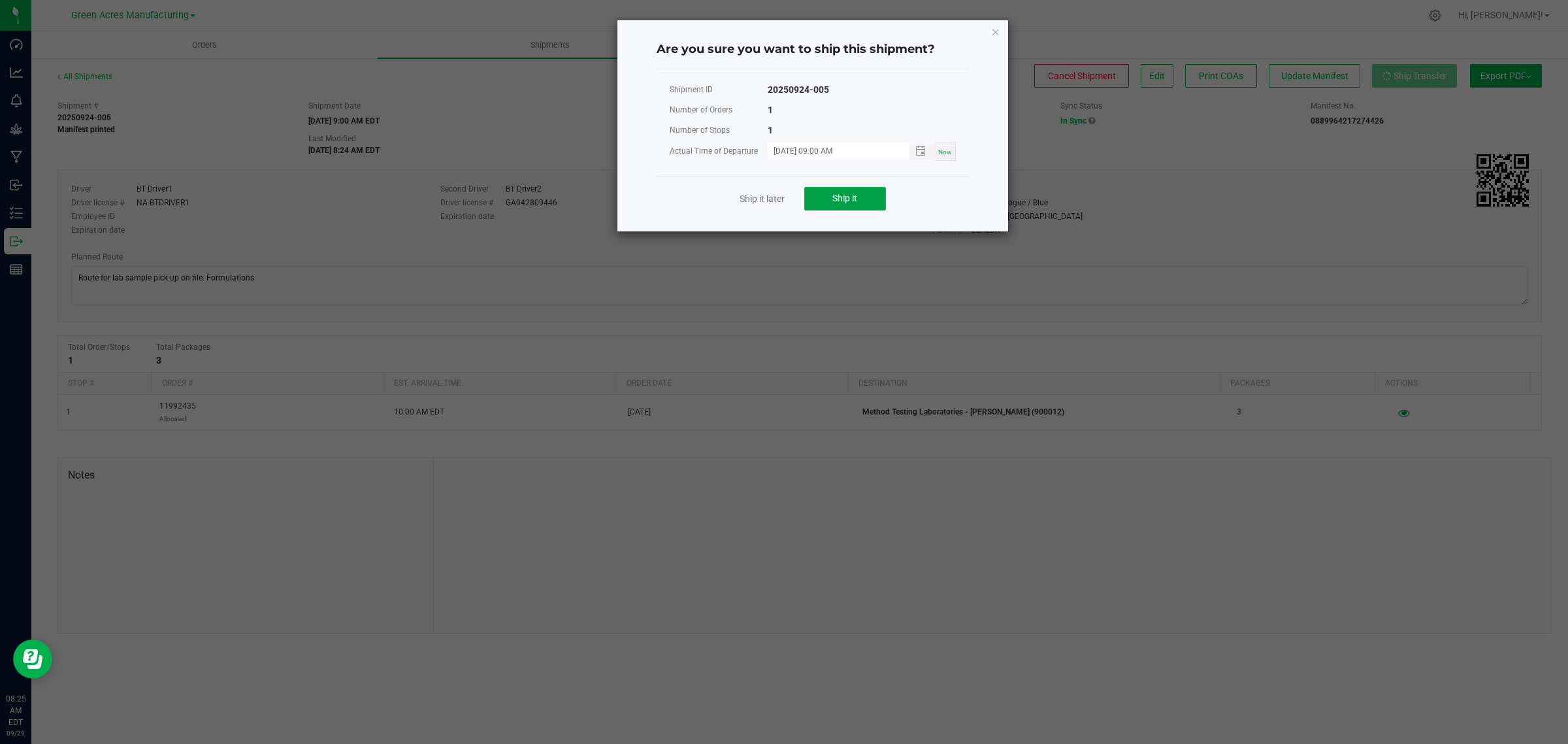
click at [834, 198] on span "Ship it" at bounding box center [845, 198] width 25 height 10
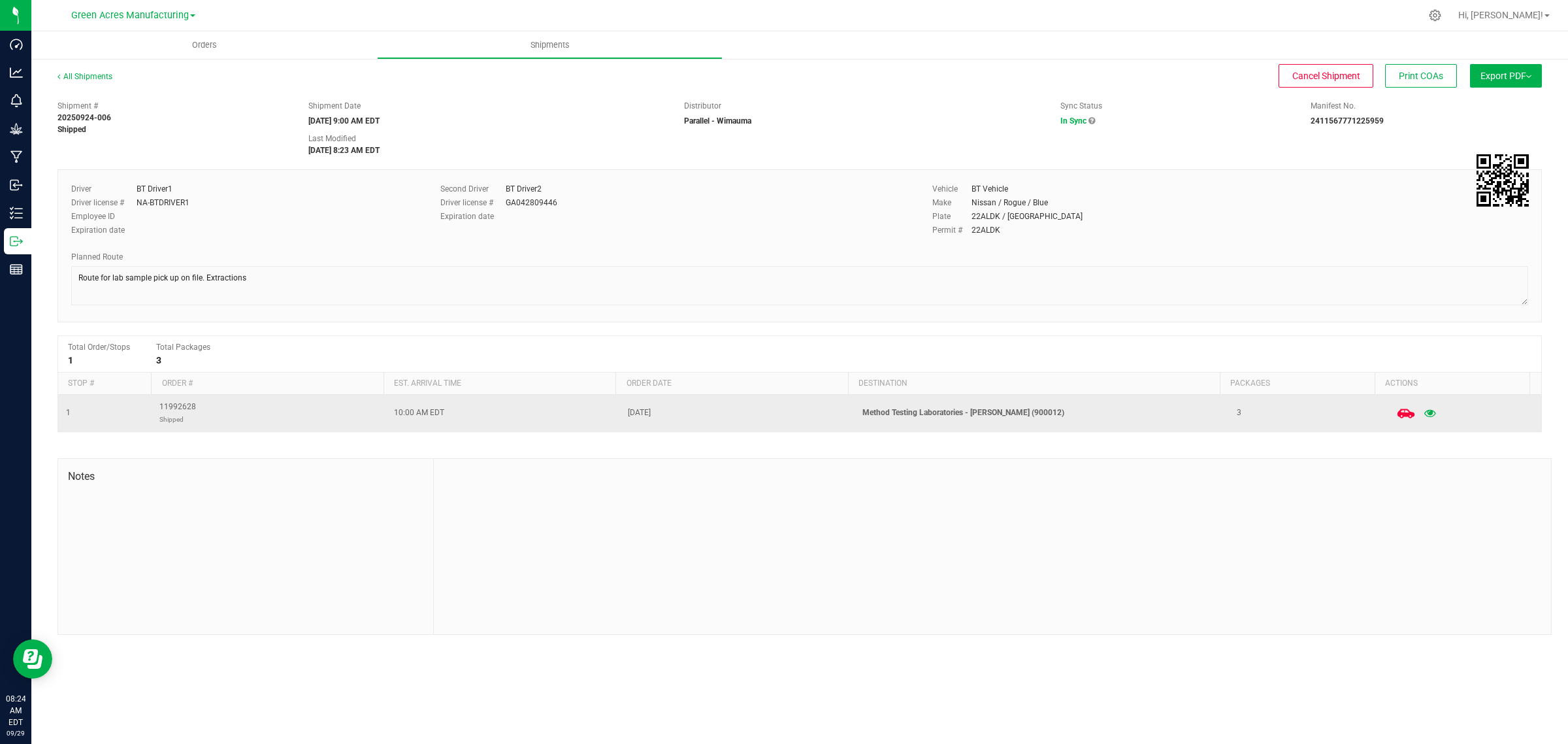
click at [1397, 415] on icon at bounding box center [1406, 412] width 17 height 9
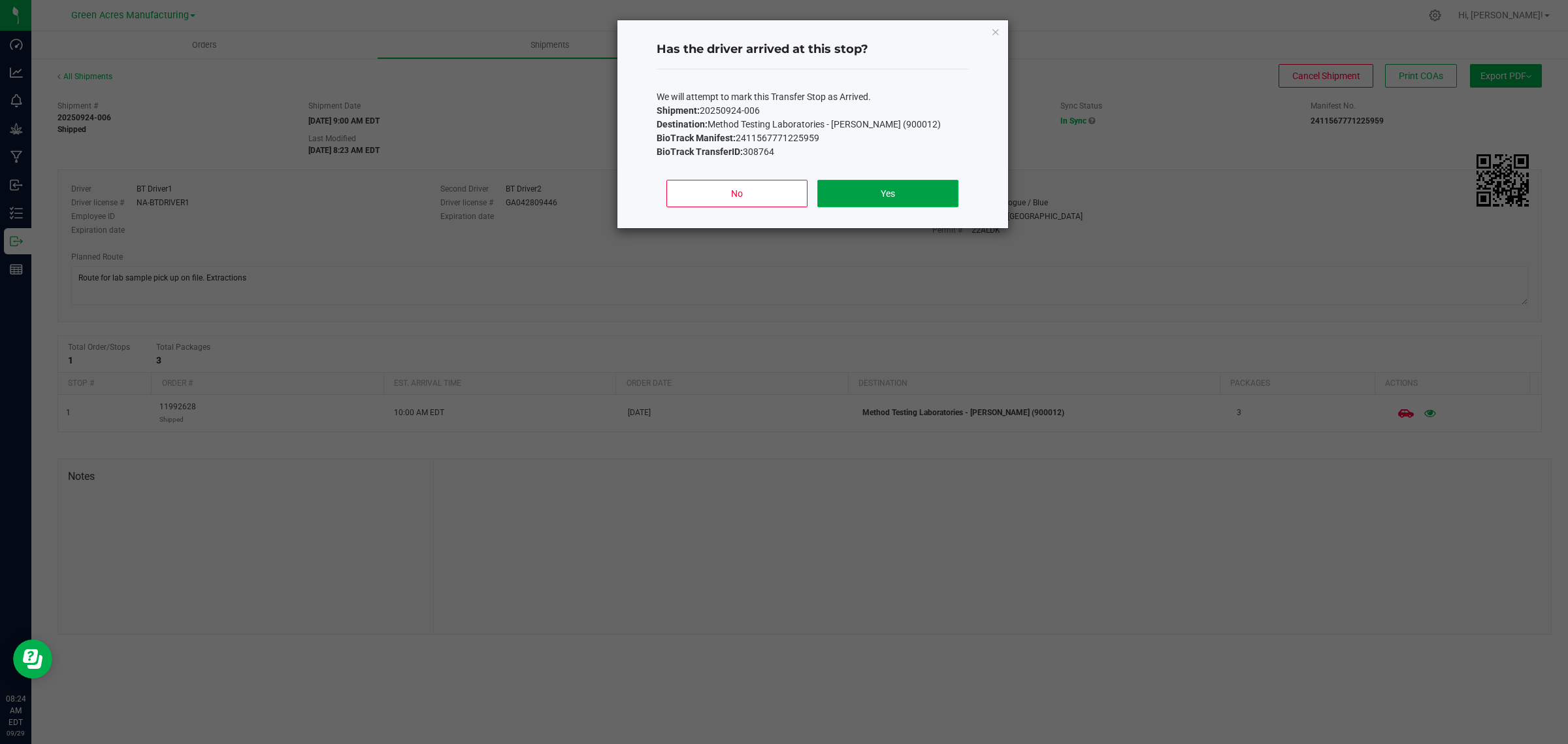
click at [898, 194] on button "Yes" at bounding box center [887, 194] width 140 height 28
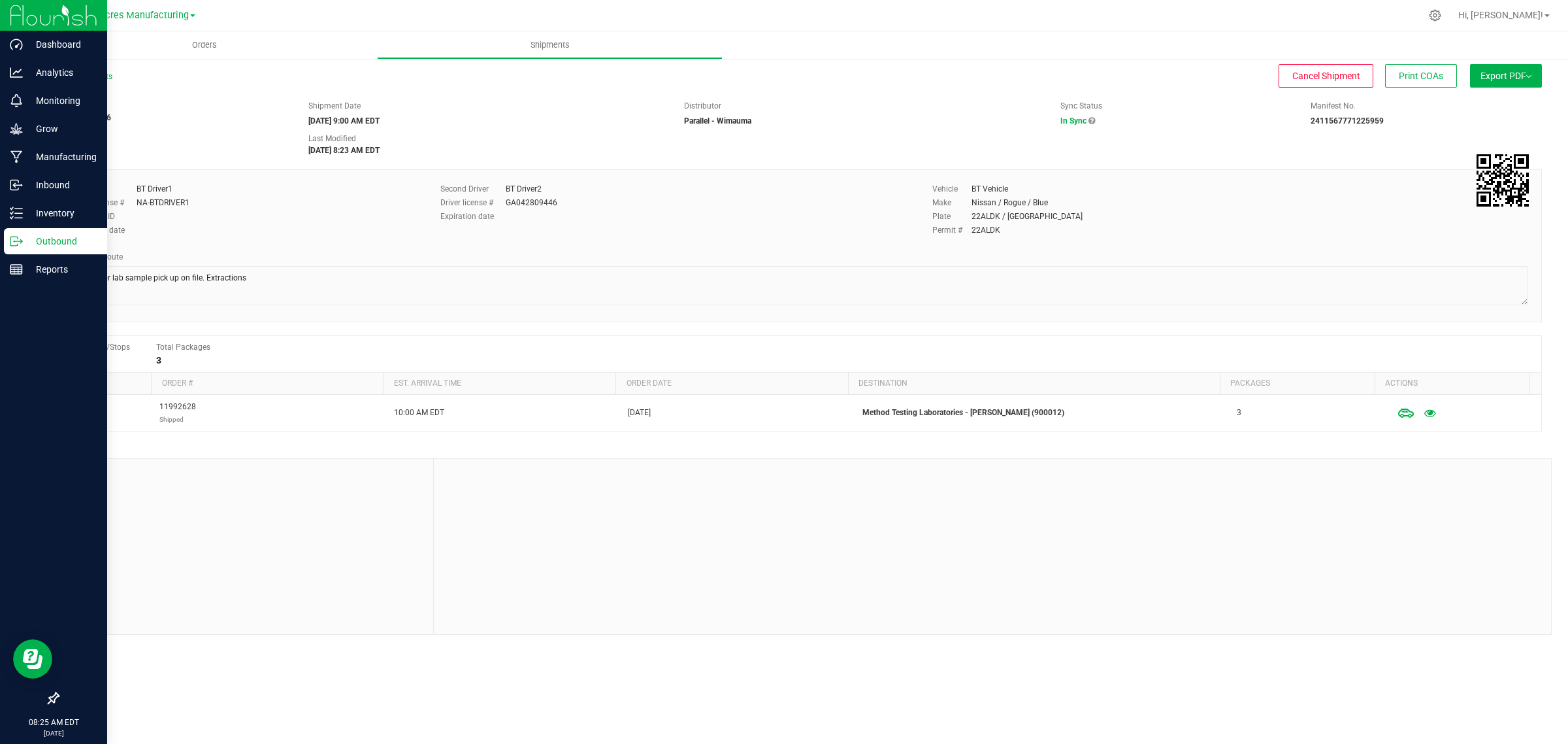
click at [19, 247] on icon at bounding box center [17, 242] width 13 height 13
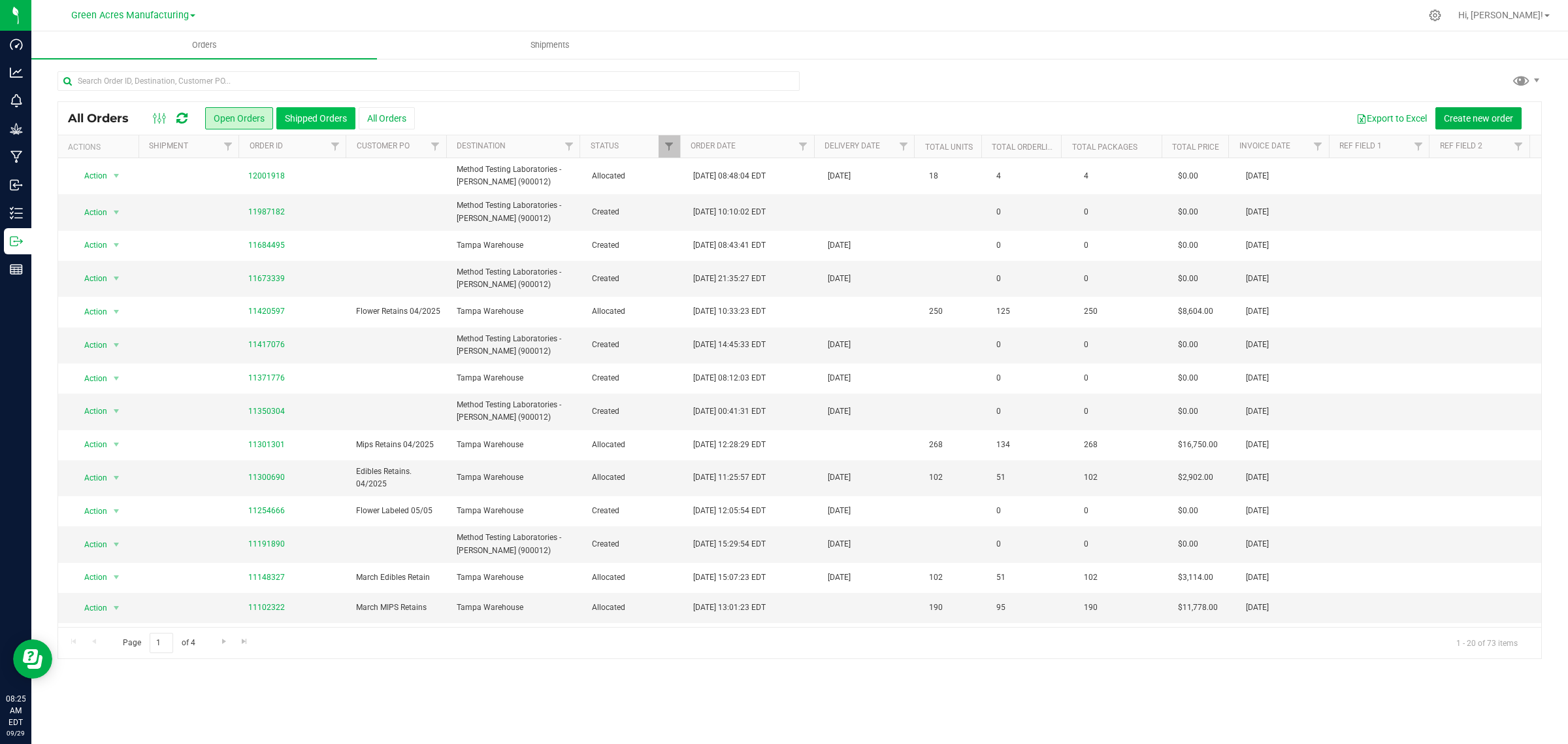
click at [303, 120] on button "Shipped Orders" at bounding box center [315, 118] width 79 height 22
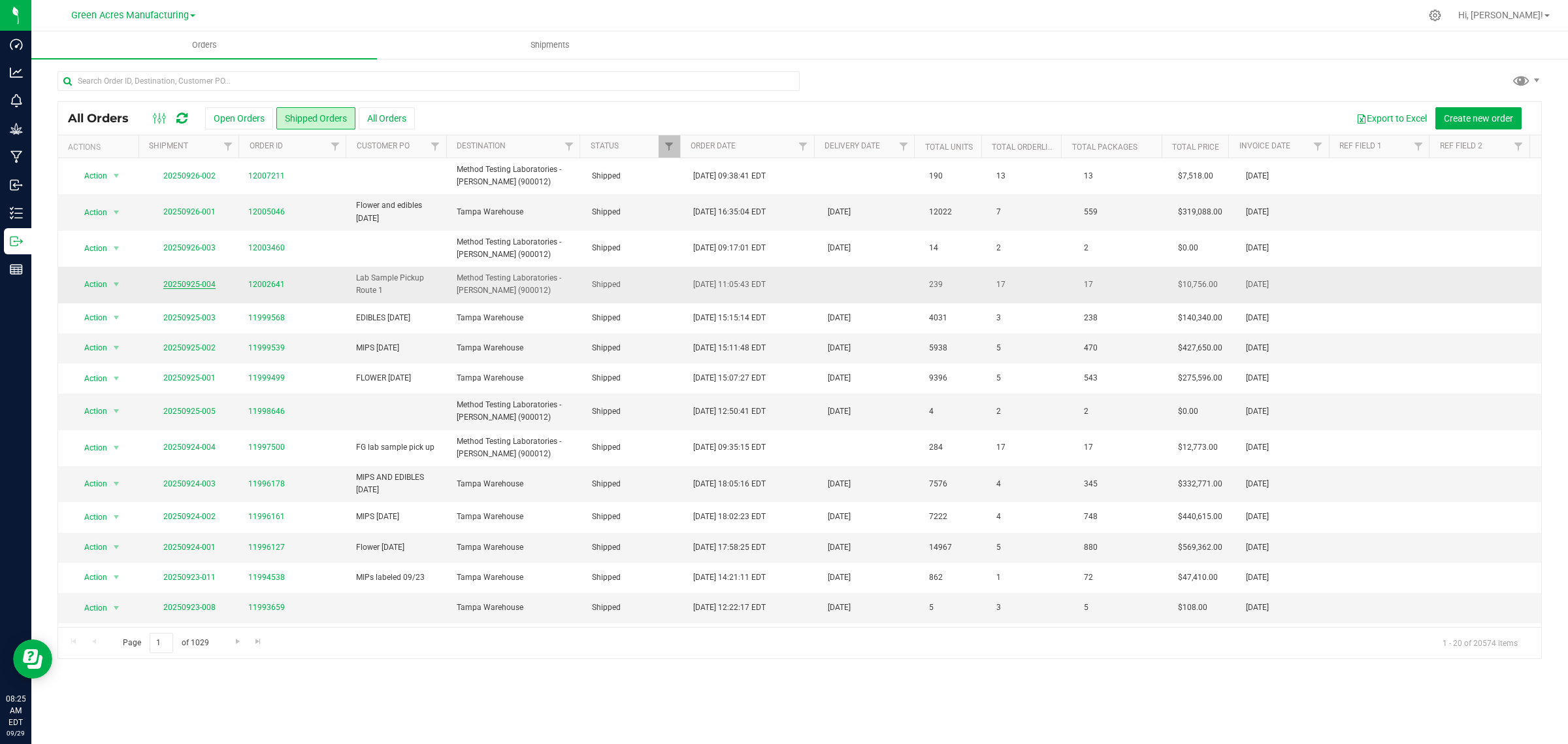
click at [193, 281] on link "20250925-004" at bounding box center [189, 284] width 52 height 9
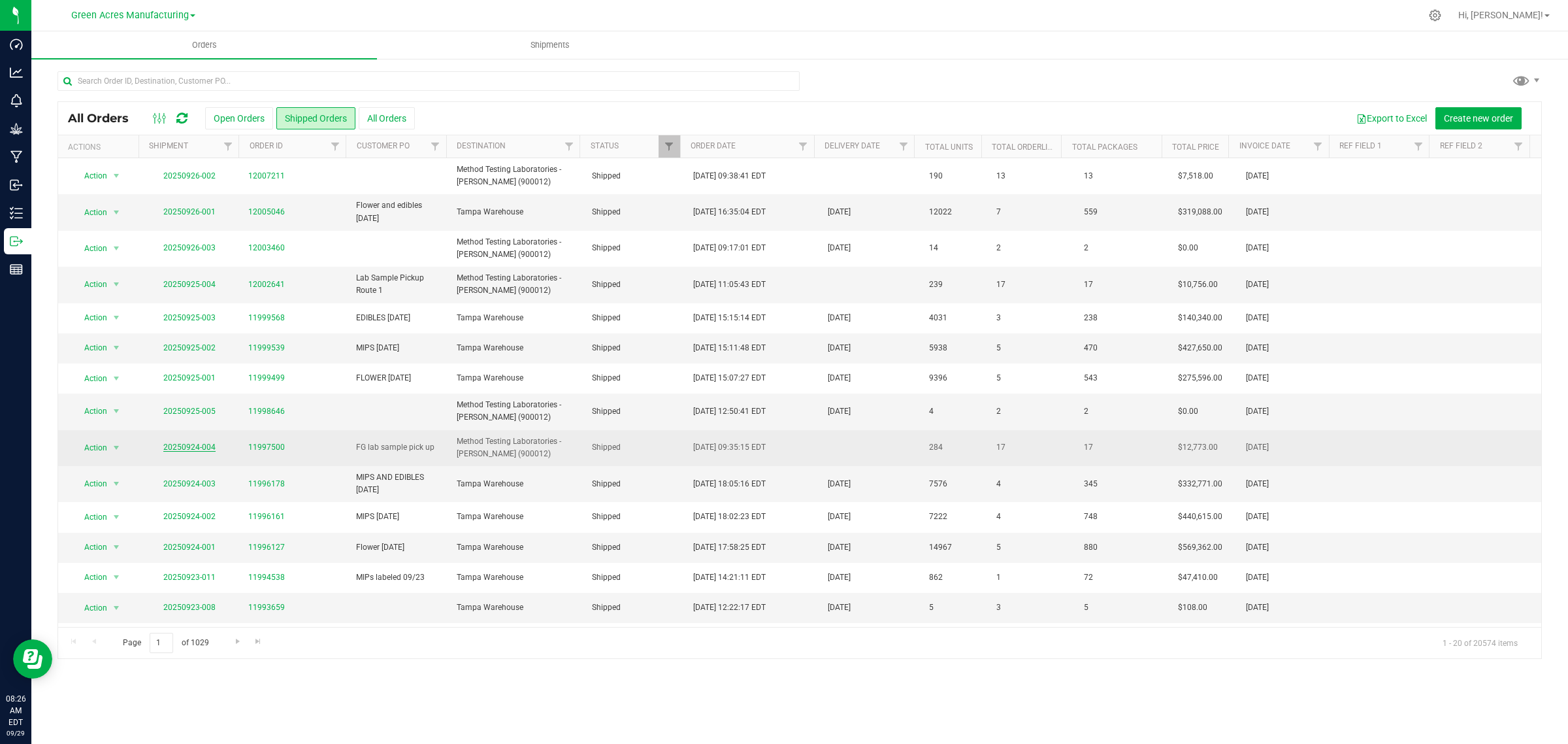
click at [177, 449] on link "20250924-004" at bounding box center [189, 447] width 52 height 9
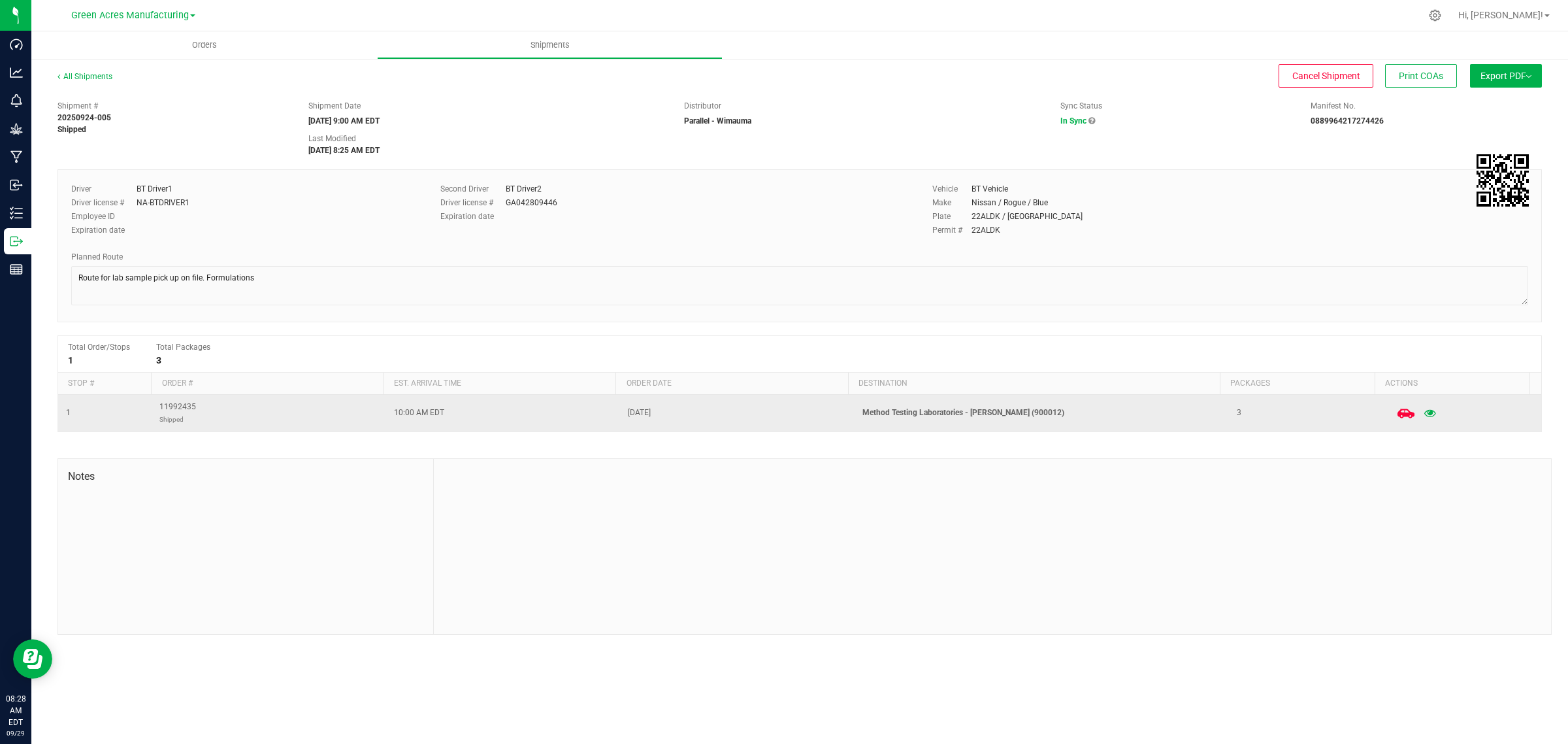
click at [1397, 412] on icon at bounding box center [1406, 412] width 17 height 9
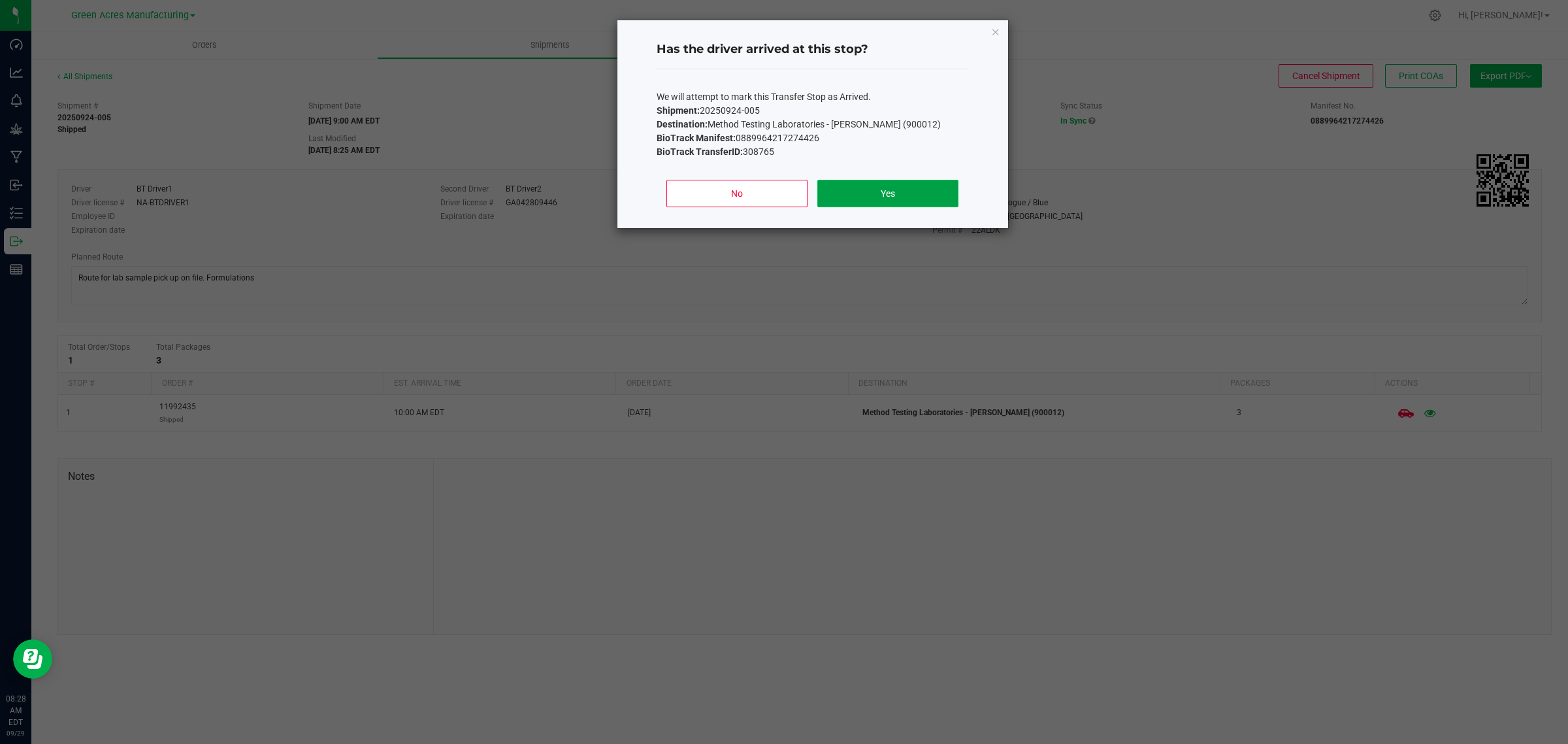
click at [882, 193] on button "Yes" at bounding box center [887, 194] width 140 height 28
